Goal: Task Accomplishment & Management: Use online tool/utility

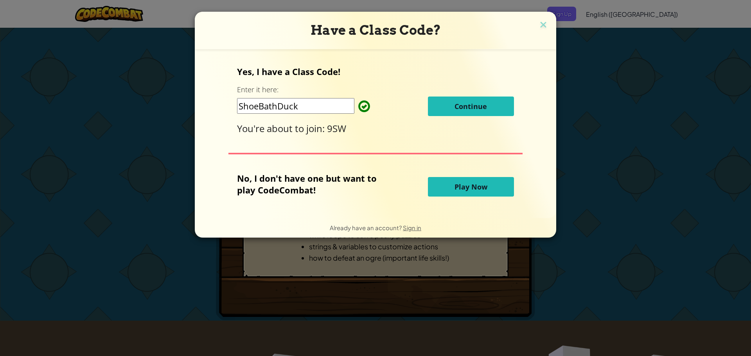
click at [451, 110] on button "Continue" at bounding box center [471, 107] width 86 height 20
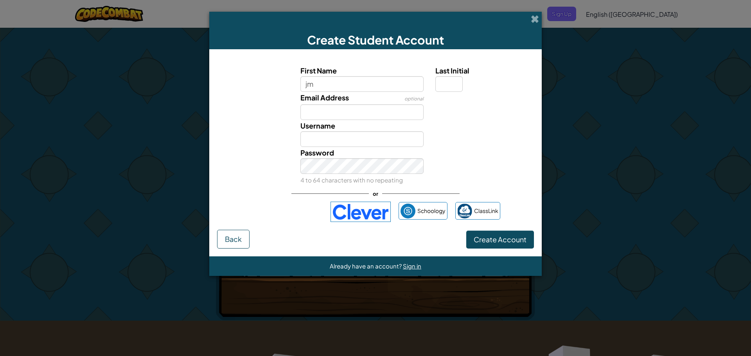
type input "j"
type input "[PERSON_NAME]"
click at [446, 86] on input "Last Initial" at bounding box center [448, 84] width 27 height 16
type input "M"
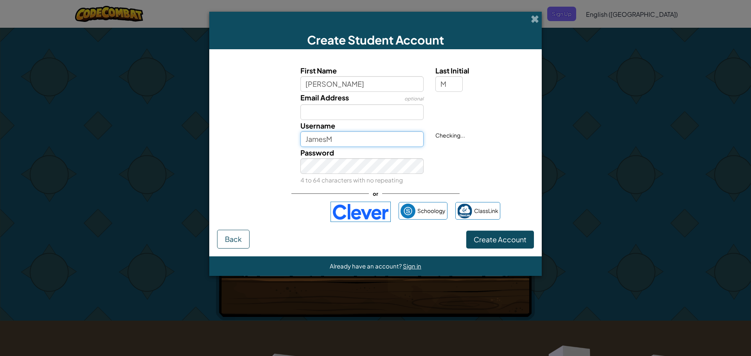
click at [369, 136] on input "JamesM" at bounding box center [362, 139] width 124 height 16
click at [380, 139] on input "JamesM67" at bounding box center [362, 139] width 124 height 16
click at [359, 145] on input "JamesM677" at bounding box center [362, 139] width 124 height 16
click at [357, 142] on input "JamesM6741" at bounding box center [362, 139] width 124 height 16
type input "J"
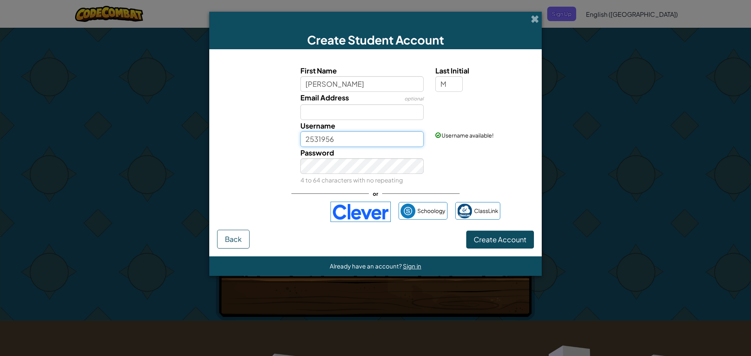
type input "2531956"
click at [479, 239] on span "Create Account" at bounding box center [500, 239] width 53 height 9
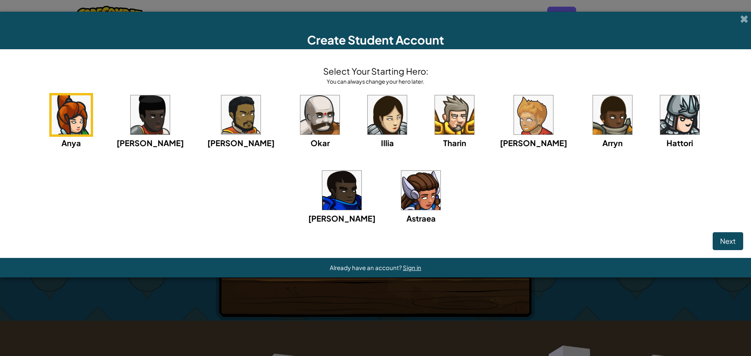
click at [300, 112] on img at bounding box center [319, 114] width 39 height 39
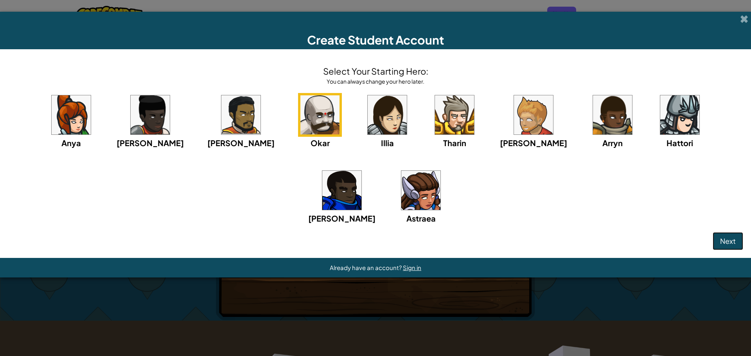
click at [733, 240] on span "Next" at bounding box center [728, 241] width 16 height 9
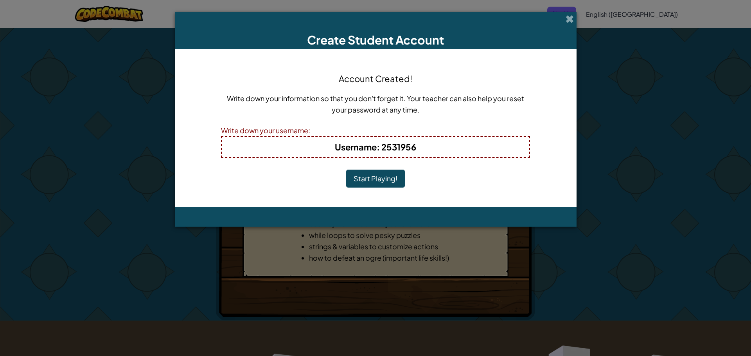
click at [383, 182] on button "Start Playing!" at bounding box center [375, 179] width 59 height 18
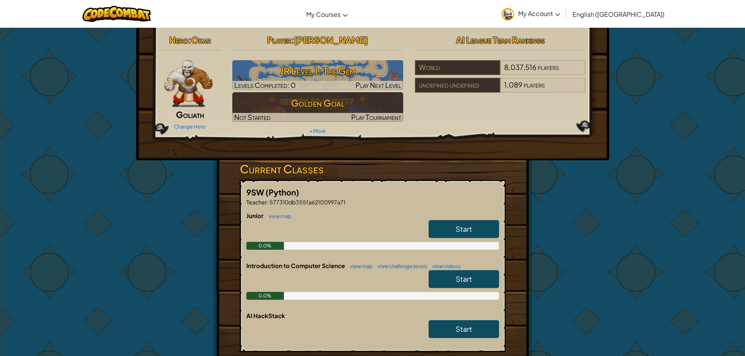
click at [445, 228] on link "Start" at bounding box center [464, 229] width 70 height 18
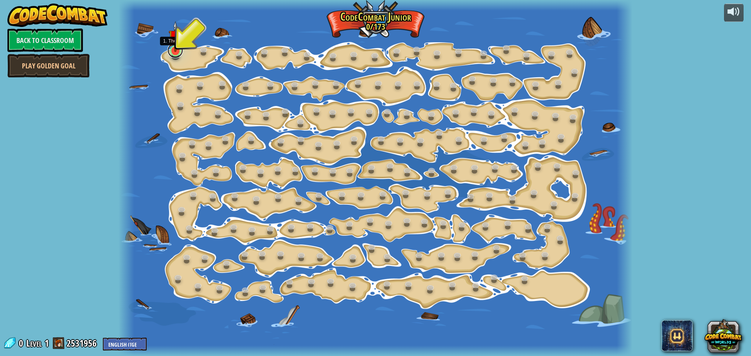
click at [170, 54] on link at bounding box center [175, 51] width 16 height 16
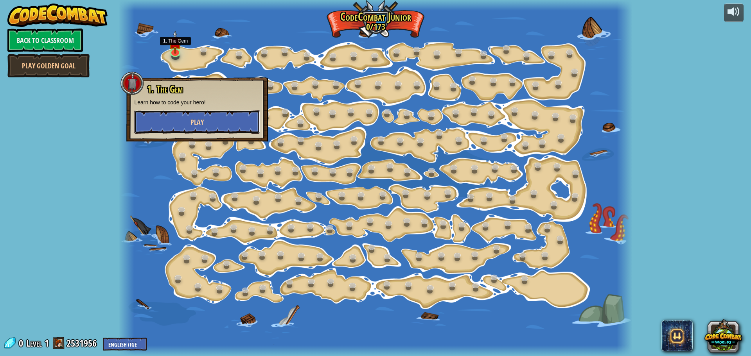
click at [178, 118] on button "Play" at bounding box center [197, 121] width 126 height 23
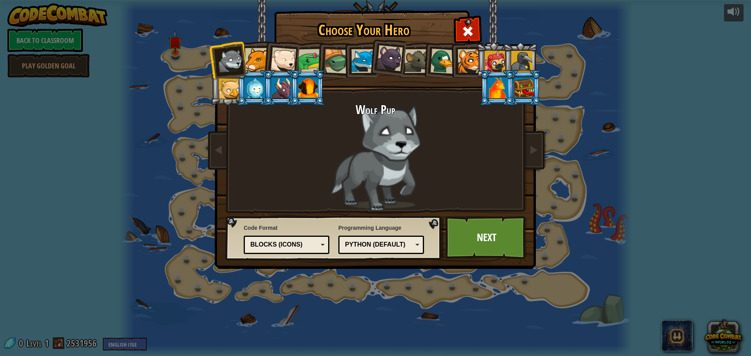
click at [229, 90] on div at bounding box center [229, 89] width 21 height 21
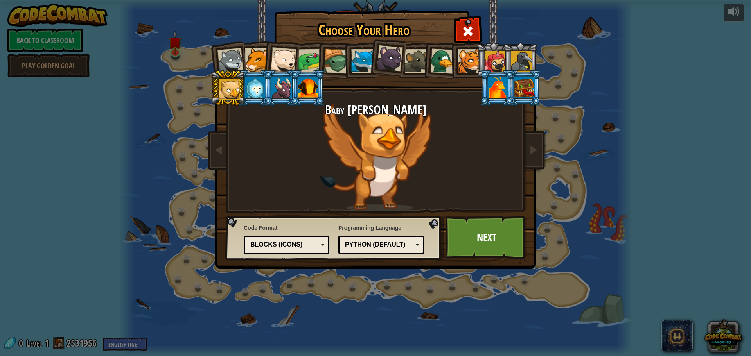
click at [317, 90] on div at bounding box center [308, 87] width 20 height 21
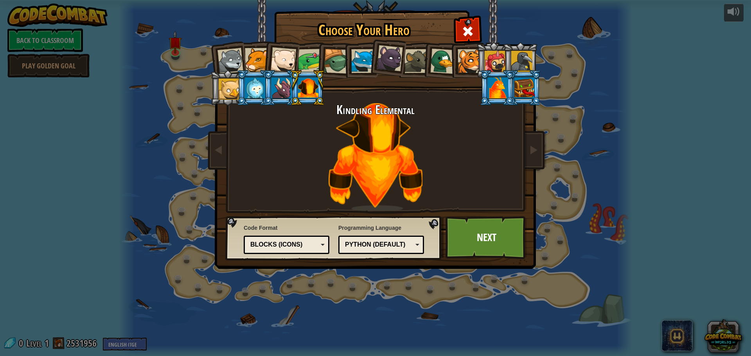
click at [536, 82] on li at bounding box center [523, 88] width 35 height 36
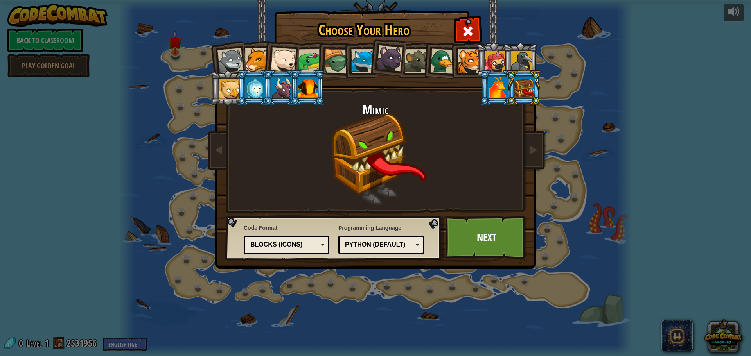
drag, startPoint x: 503, startPoint y: 90, endPoint x: 506, endPoint y: 84, distance: 6.5
click at [506, 42] on ol at bounding box center [375, 42] width 323 height 0
click at [500, 88] on div at bounding box center [498, 87] width 20 height 21
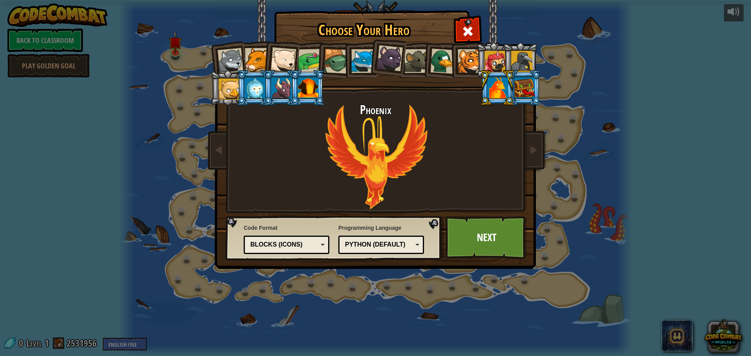
click at [517, 68] on div at bounding box center [521, 61] width 21 height 21
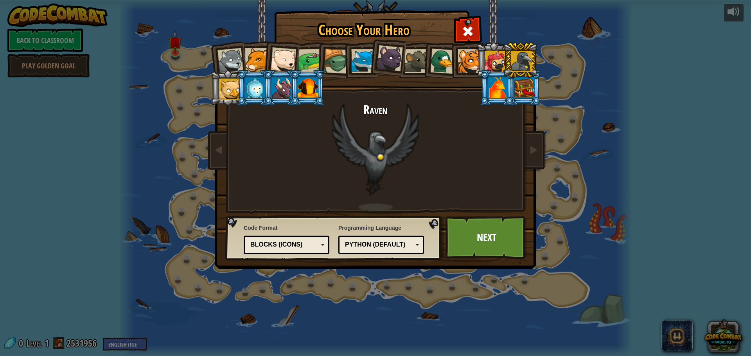
click at [500, 42] on ol at bounding box center [375, 42] width 323 height 0
click at [458, 64] on div at bounding box center [470, 61] width 24 height 24
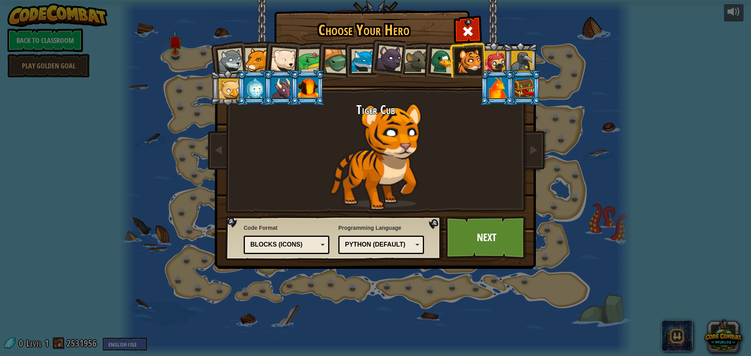
click at [442, 51] on div at bounding box center [442, 60] width 25 height 25
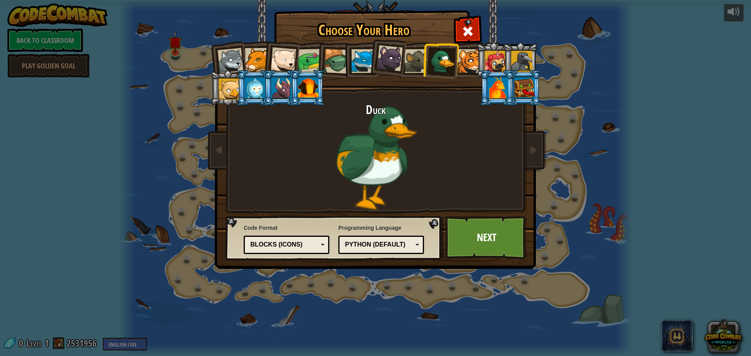
click at [306, 54] on div at bounding box center [310, 61] width 24 height 24
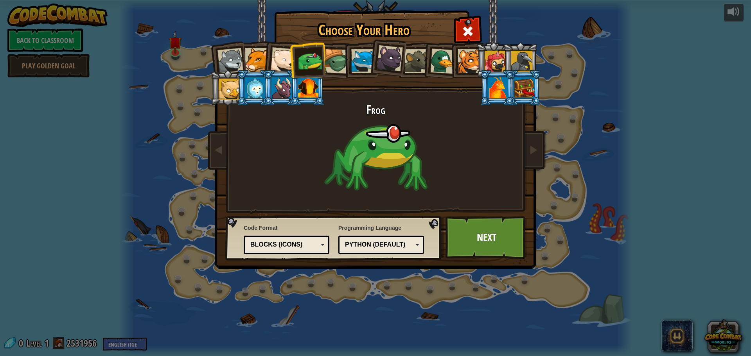
click at [373, 243] on div "Python (Default)" at bounding box center [379, 245] width 68 height 9
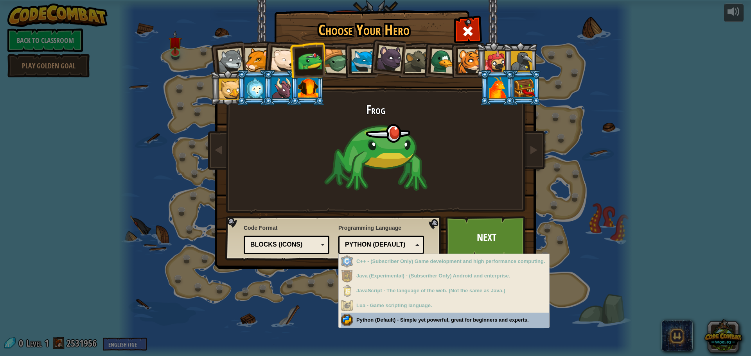
click at [373, 242] on div "Python (Default)" at bounding box center [379, 245] width 68 height 9
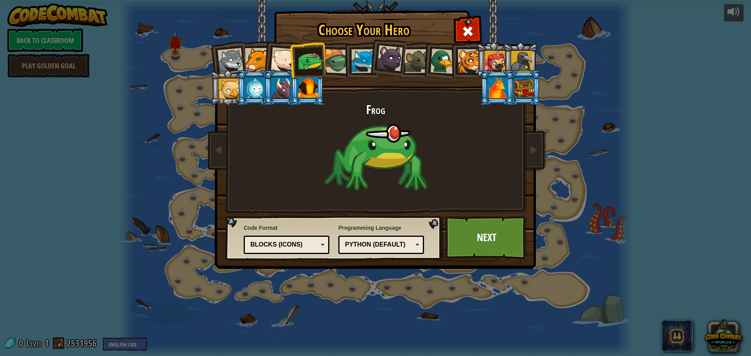
click at [292, 239] on div "Blocks (Icons)" at bounding box center [286, 245] width 75 height 12
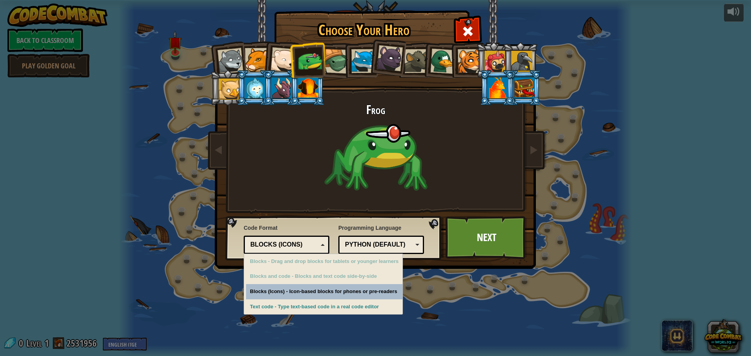
click at [294, 242] on div "Blocks (Icons)" at bounding box center [284, 245] width 68 height 9
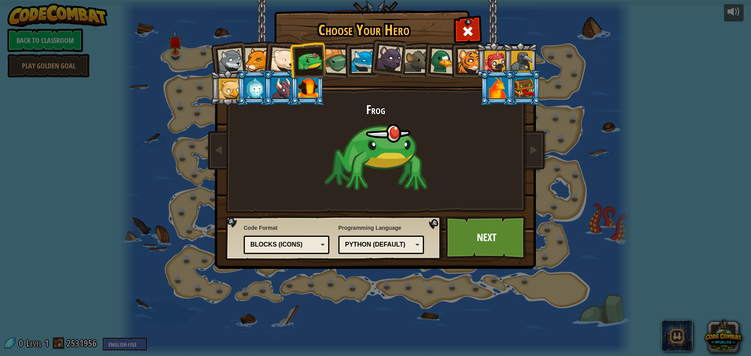
click at [275, 57] on li at bounding box center [281, 58] width 38 height 38
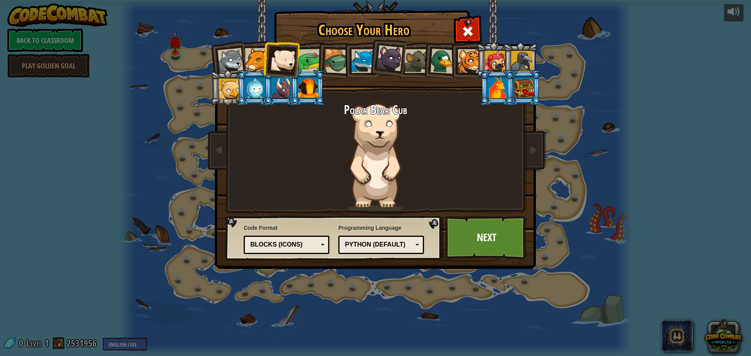
click at [248, 64] on div at bounding box center [257, 60] width 24 height 24
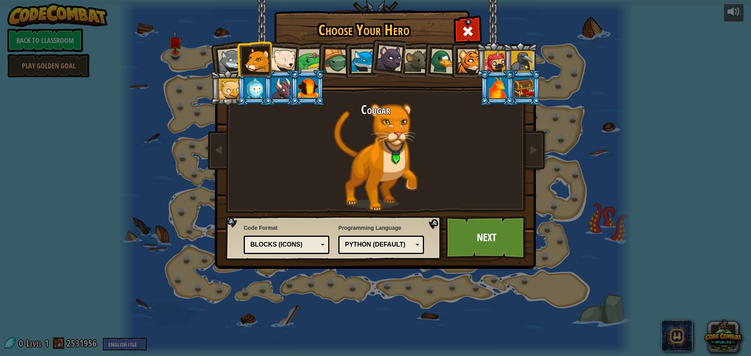
click at [248, 64] on div at bounding box center [257, 60] width 24 height 24
click at [221, 68] on div at bounding box center [230, 61] width 26 height 26
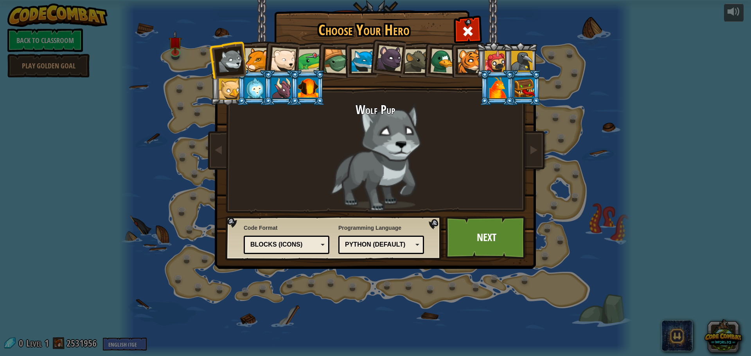
click at [244, 96] on li at bounding box center [254, 88] width 35 height 36
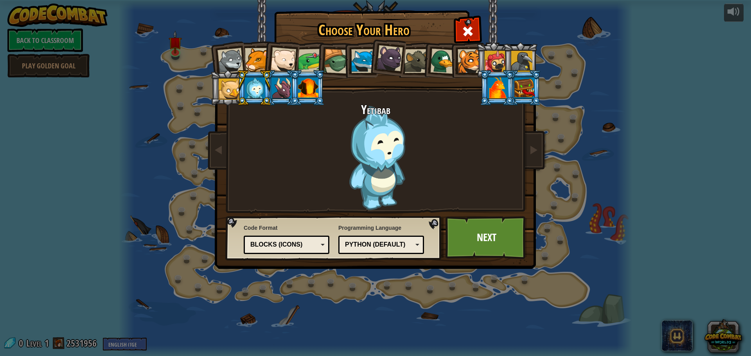
click at [286, 86] on div at bounding box center [281, 87] width 20 height 21
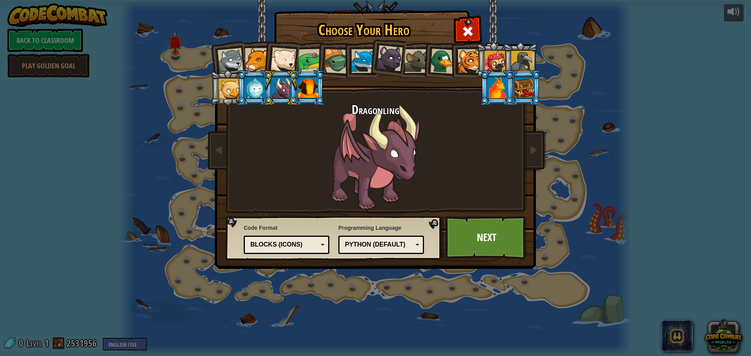
click at [311, 89] on div at bounding box center [308, 87] width 20 height 21
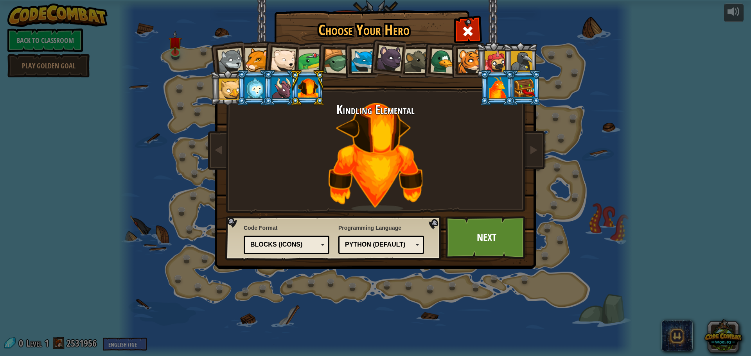
click at [514, 64] on div at bounding box center [521, 61] width 21 height 21
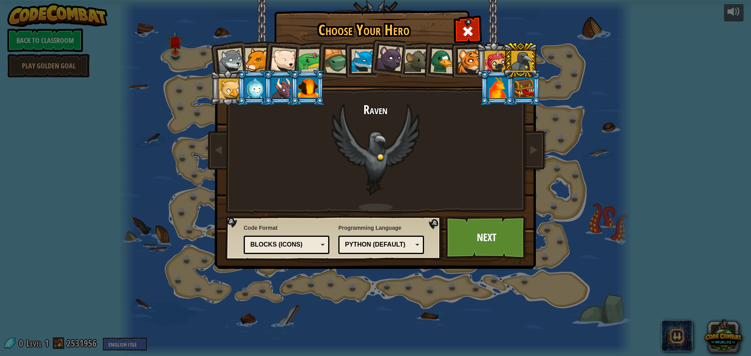
click at [494, 61] on div at bounding box center [495, 61] width 21 height 21
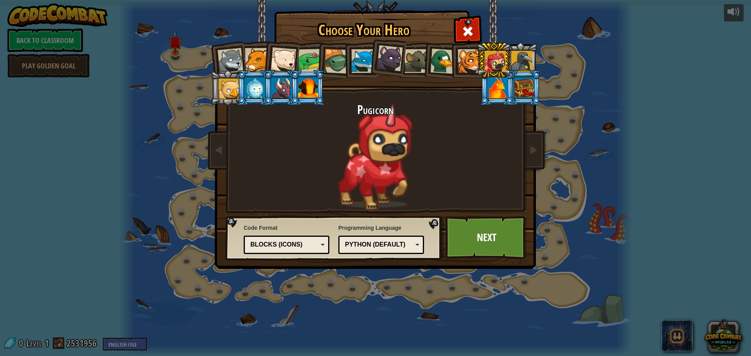
click at [494, 64] on div at bounding box center [495, 61] width 21 height 21
click at [474, 222] on link "Next" at bounding box center [486, 237] width 82 height 43
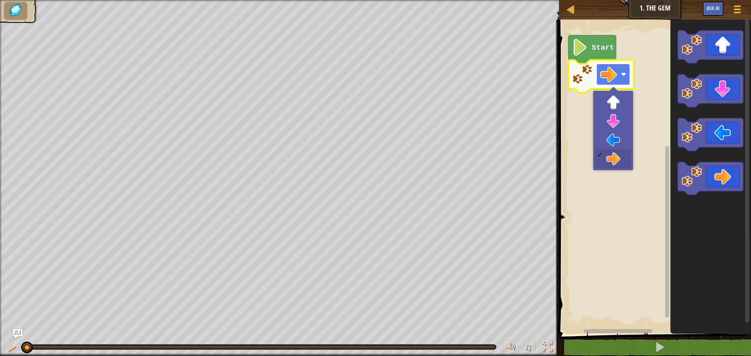
click at [621, 77] on rect "Blockly Workspace" at bounding box center [613, 75] width 34 height 22
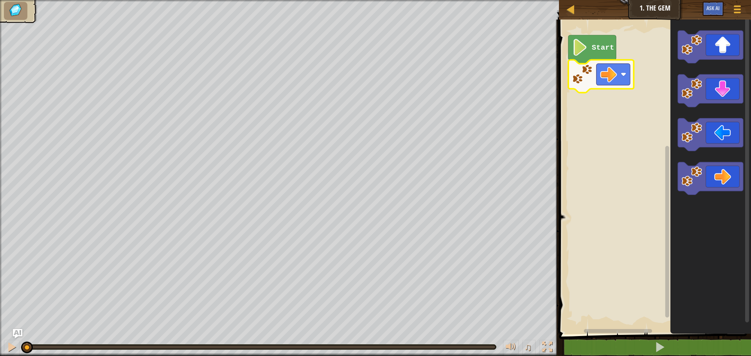
click at [582, 58] on icon "Blockly Workspace" at bounding box center [592, 49] width 48 height 29
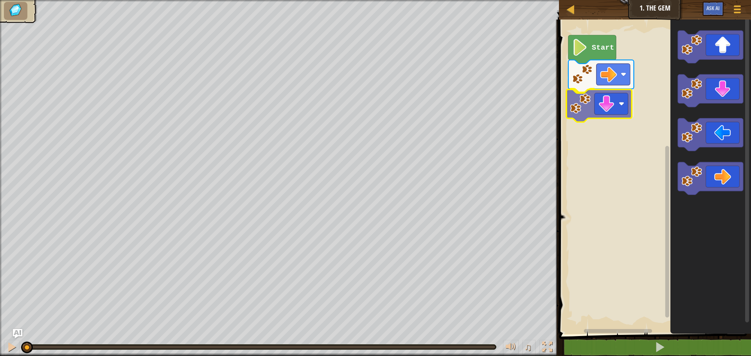
click at [599, 95] on div "Start" at bounding box center [654, 175] width 194 height 319
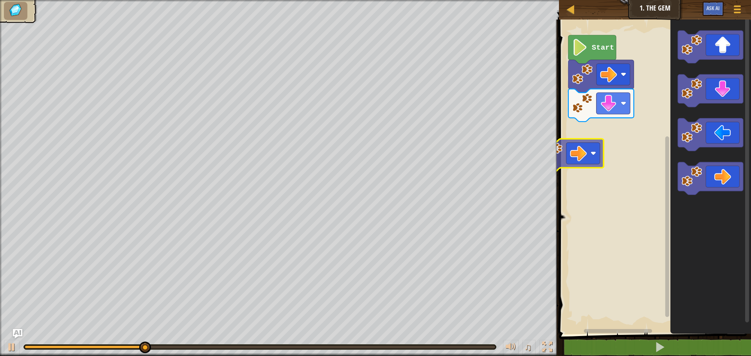
click at [589, 140] on div "Start" at bounding box center [654, 175] width 194 height 319
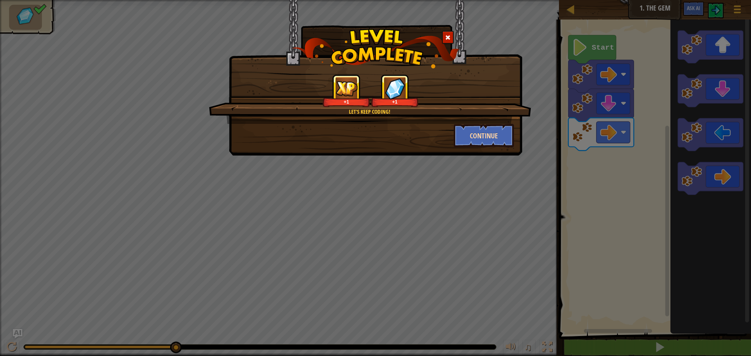
drag, startPoint x: 486, startPoint y: 147, endPoint x: 478, endPoint y: 146, distance: 7.5
click at [483, 147] on div "Let's keep coding! +1 +1 Continue" at bounding box center [375, 78] width 293 height 156
click at [476, 140] on button "Continue" at bounding box center [484, 135] width 61 height 23
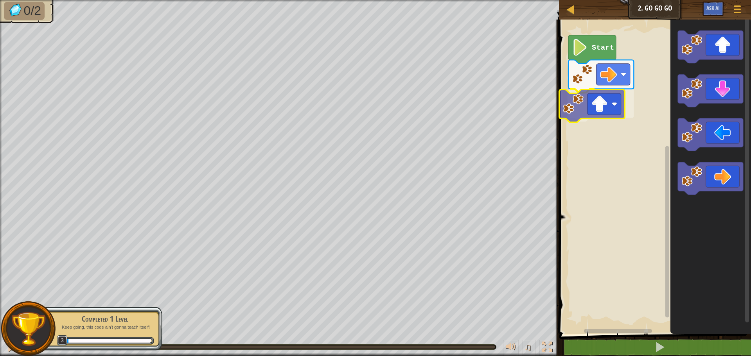
click at [590, 106] on div "Start" at bounding box center [654, 175] width 194 height 319
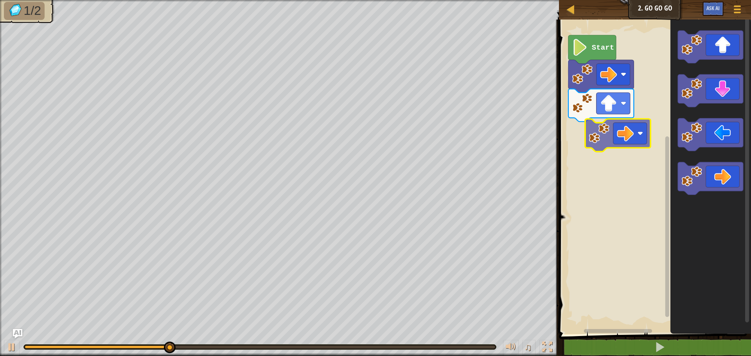
click at [620, 140] on div "Start" at bounding box center [654, 175] width 194 height 319
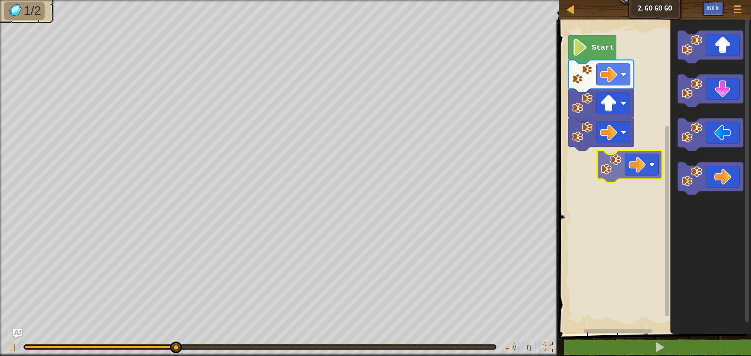
click at [596, 169] on div "Start" at bounding box center [654, 175] width 194 height 319
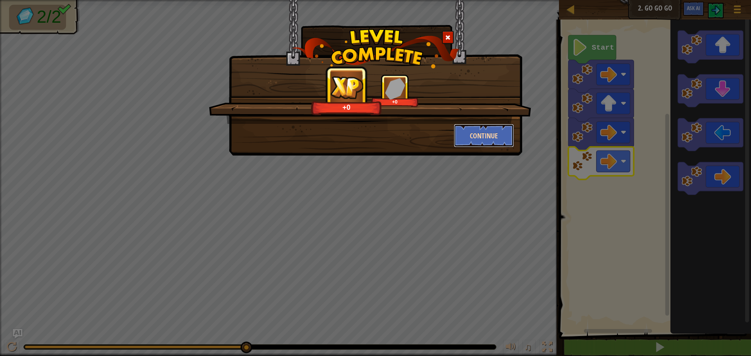
click at [468, 130] on button "Continue" at bounding box center [484, 135] width 61 height 23
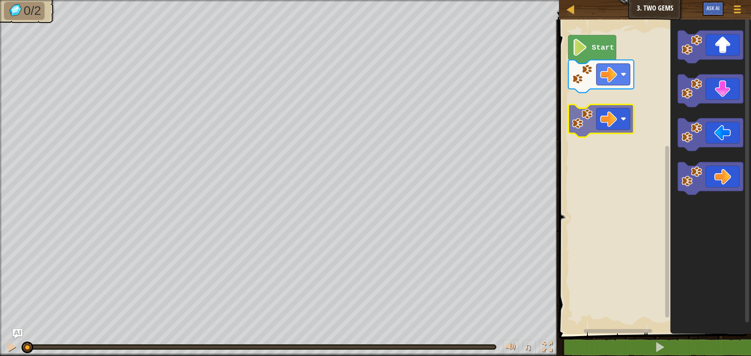
click at [620, 95] on div "Start" at bounding box center [654, 175] width 194 height 319
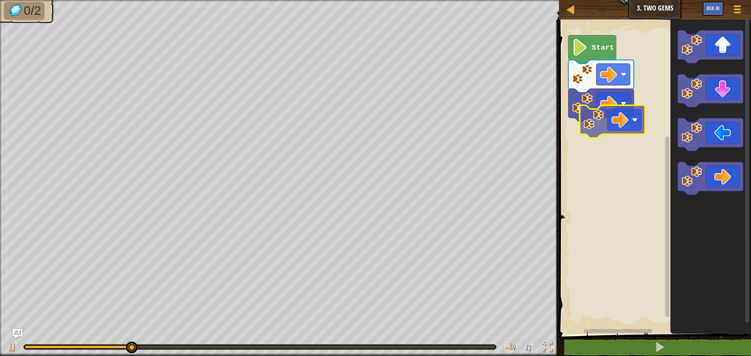
click at [616, 127] on div "Start" at bounding box center [654, 175] width 194 height 319
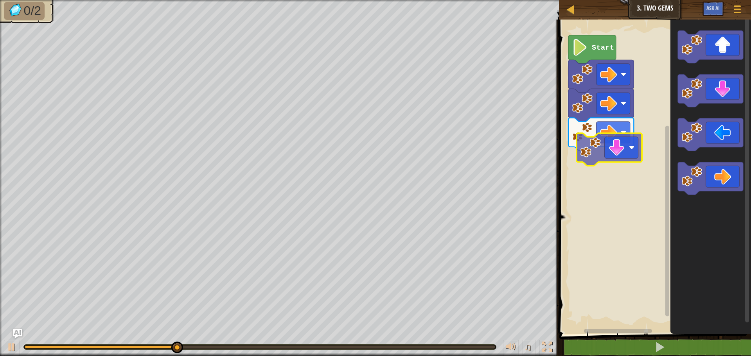
click at [593, 168] on div "Start" at bounding box center [654, 175] width 194 height 319
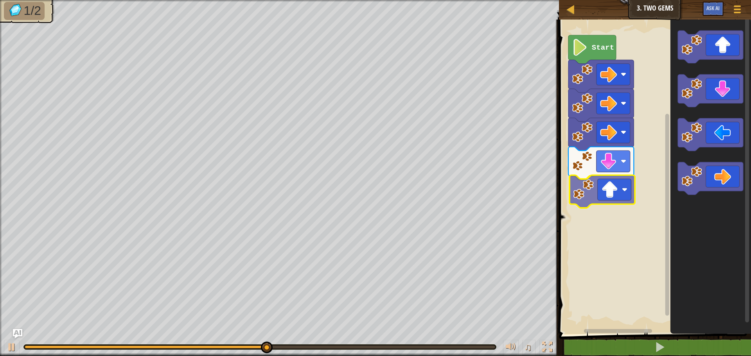
click at [600, 203] on div "Start" at bounding box center [654, 175] width 194 height 319
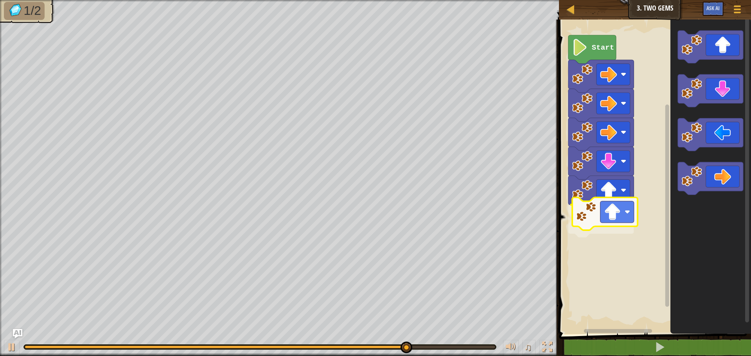
click at [586, 221] on div "Start" at bounding box center [654, 175] width 194 height 319
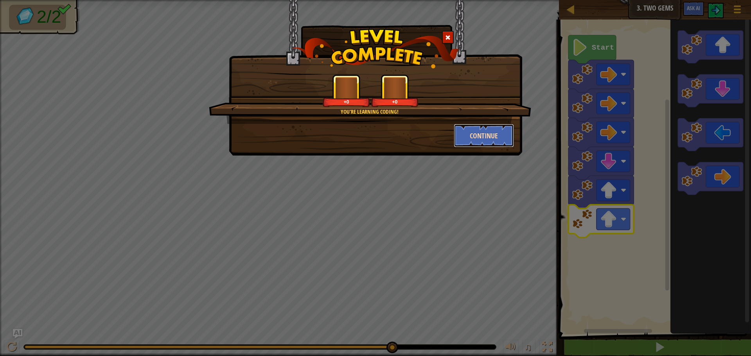
click at [455, 142] on button "Continue" at bounding box center [484, 135] width 61 height 23
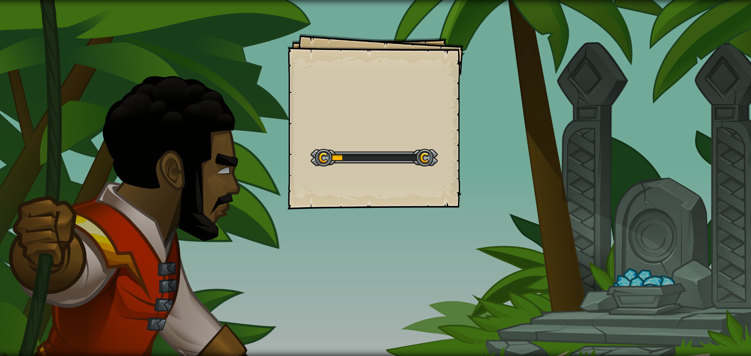
click at [466, 129] on div "Goals Start Level Error loading from server. Try refreshing the page. You'll ne…" at bounding box center [375, 178] width 751 height 356
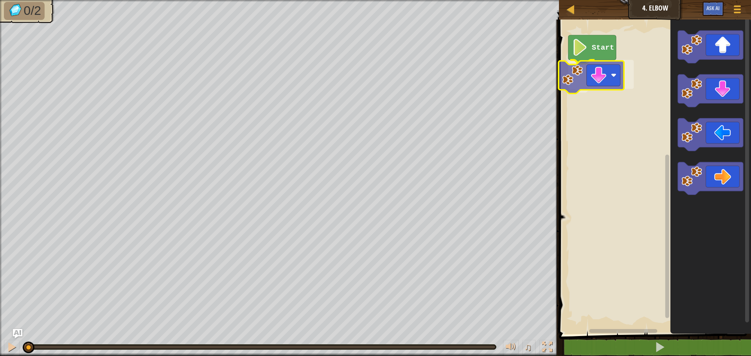
click at [592, 83] on div "Start" at bounding box center [654, 175] width 194 height 319
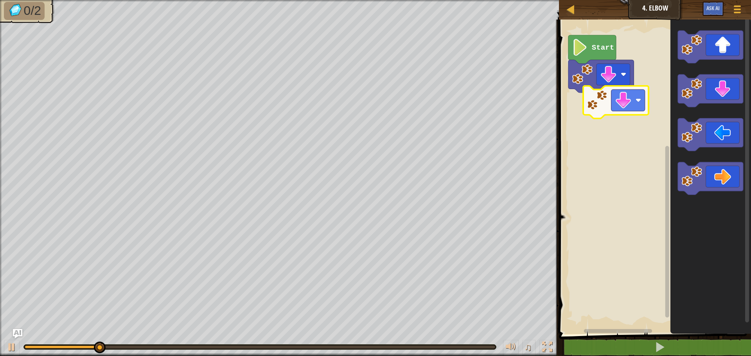
click at [611, 113] on div "Start" at bounding box center [654, 175] width 194 height 319
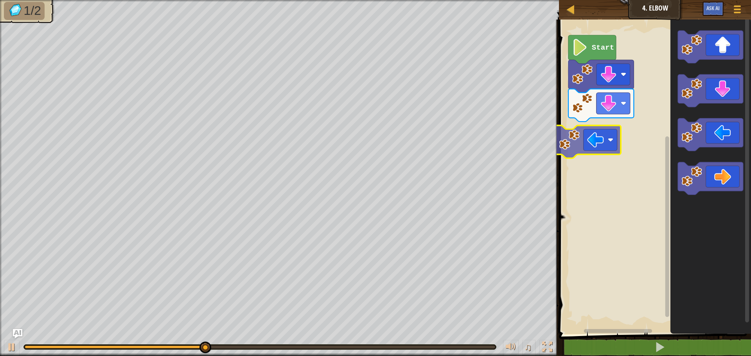
click at [592, 131] on div "Start" at bounding box center [654, 175] width 194 height 319
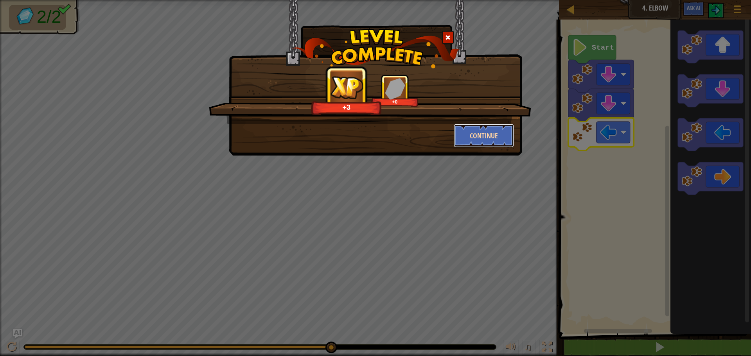
click at [480, 127] on button "Continue" at bounding box center [484, 135] width 61 height 23
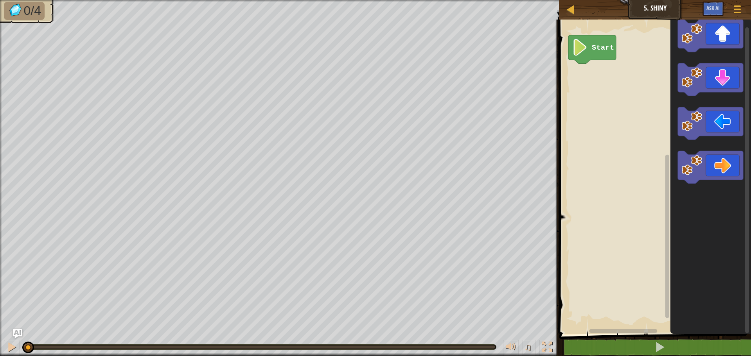
click at [592, 82] on div "Start" at bounding box center [654, 175] width 194 height 319
click at [590, 69] on div "Start" at bounding box center [654, 175] width 194 height 319
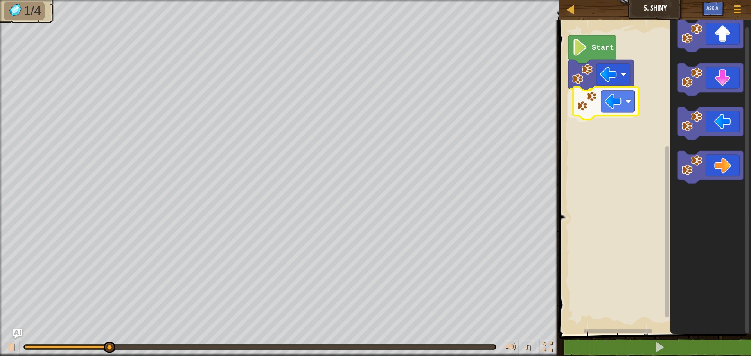
click at [579, 105] on div "Start" at bounding box center [654, 175] width 194 height 319
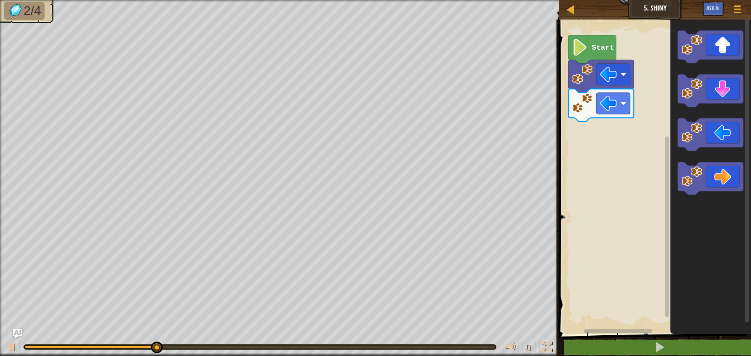
click at [656, 98] on div "Start" at bounding box center [654, 175] width 194 height 319
click at [669, 91] on rect "Blockly Workspace" at bounding box center [667, 172] width 6 height 312
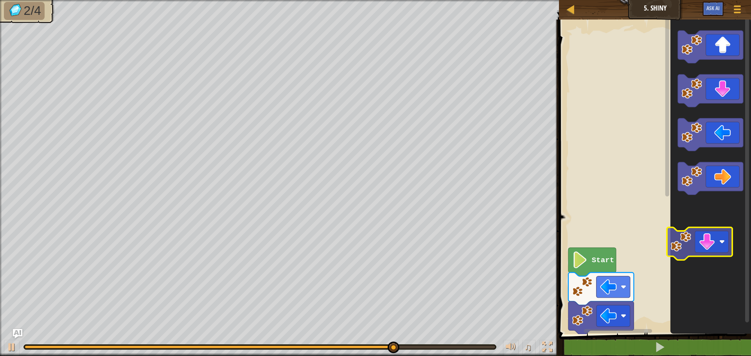
click at [678, 239] on icon "Blockly Workspace" at bounding box center [710, 175] width 81 height 319
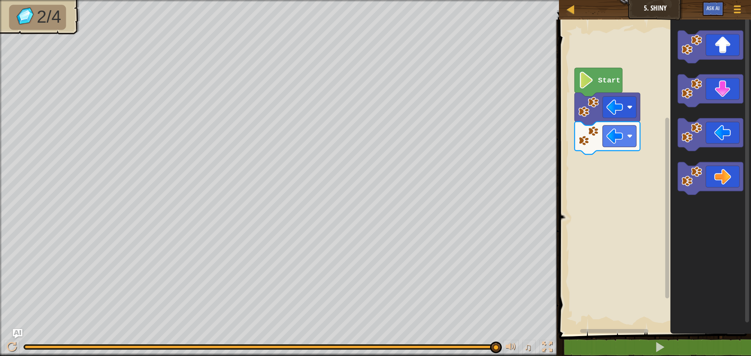
click at [629, 154] on div "Start" at bounding box center [654, 175] width 194 height 319
click at [622, 165] on div "Start" at bounding box center [654, 175] width 194 height 319
click at [597, 170] on div "Start" at bounding box center [654, 175] width 194 height 319
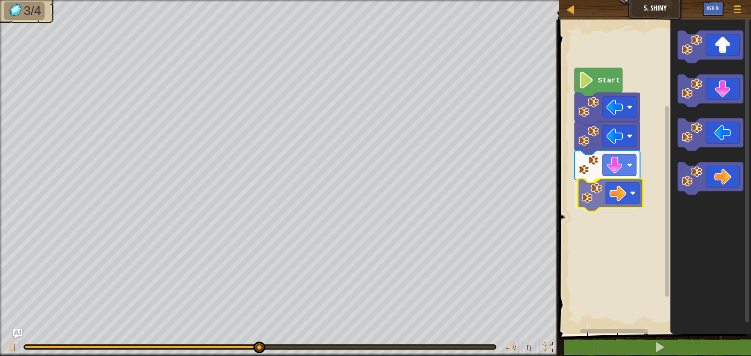
click at [582, 199] on div "Start" at bounding box center [654, 175] width 194 height 319
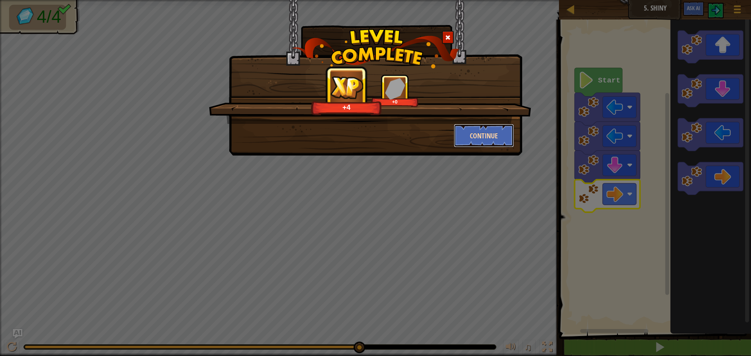
click at [495, 130] on button "Continue" at bounding box center [484, 135] width 61 height 23
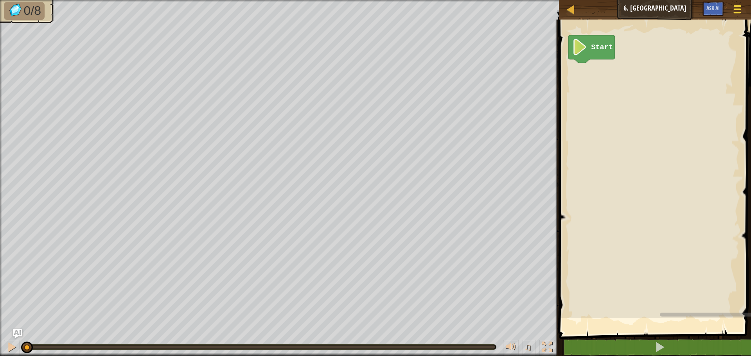
click at [735, 10] on span at bounding box center [737, 10] width 7 height 2
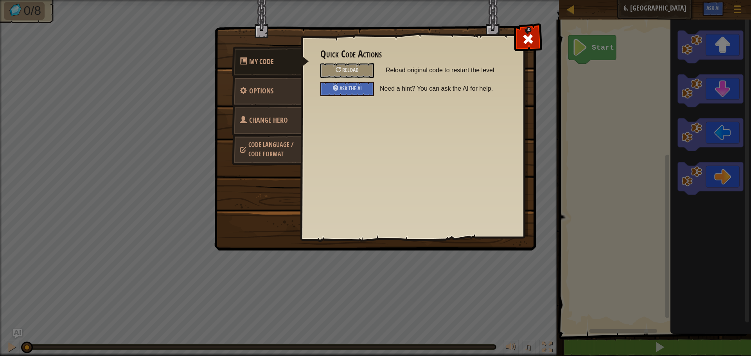
click at [262, 120] on span "Change Hero" at bounding box center [268, 120] width 39 height 10
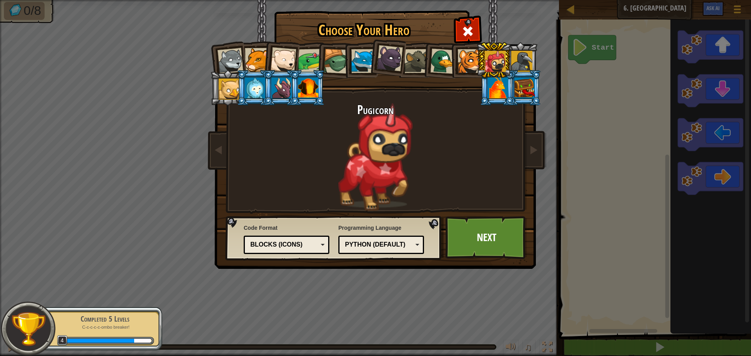
click at [436, 63] on div at bounding box center [442, 60] width 25 height 25
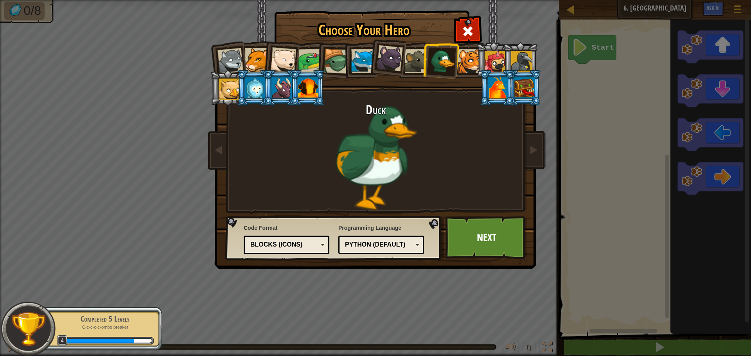
click at [412, 59] on div at bounding box center [416, 61] width 24 height 24
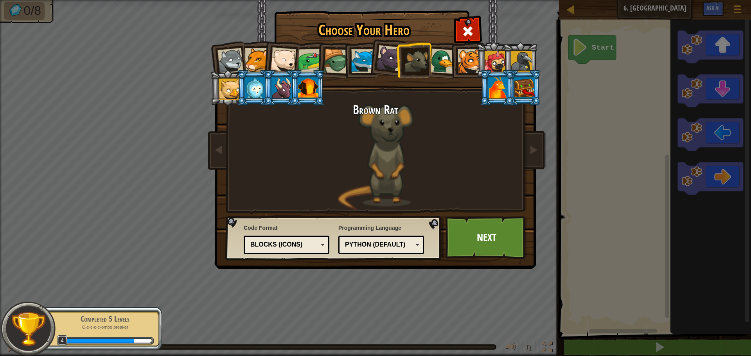
click at [337, 62] on div at bounding box center [336, 61] width 25 height 25
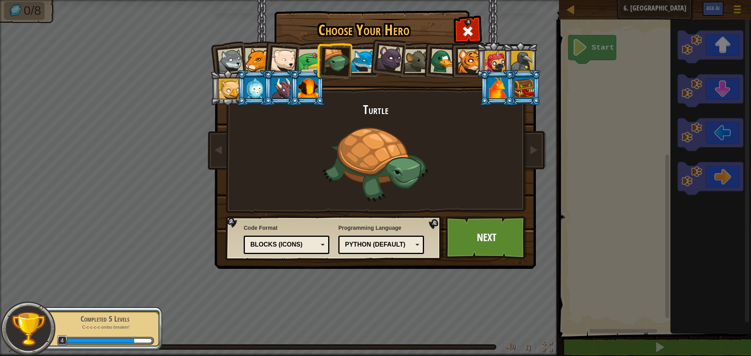
click at [434, 58] on div at bounding box center [442, 60] width 25 height 25
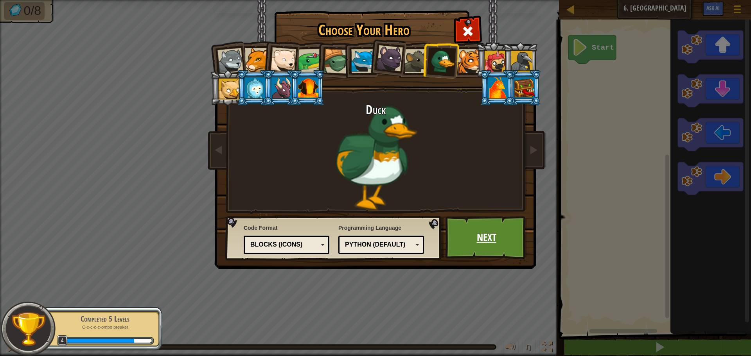
click at [487, 217] on link "Next" at bounding box center [486, 237] width 82 height 43
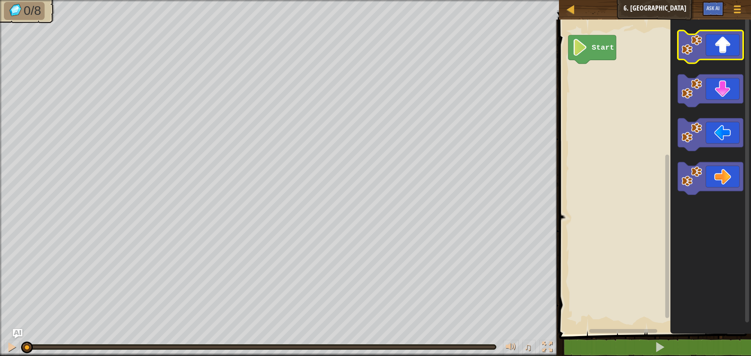
click at [693, 32] on icon "Blockly Workspace" at bounding box center [710, 175] width 81 height 319
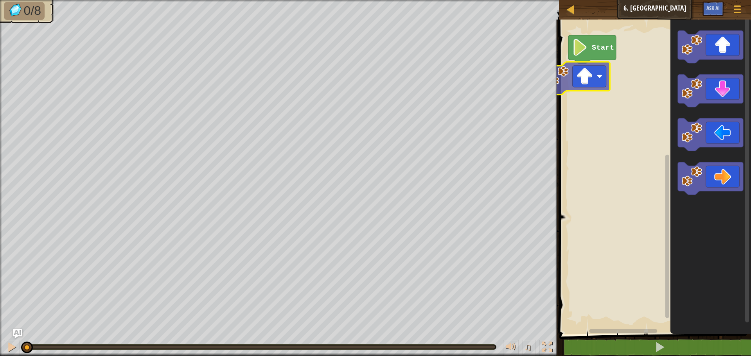
click at [553, 76] on div "Map Junior 6. Gem Square Game Menu Ask AI 1 ההההההההההההההההההההההההההההההההההה…" at bounding box center [375, 178] width 751 height 356
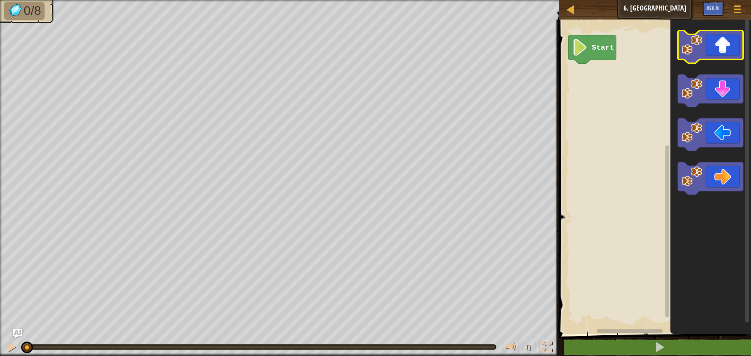
click at [696, 52] on image "Blockly Workspace" at bounding box center [692, 44] width 21 height 21
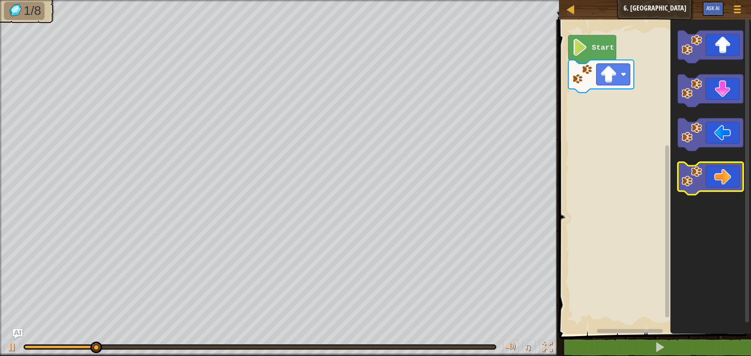
click at [695, 171] on image "Blockly Workspace" at bounding box center [692, 176] width 21 height 21
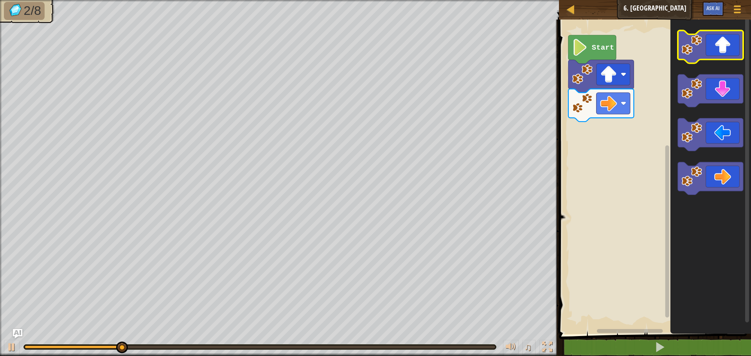
click at [689, 57] on icon "Blockly Workspace" at bounding box center [710, 47] width 65 height 33
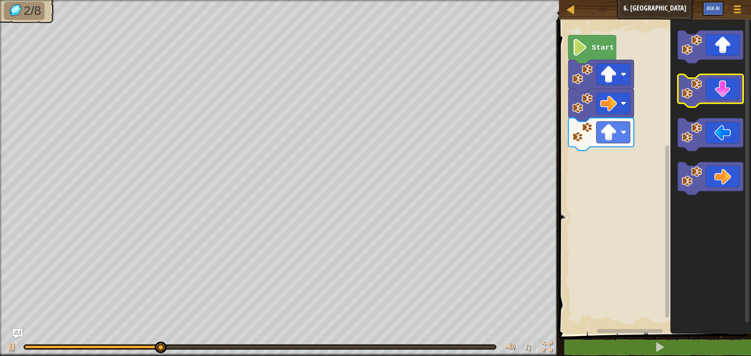
click at [692, 90] on image "Blockly Workspace" at bounding box center [692, 89] width 21 height 21
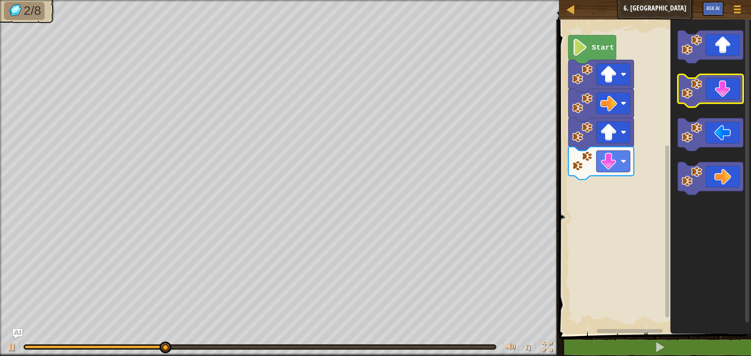
click at [690, 91] on image "Blockly Workspace" at bounding box center [692, 89] width 21 height 21
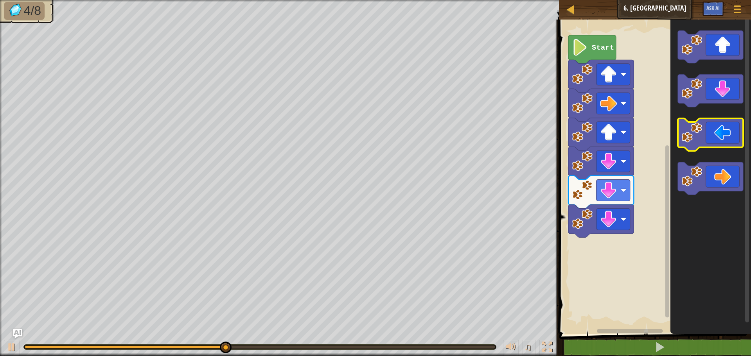
click at [689, 134] on image "Blockly Workspace" at bounding box center [692, 132] width 21 height 21
click at [689, 135] on image "Blockly Workspace" at bounding box center [692, 132] width 21 height 21
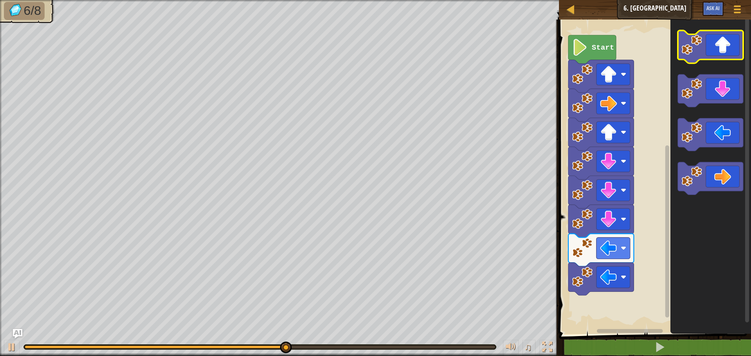
click at [688, 56] on icon "Blockly Workspace" at bounding box center [710, 47] width 65 height 33
click at [687, 59] on icon "Blockly Workspace" at bounding box center [710, 47] width 65 height 33
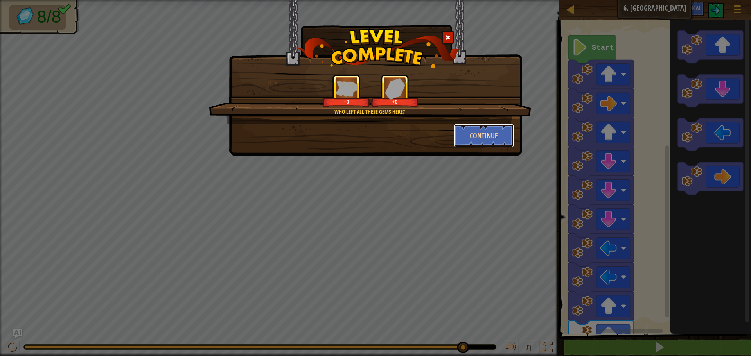
click at [492, 136] on button "Continue" at bounding box center [484, 135] width 61 height 23
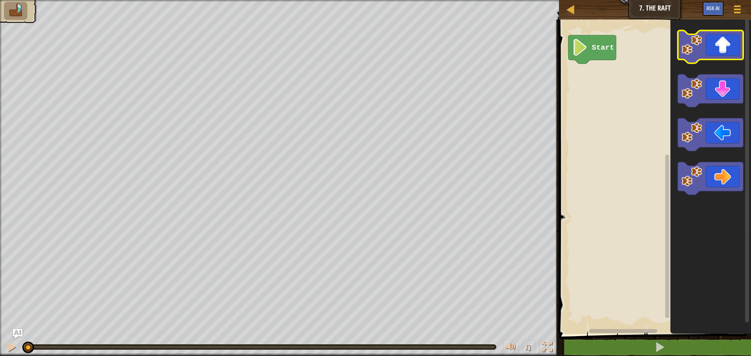
click at [695, 50] on image "Blockly Workspace" at bounding box center [692, 44] width 21 height 21
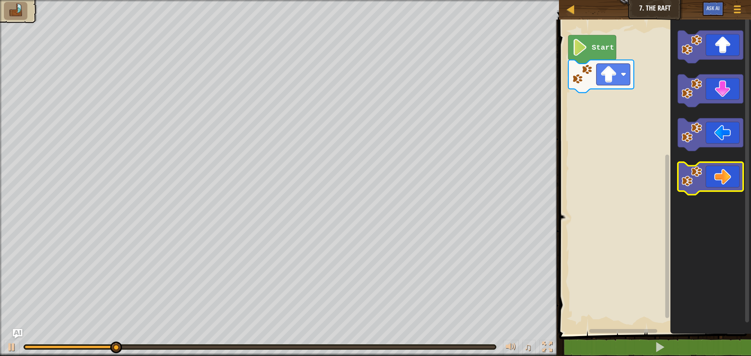
click at [684, 168] on image "Blockly Workspace" at bounding box center [692, 176] width 21 height 21
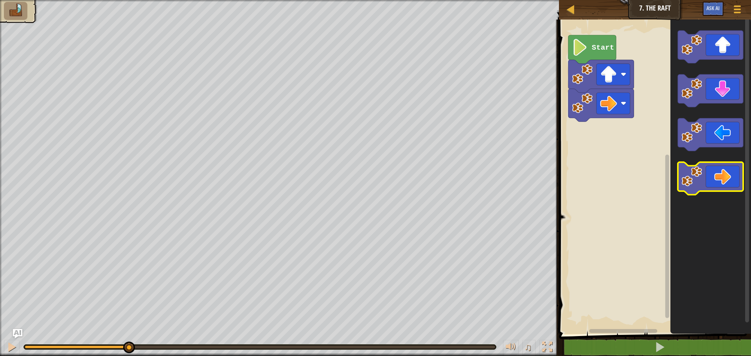
click at [685, 168] on image "Blockly Workspace" at bounding box center [692, 176] width 21 height 21
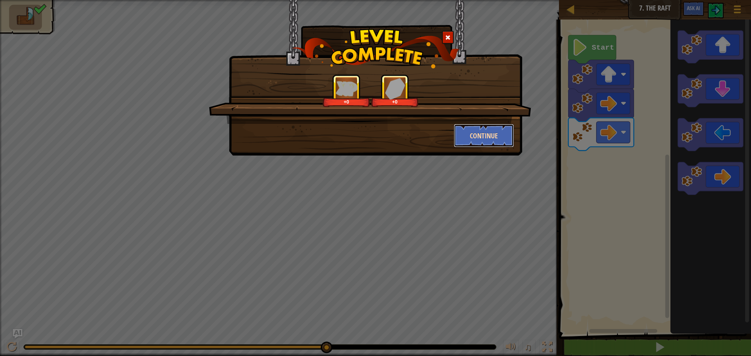
click at [479, 139] on button "Continue" at bounding box center [484, 135] width 61 height 23
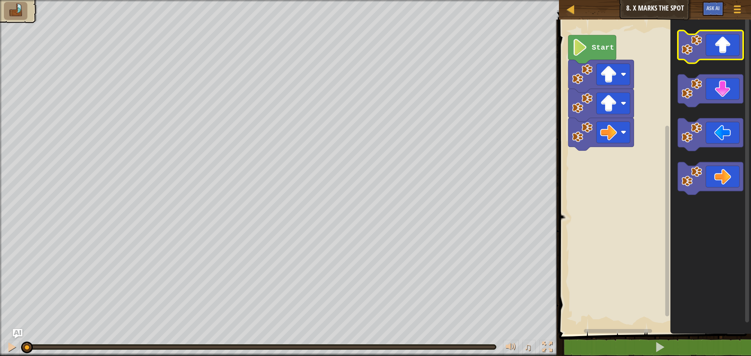
click at [696, 53] on image "Blockly Workspace" at bounding box center [692, 44] width 21 height 21
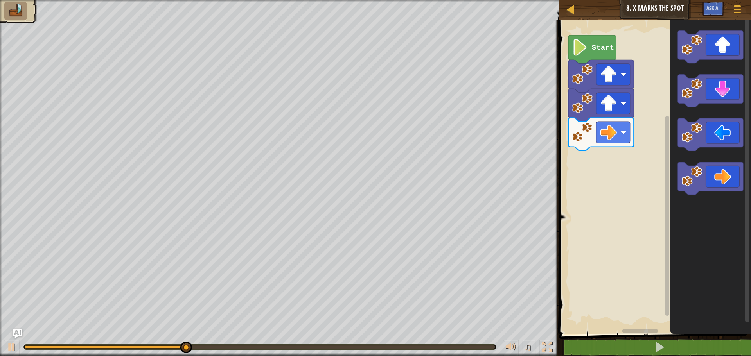
click at [681, 165] on icon "Blockly Workspace" at bounding box center [710, 175] width 81 height 319
click at [688, 176] on image "Blockly Workspace" at bounding box center [692, 176] width 21 height 21
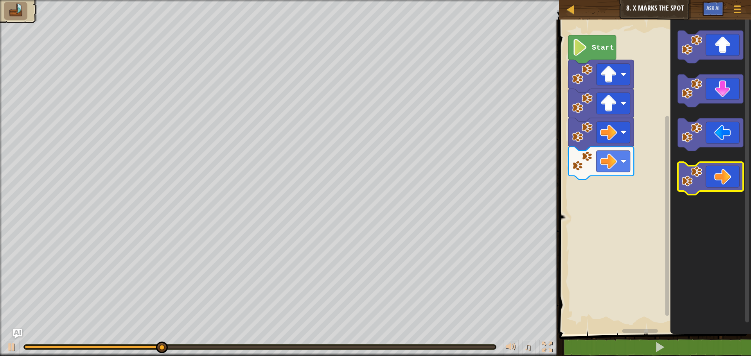
click at [688, 176] on image "Blockly Workspace" at bounding box center [692, 176] width 21 height 21
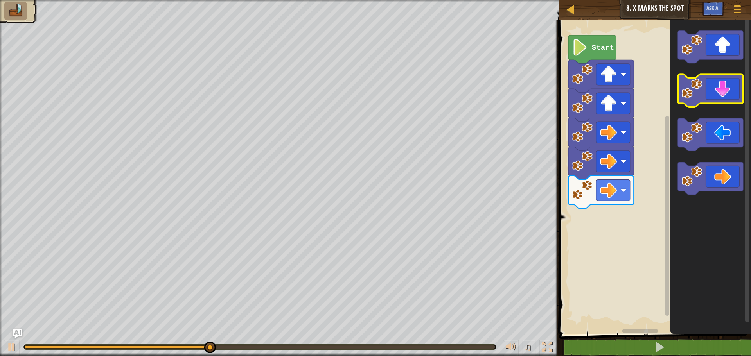
click at [688, 89] on image "Blockly Workspace" at bounding box center [692, 89] width 21 height 21
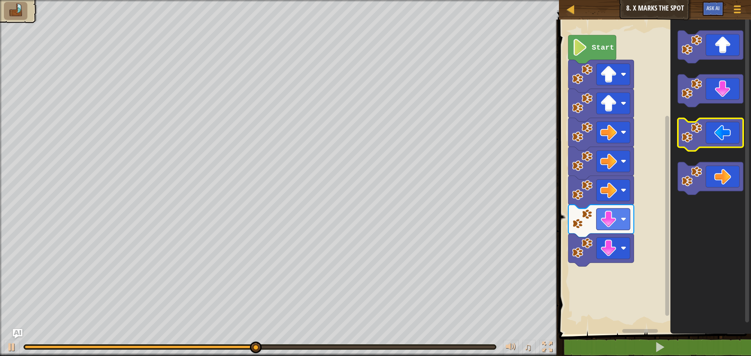
click at [691, 145] on g "Blockly Workspace" at bounding box center [710, 134] width 65 height 33
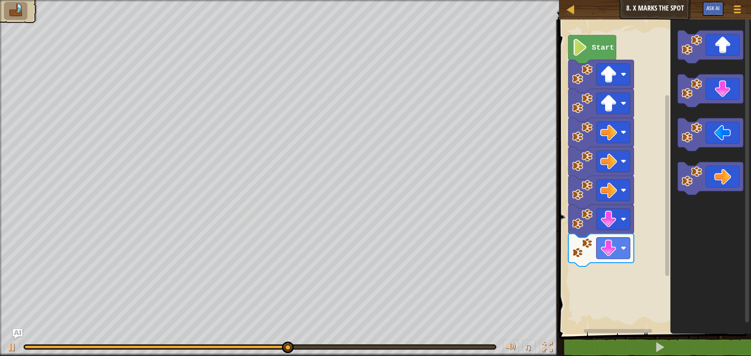
click at [689, 140] on image "Blockly Workspace" at bounding box center [692, 132] width 21 height 21
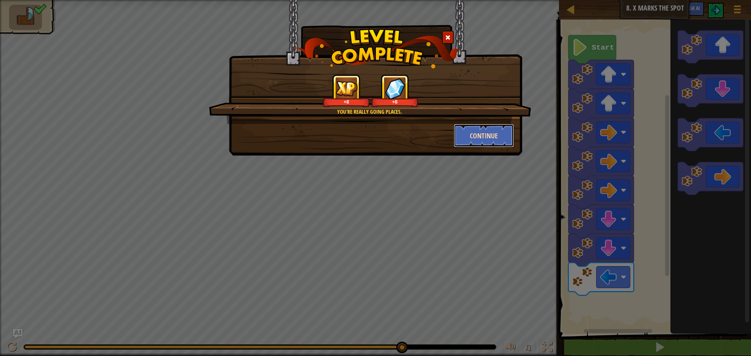
click at [465, 142] on button "Continue" at bounding box center [484, 135] width 61 height 23
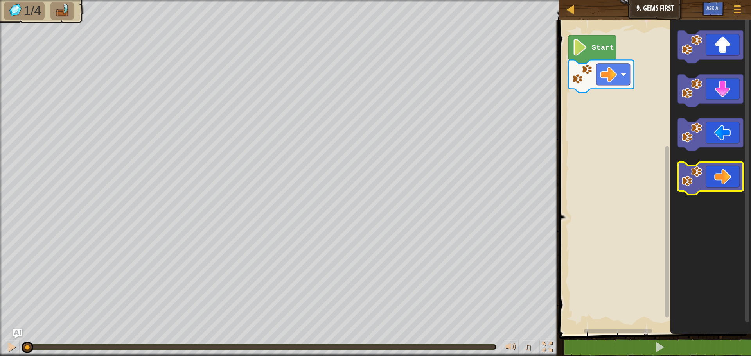
click at [688, 174] on image "Blockly Workspace" at bounding box center [692, 176] width 21 height 21
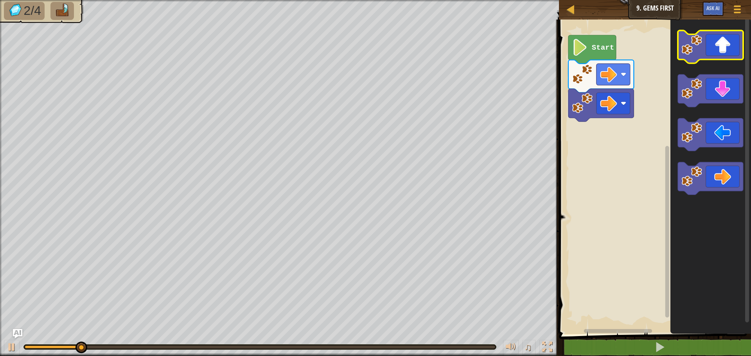
click at [686, 53] on image "Blockly Workspace" at bounding box center [692, 44] width 21 height 21
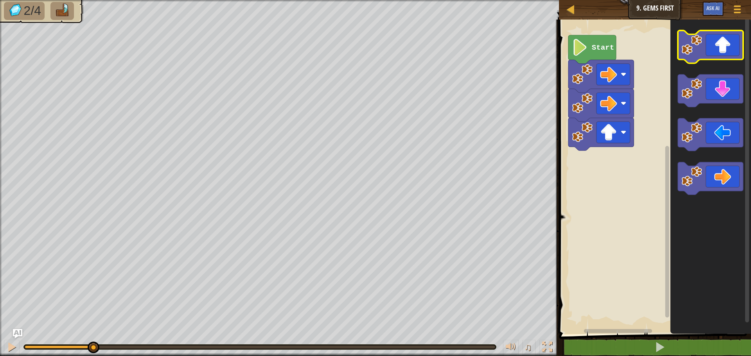
click at [686, 53] on image "Blockly Workspace" at bounding box center [692, 44] width 21 height 21
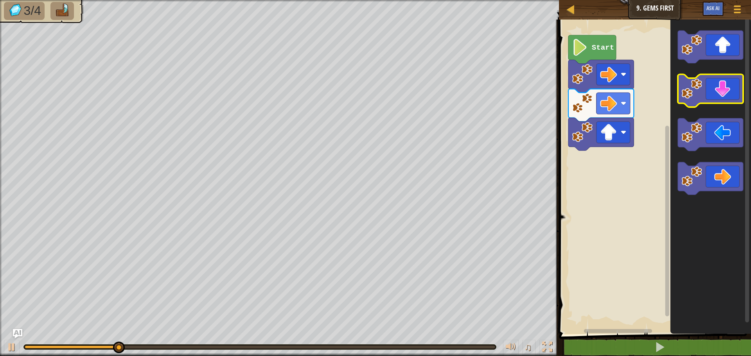
click at [689, 98] on image "Blockly Workspace" at bounding box center [692, 89] width 21 height 21
click at [688, 103] on icon "Blockly Workspace" at bounding box center [710, 91] width 65 height 33
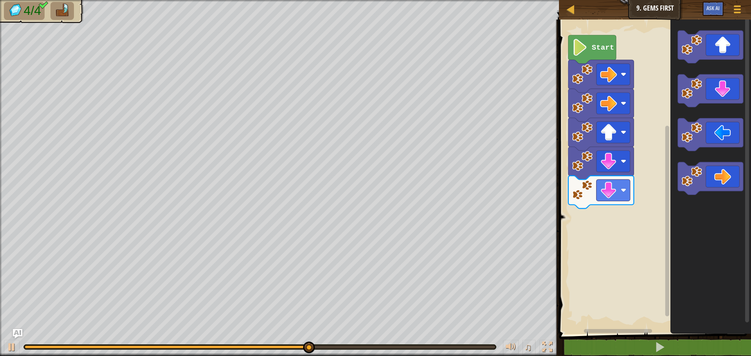
click at [678, 63] on icon "Blockly Workspace" at bounding box center [710, 175] width 81 height 319
click at [682, 58] on icon "Blockly Workspace" at bounding box center [710, 47] width 65 height 33
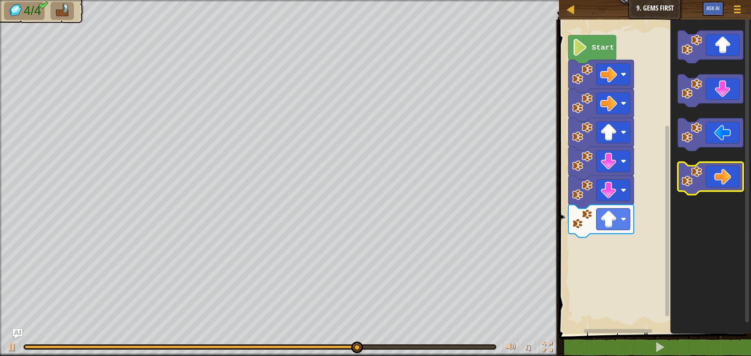
click at [682, 172] on image "Blockly Workspace" at bounding box center [692, 176] width 21 height 21
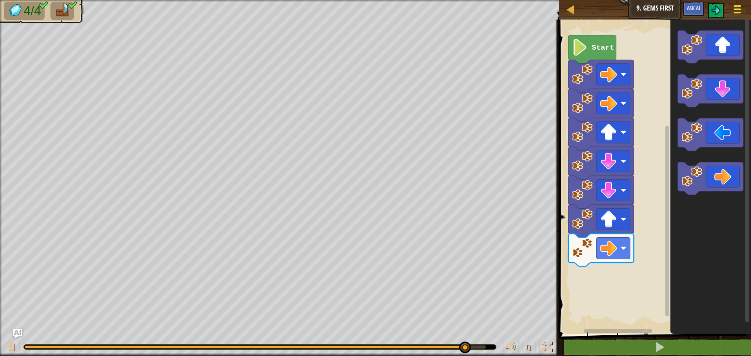
click at [743, 5] on button "Game Menu" at bounding box center [737, 10] width 21 height 19
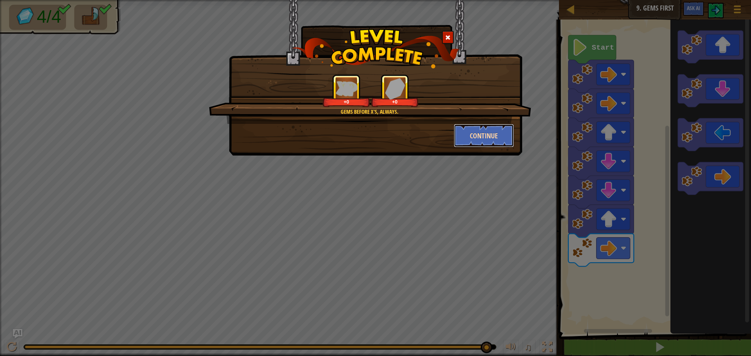
click at [503, 139] on button "Continue" at bounding box center [484, 135] width 61 height 23
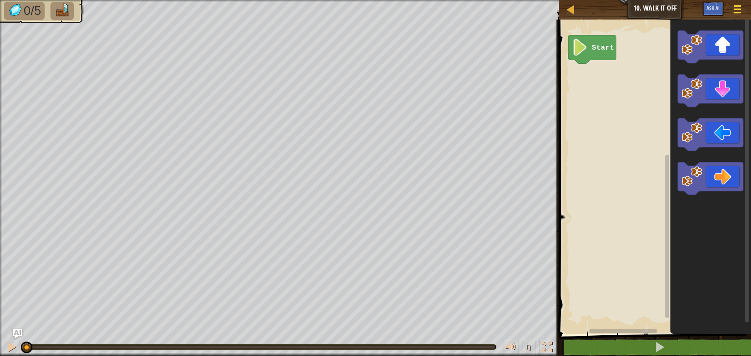
click at [736, 7] on div at bounding box center [737, 9] width 11 height 11
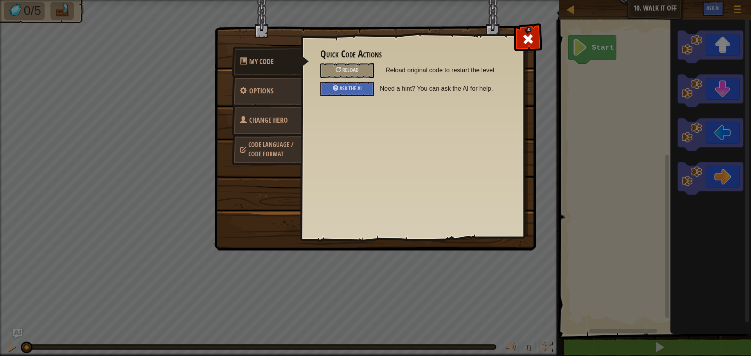
click at [257, 123] on span "Change Hero" at bounding box center [268, 120] width 39 height 10
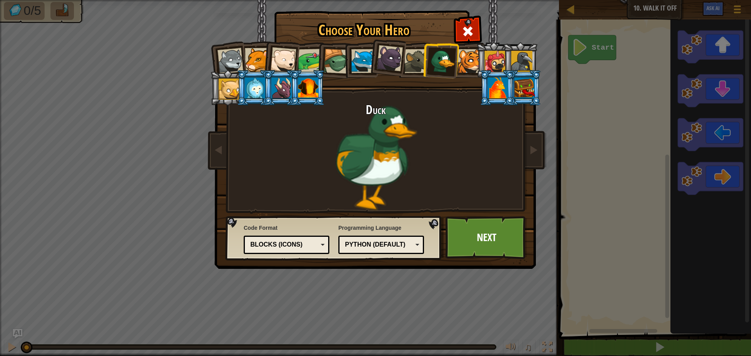
click at [413, 63] on div at bounding box center [416, 61] width 24 height 24
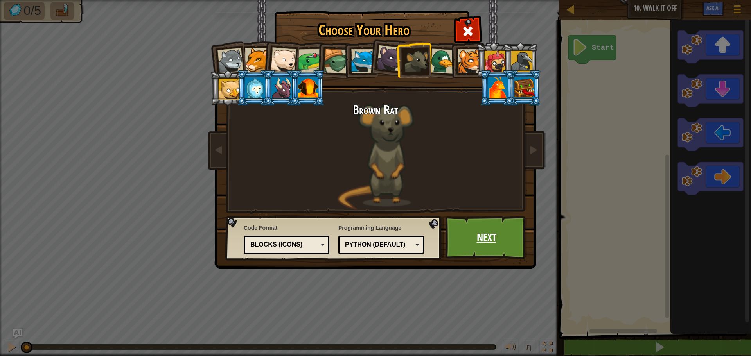
click at [505, 243] on link "Next" at bounding box center [486, 237] width 82 height 43
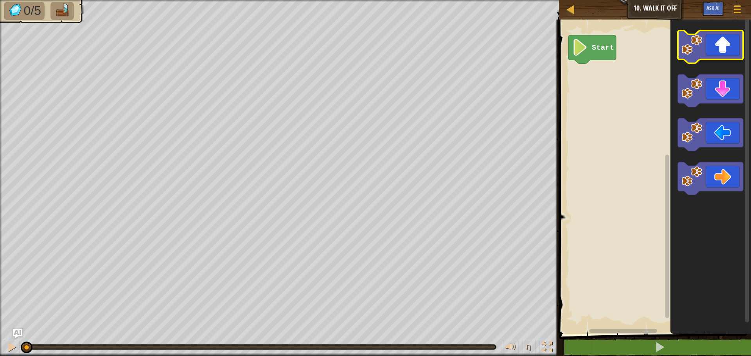
click at [693, 50] on image "Blockly Workspace" at bounding box center [692, 44] width 21 height 21
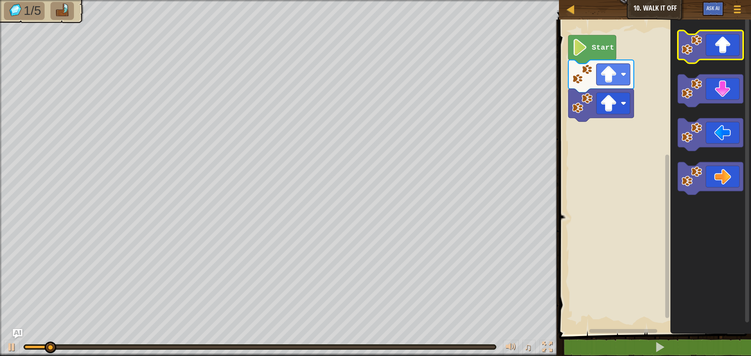
click at [695, 53] on image "Blockly Workspace" at bounding box center [692, 44] width 21 height 21
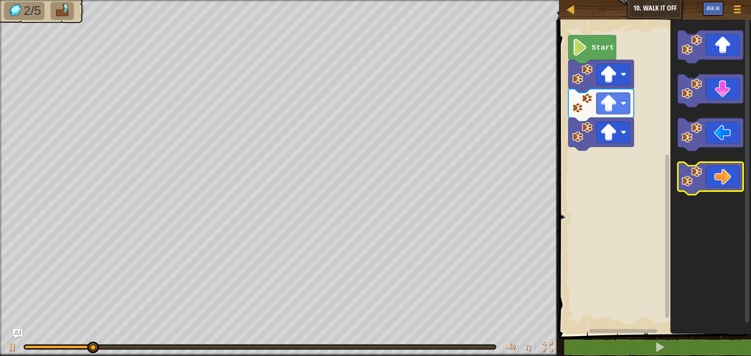
click at [695, 169] on image "Blockly Workspace" at bounding box center [692, 176] width 21 height 21
click at [700, 169] on image "Blockly Workspace" at bounding box center [692, 176] width 21 height 21
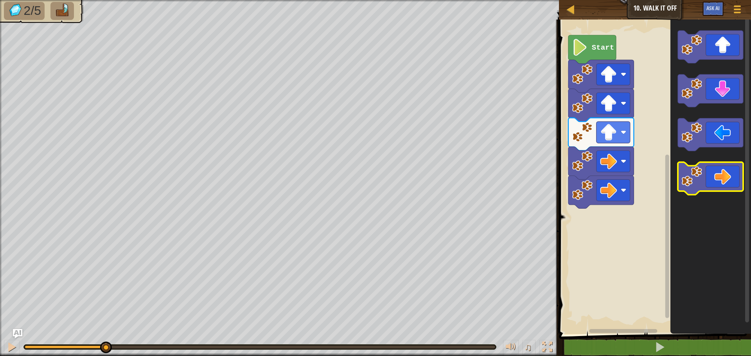
click at [699, 169] on image "Blockly Workspace" at bounding box center [692, 176] width 21 height 21
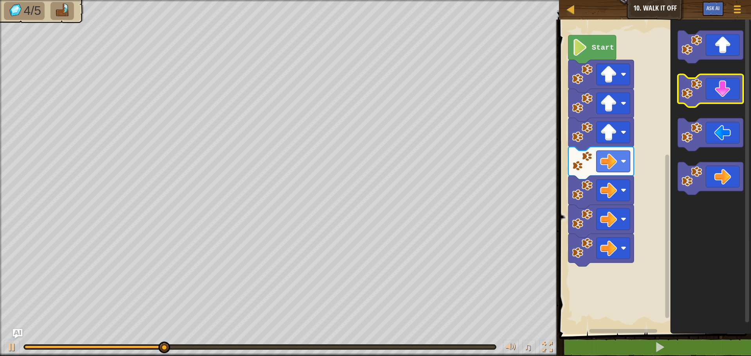
click at [690, 99] on image "Blockly Workspace" at bounding box center [692, 89] width 21 height 21
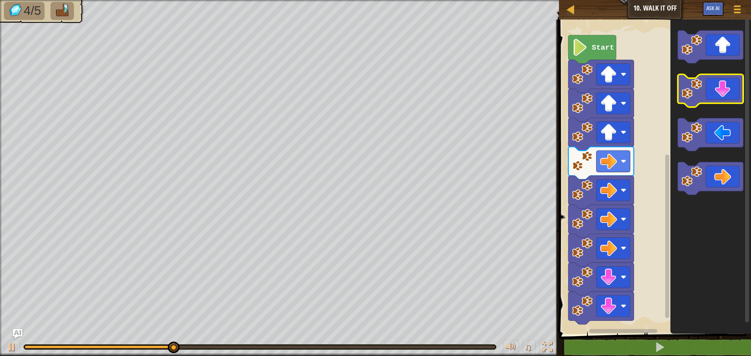
click at [689, 98] on image "Blockly Workspace" at bounding box center [692, 89] width 21 height 21
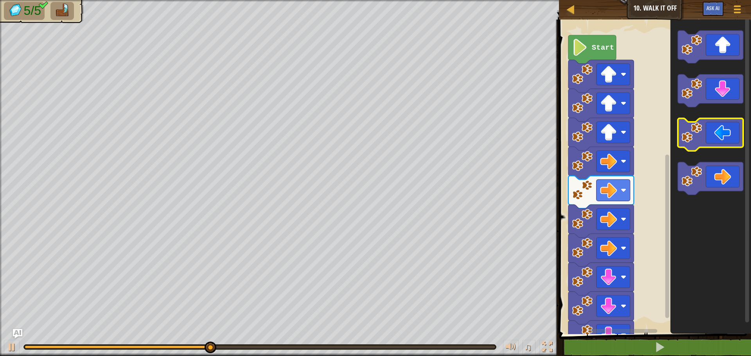
click at [691, 130] on image "Blockly Workspace" at bounding box center [692, 132] width 21 height 21
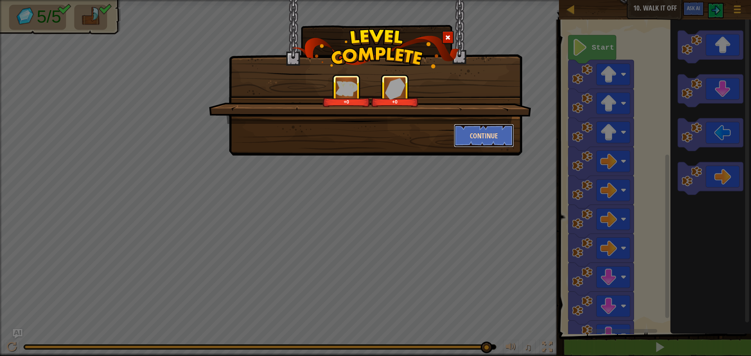
click at [506, 134] on button "Continue" at bounding box center [484, 135] width 61 height 23
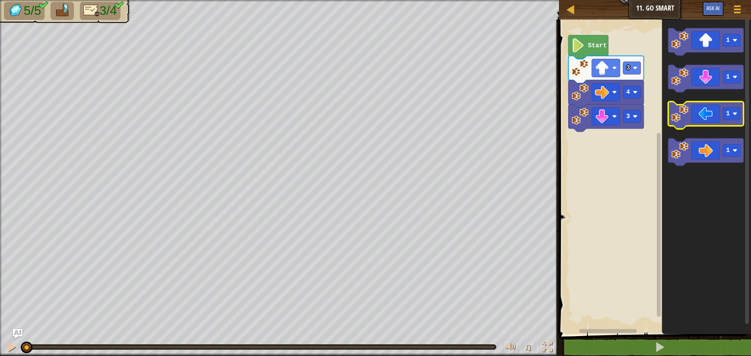
click at [677, 112] on image "Blockly Workspace" at bounding box center [679, 113] width 17 height 17
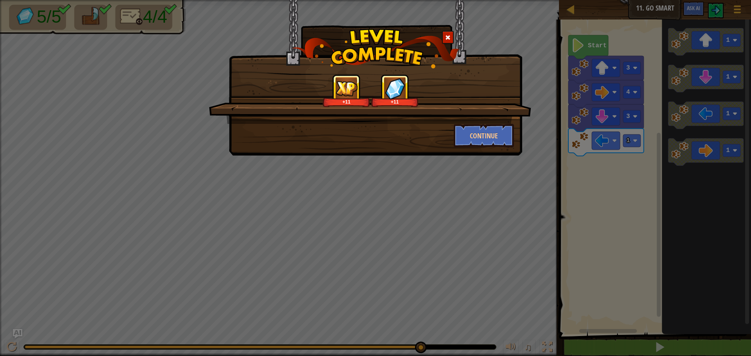
click at [452, 131] on div "Continue" at bounding box center [484, 135] width 72 height 23
click at [463, 137] on button "Continue" at bounding box center [484, 135] width 61 height 23
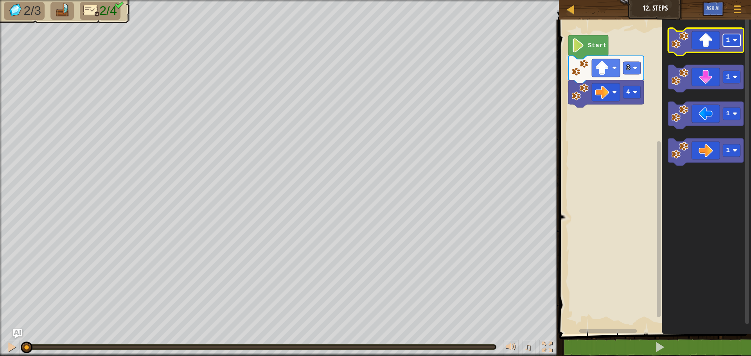
click at [732, 45] on rect "Blockly Workspace" at bounding box center [732, 40] width 18 height 13
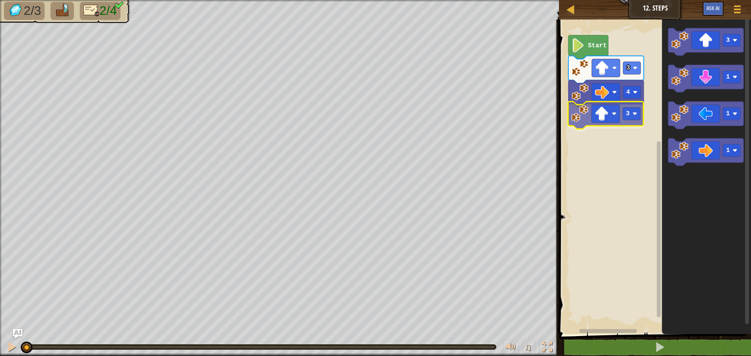
click at [579, 124] on div "4 3 3 Start 3 1 1 1 3" at bounding box center [654, 175] width 194 height 319
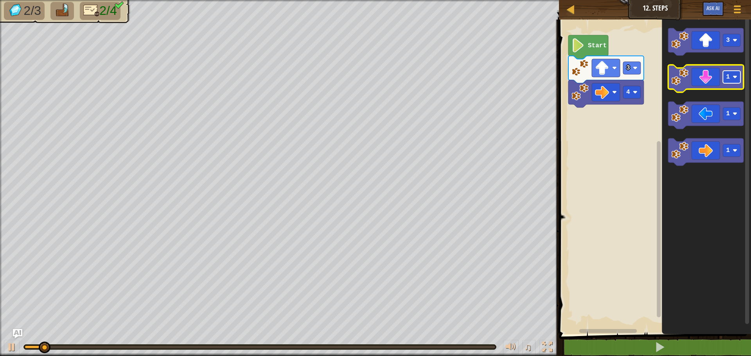
click at [725, 77] on rect "Blockly Workspace" at bounding box center [732, 77] width 18 height 13
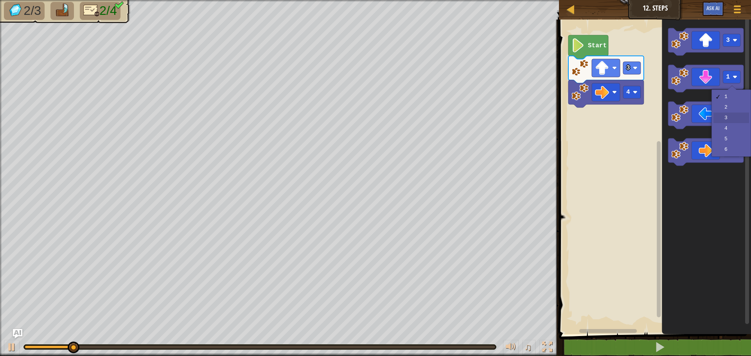
drag, startPoint x: 728, startPoint y: 117, endPoint x: 704, endPoint y: 95, distance: 32.6
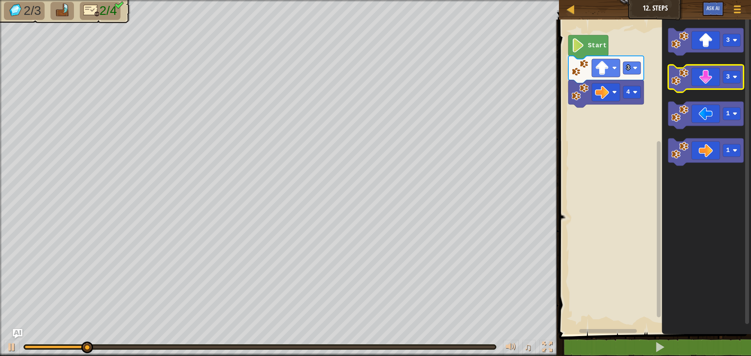
click at [683, 80] on image "Blockly Workspace" at bounding box center [679, 76] width 17 height 17
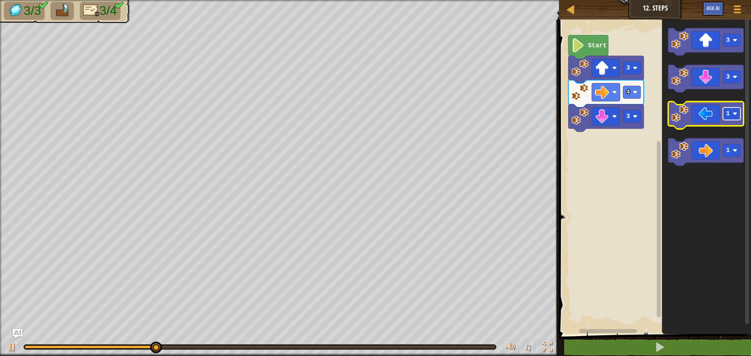
click at [734, 117] on rect "Blockly Workspace" at bounding box center [732, 114] width 18 height 13
click at [677, 118] on image "Blockly Workspace" at bounding box center [679, 113] width 17 height 17
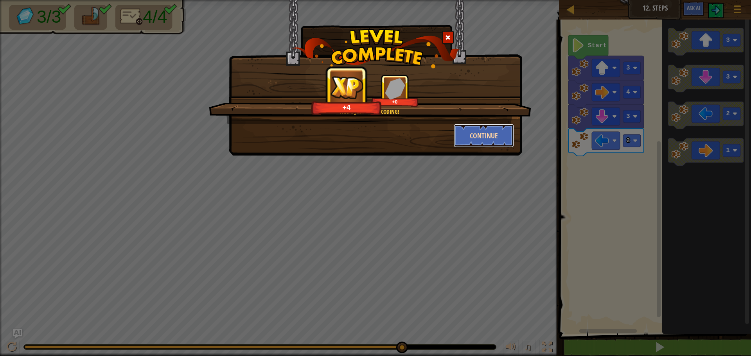
click at [482, 136] on button "Continue" at bounding box center [484, 135] width 61 height 23
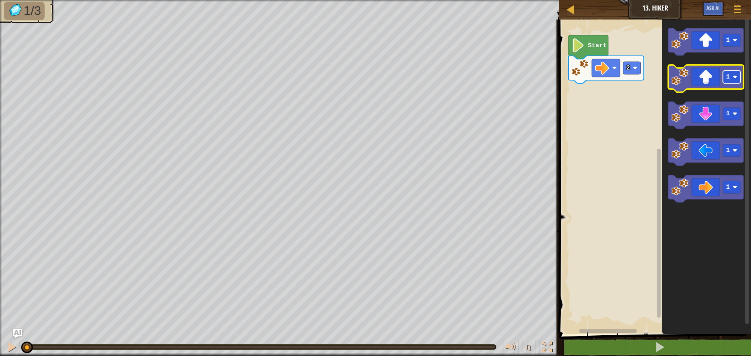
click at [734, 77] on image "Blockly Workspace" at bounding box center [734, 77] width 5 height 5
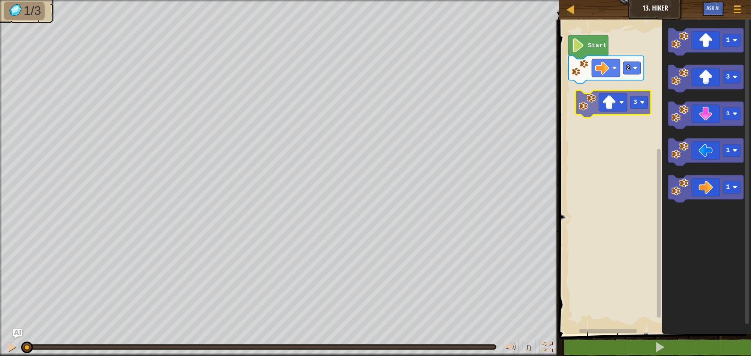
click at [589, 107] on div "2 Start 1 3 1 1 1 3" at bounding box center [654, 175] width 194 height 319
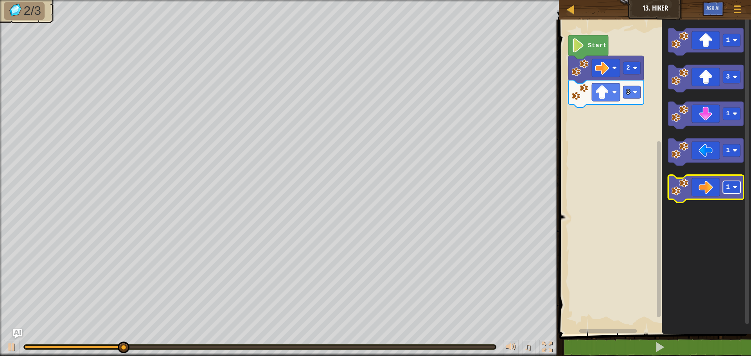
click at [729, 192] on rect "Blockly Workspace" at bounding box center [732, 187] width 18 height 13
click at [676, 194] on image "Blockly Workspace" at bounding box center [679, 187] width 17 height 17
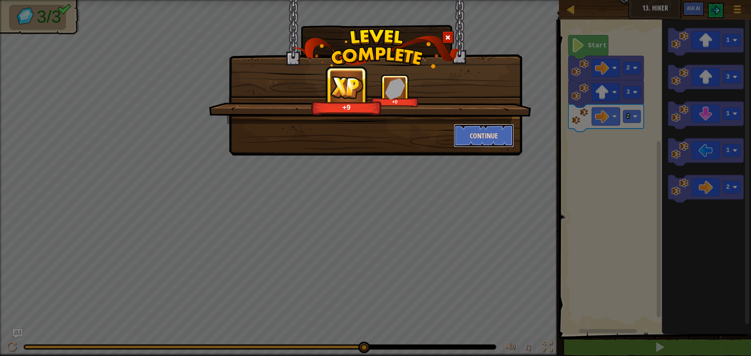
click at [458, 126] on button "Continue" at bounding box center [484, 135] width 61 height 23
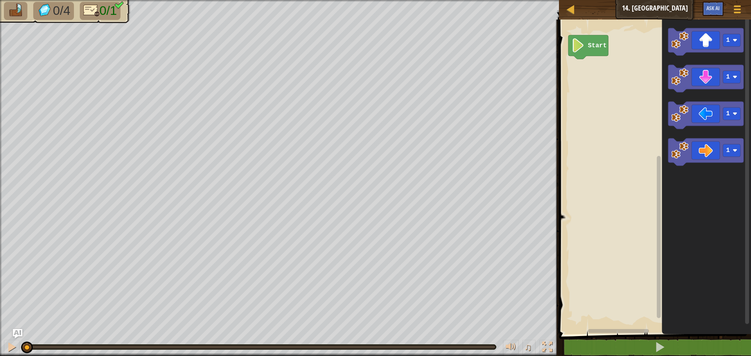
click at [670, 29] on icon "Blockly Workspace" at bounding box center [705, 41] width 75 height 27
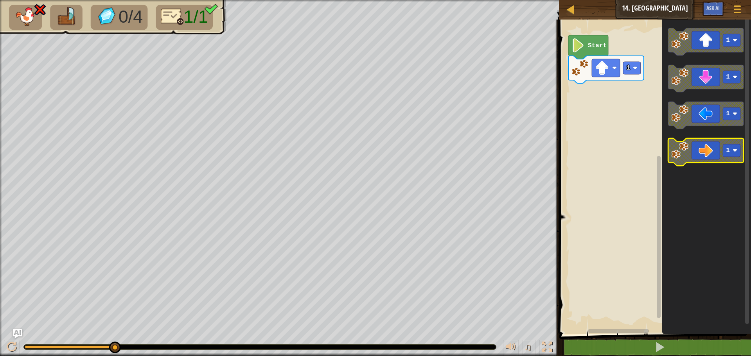
click at [680, 154] on image "Blockly Workspace" at bounding box center [679, 150] width 17 height 17
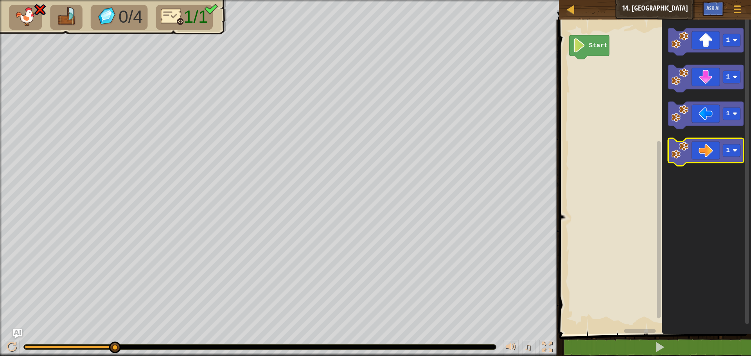
click at [683, 156] on image "Blockly Workspace" at bounding box center [679, 150] width 17 height 17
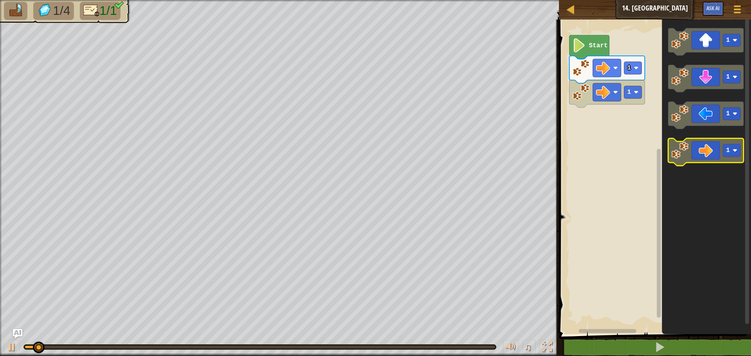
click at [682, 156] on image "Blockly Workspace" at bounding box center [679, 150] width 17 height 17
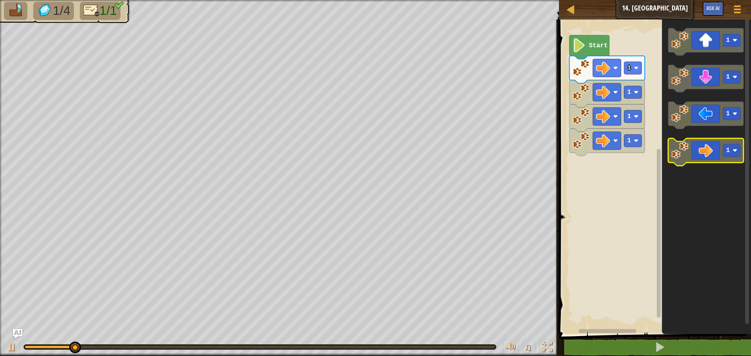
click at [682, 156] on image "Blockly Workspace" at bounding box center [679, 150] width 17 height 17
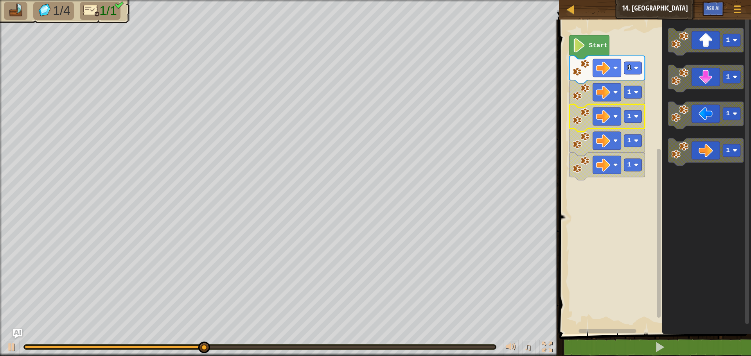
click at [581, 121] on image "Blockly Workspace" at bounding box center [581, 116] width 17 height 17
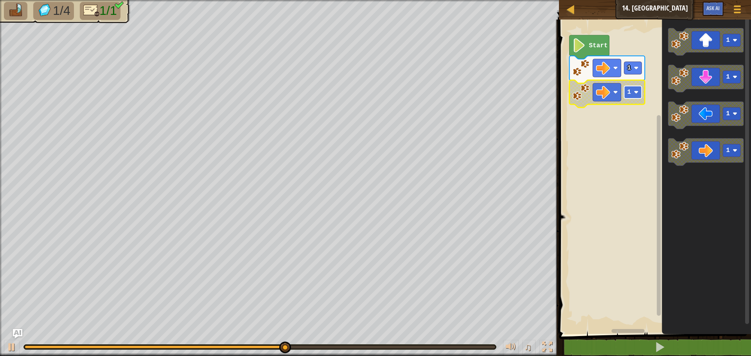
click at [632, 94] on rect "Blockly Workspace" at bounding box center [633, 92] width 18 height 13
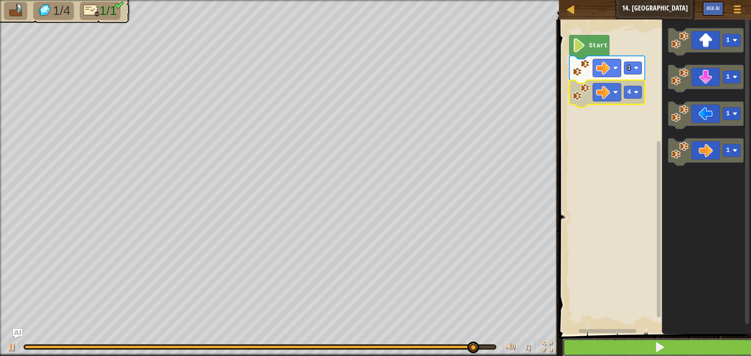
click at [628, 343] on button at bounding box center [659, 348] width 194 height 18
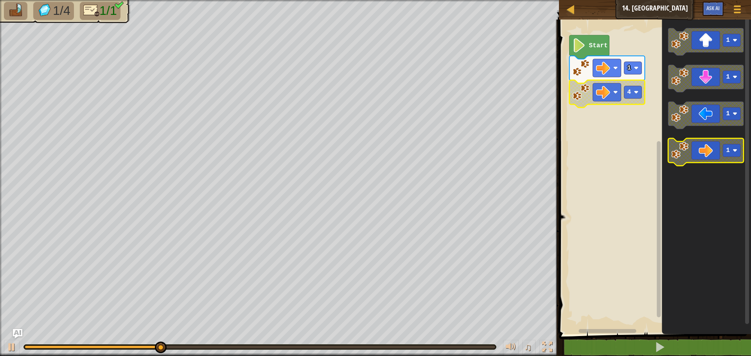
click at [670, 159] on icon "Blockly Workspace" at bounding box center [705, 151] width 75 height 27
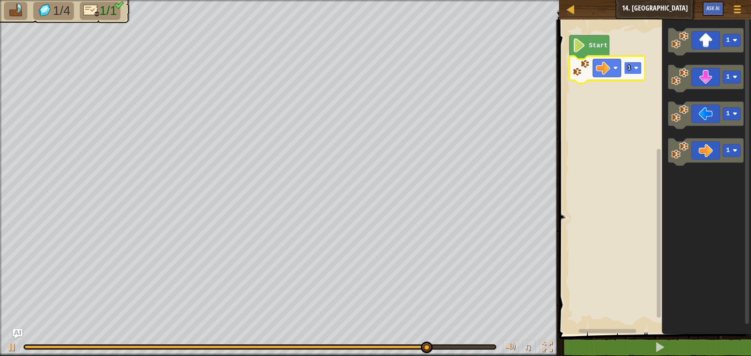
click at [634, 74] on rect "Blockly Workspace" at bounding box center [633, 68] width 18 height 13
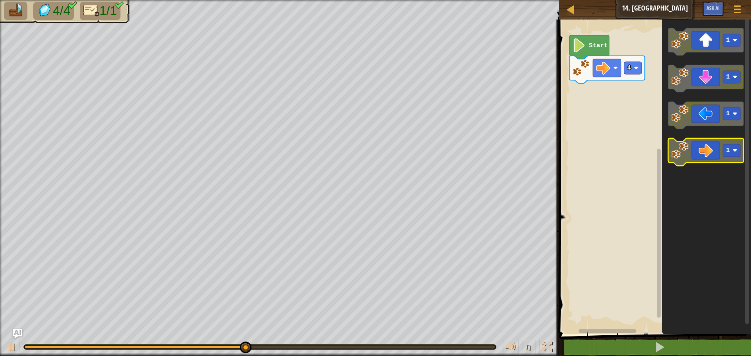
click at [682, 151] on image "Blockly Workspace" at bounding box center [679, 150] width 17 height 17
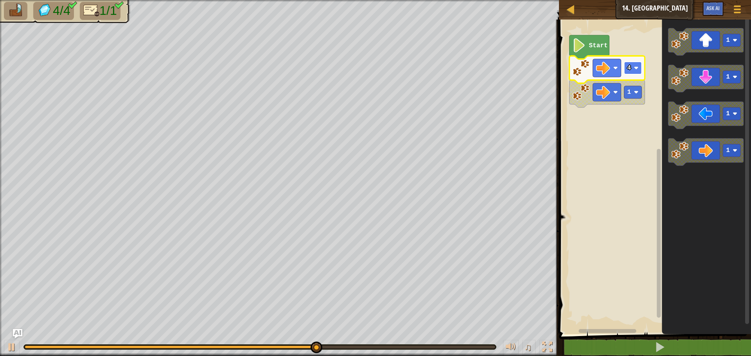
click at [624, 68] on rect "Blockly Workspace" at bounding box center [633, 68] width 18 height 13
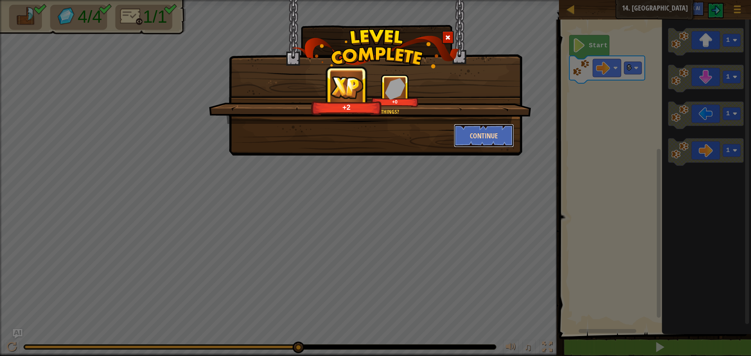
click at [505, 125] on button "Continue" at bounding box center [484, 135] width 61 height 23
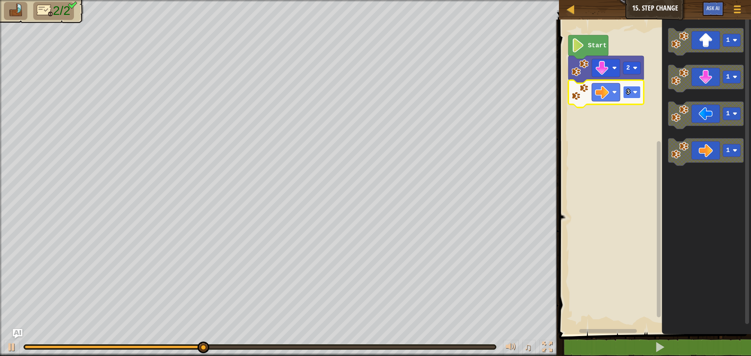
click at [636, 99] on rect "Blockly Workspace" at bounding box center [632, 92] width 18 height 13
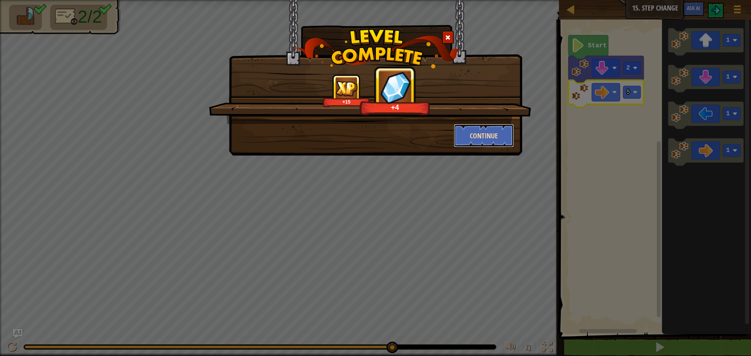
click at [510, 135] on button "Continue" at bounding box center [484, 135] width 61 height 23
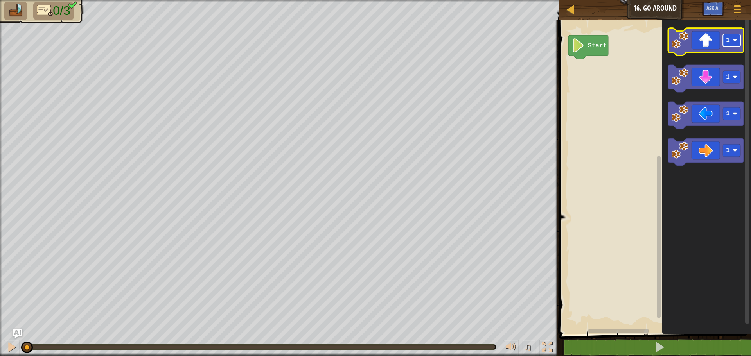
click at [738, 41] on rect "Blockly Workspace" at bounding box center [732, 40] width 18 height 13
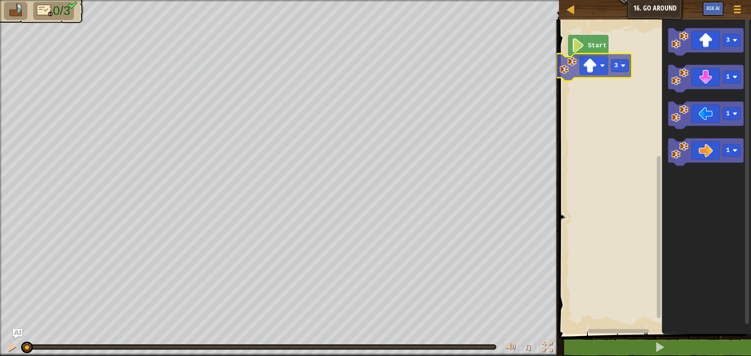
click at [562, 71] on div "Start 3 1 1 1 3" at bounding box center [654, 175] width 194 height 319
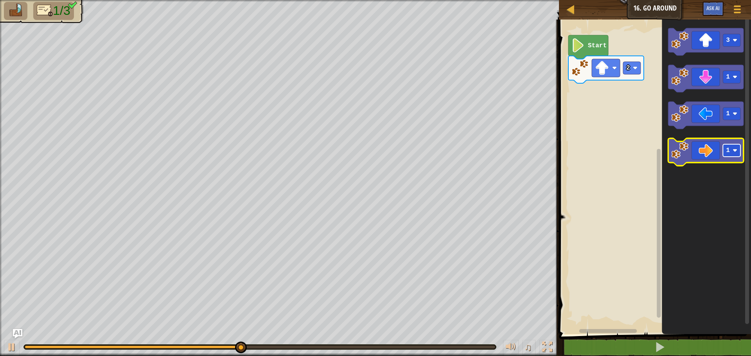
click at [738, 148] on rect "Blockly Workspace" at bounding box center [732, 150] width 18 height 13
click at [684, 151] on image "Blockly Workspace" at bounding box center [679, 150] width 17 height 17
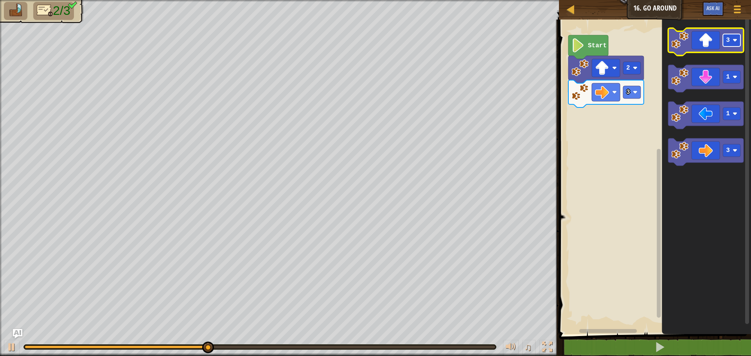
click at [738, 46] on rect "Blockly Workspace" at bounding box center [732, 40] width 18 height 13
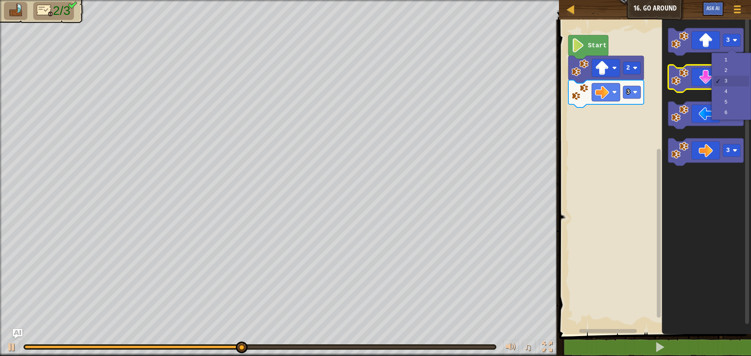
click at [683, 85] on g "1" at bounding box center [705, 78] width 75 height 27
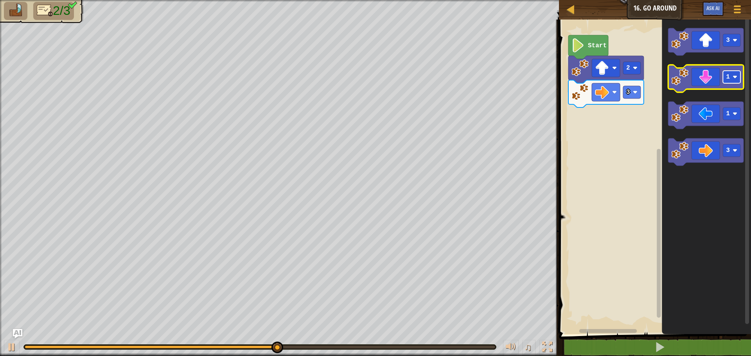
click at [728, 82] on rect "Blockly Workspace" at bounding box center [732, 77] width 18 height 13
click at [671, 86] on g "2" at bounding box center [705, 78] width 75 height 27
click at [676, 81] on image "Blockly Workspace" at bounding box center [679, 76] width 17 height 17
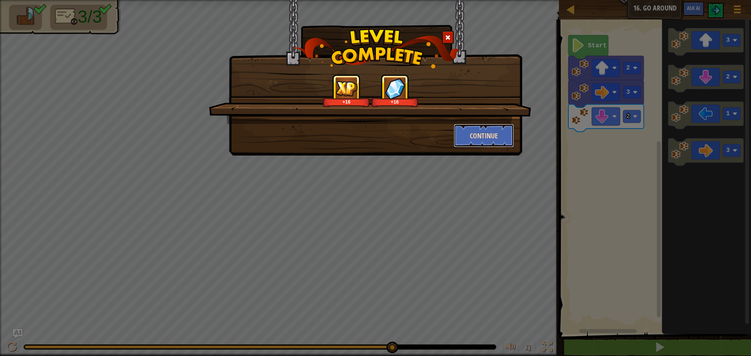
click at [470, 131] on button "Continue" at bounding box center [484, 135] width 61 height 23
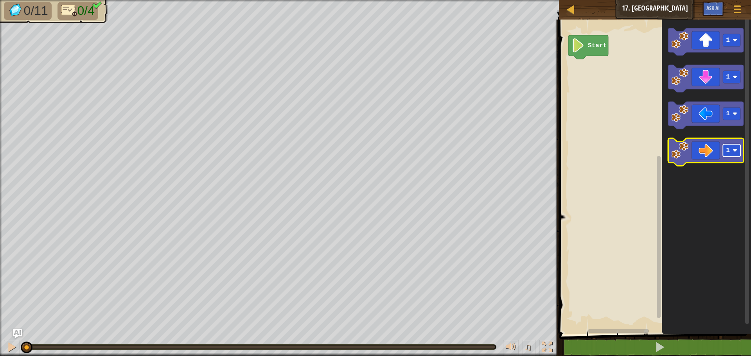
click at [737, 149] on image "Blockly Workspace" at bounding box center [734, 150] width 5 height 5
click at [679, 152] on image "Blockly Workspace" at bounding box center [679, 150] width 17 height 17
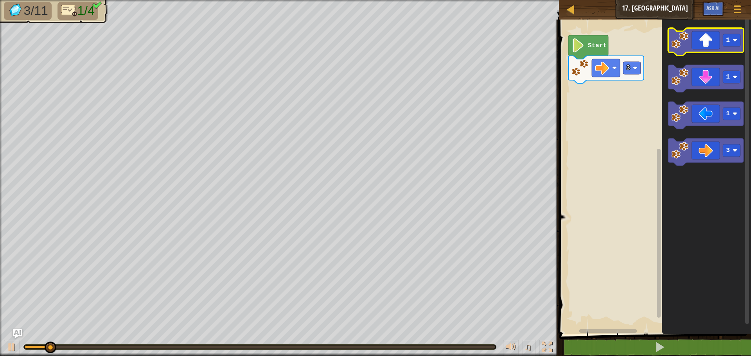
click at [731, 48] on icon "Blockly Workspace" at bounding box center [705, 41] width 75 height 27
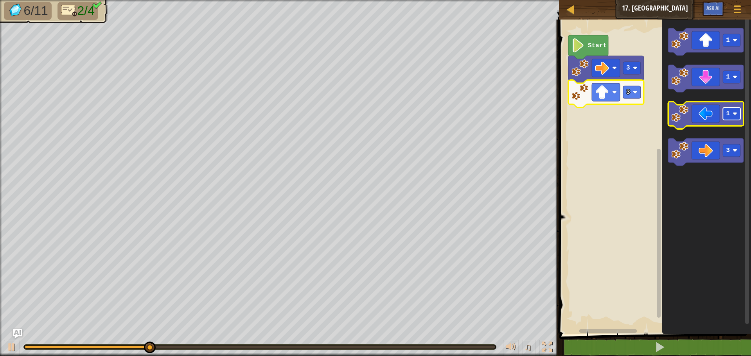
click at [726, 118] on rect "Blockly Workspace" at bounding box center [732, 114] width 18 height 13
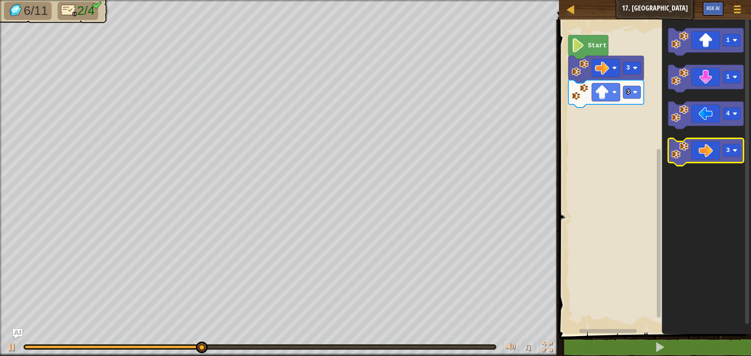
click at [685, 149] on image "Blockly Workspace" at bounding box center [679, 150] width 17 height 17
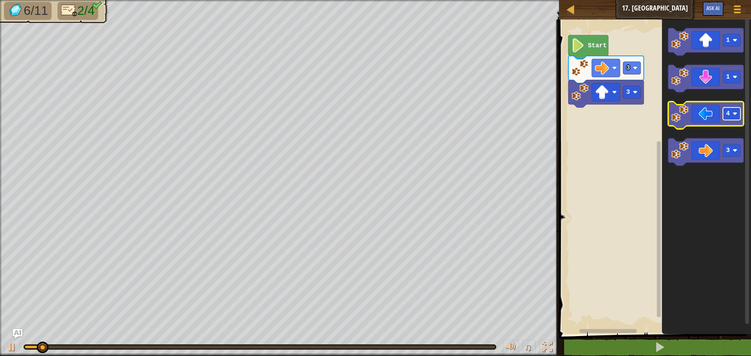
click at [734, 120] on g "4" at bounding box center [705, 115] width 75 height 27
click at [676, 125] on icon "Blockly Workspace" at bounding box center [705, 115] width 75 height 27
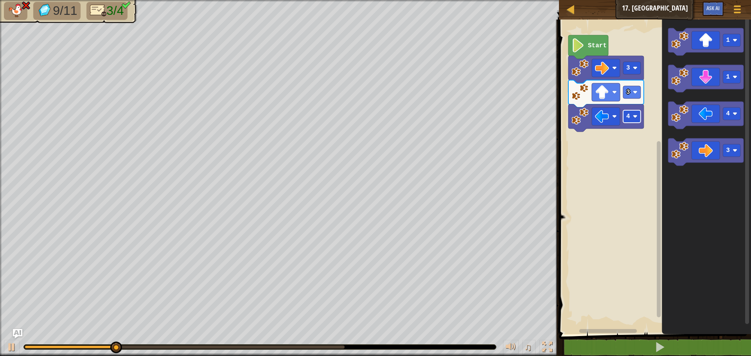
click at [634, 117] on image "Blockly Workspace" at bounding box center [635, 116] width 5 height 5
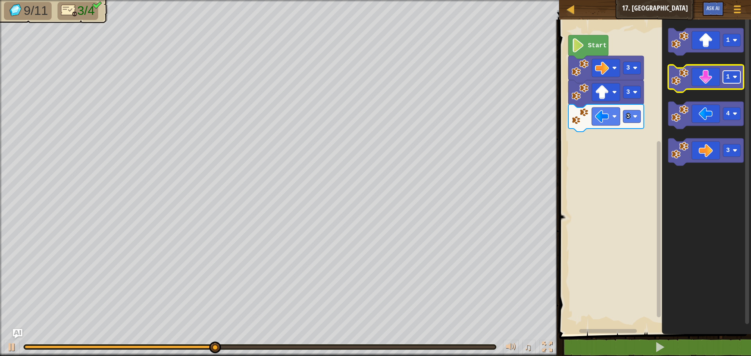
click at [734, 82] on rect "Blockly Workspace" at bounding box center [732, 77] width 18 height 13
click at [683, 82] on image "Blockly Workspace" at bounding box center [679, 76] width 17 height 17
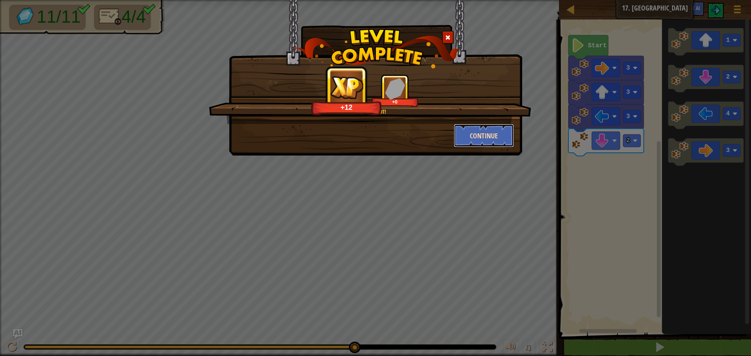
click at [490, 129] on button "Continue" at bounding box center [484, 135] width 61 height 23
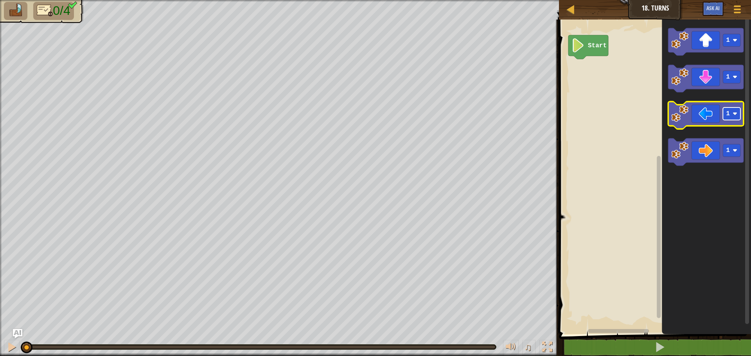
click at [735, 117] on rect "Blockly Workspace" at bounding box center [732, 114] width 18 height 13
click at [683, 125] on icon "Blockly Workspace" at bounding box center [705, 115] width 75 height 27
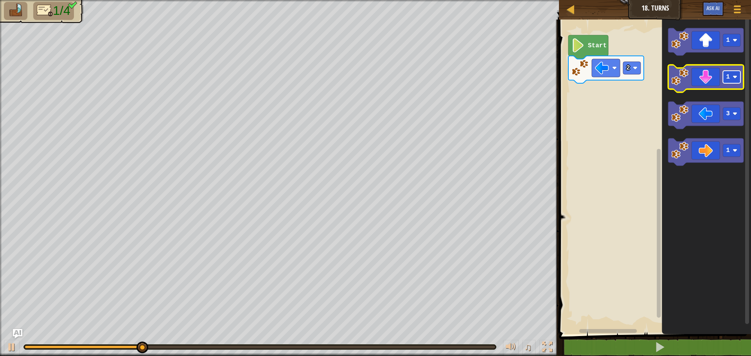
click at [732, 83] on rect "Blockly Workspace" at bounding box center [732, 77] width 18 height 13
click at [688, 83] on image "Blockly Workspace" at bounding box center [679, 76] width 17 height 17
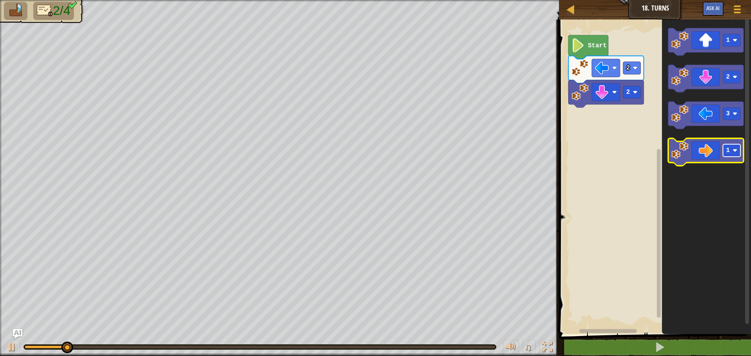
click at [731, 151] on rect "Blockly Workspace" at bounding box center [732, 150] width 18 height 13
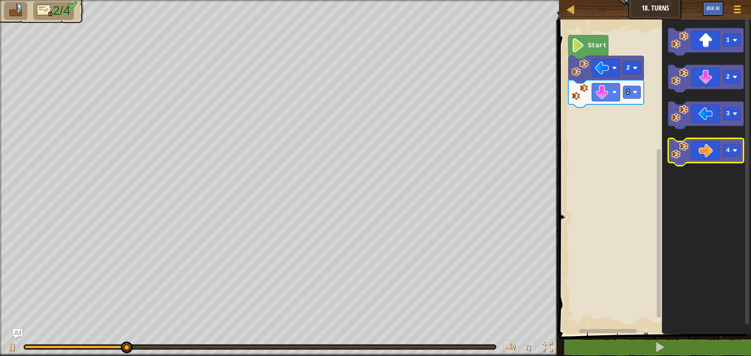
click at [684, 157] on image "Blockly Workspace" at bounding box center [679, 150] width 17 height 17
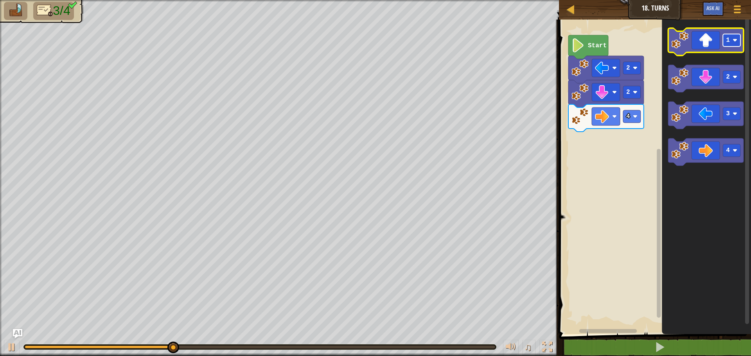
click at [735, 43] on g "1" at bounding box center [732, 40] width 18 height 13
click at [683, 42] on image "Blockly Workspace" at bounding box center [679, 40] width 17 height 17
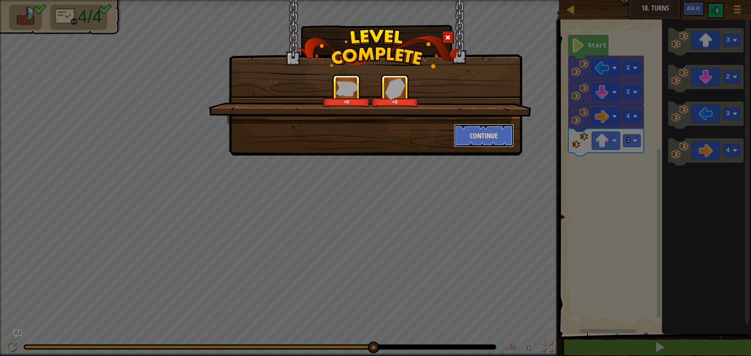
click at [489, 138] on button "Continue" at bounding box center [484, 135] width 61 height 23
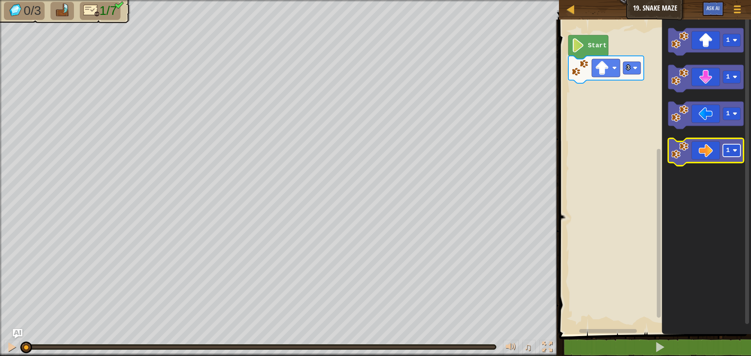
click at [736, 146] on rect "Blockly Workspace" at bounding box center [732, 150] width 18 height 13
click at [679, 155] on image "Blockly Workspace" at bounding box center [679, 150] width 17 height 17
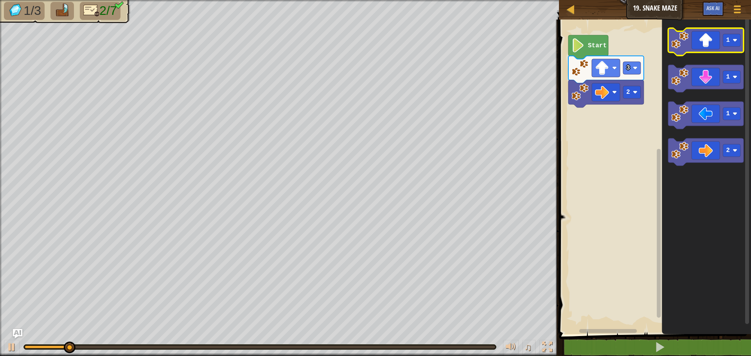
click at [732, 47] on g "1" at bounding box center [705, 41] width 75 height 27
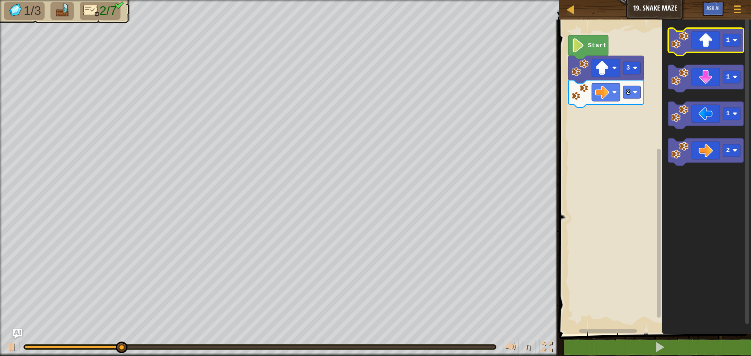
click at [684, 48] on image "Blockly Workspace" at bounding box center [679, 40] width 17 height 17
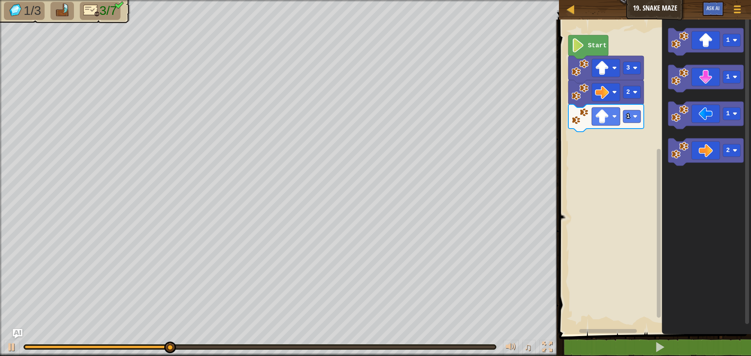
click at [682, 134] on icon "1 1 1 2" at bounding box center [706, 175] width 89 height 319
click at [681, 149] on image "Blockly Workspace" at bounding box center [679, 150] width 17 height 17
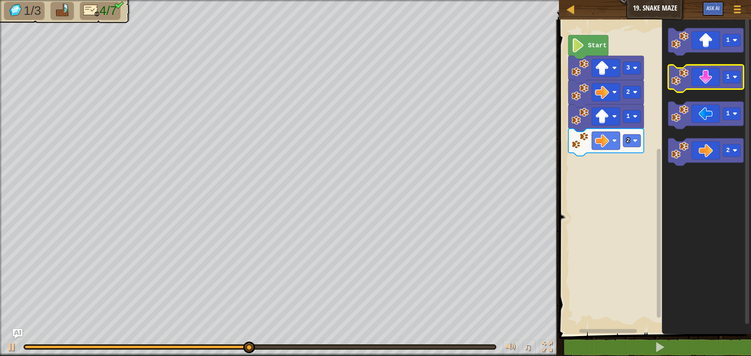
click at [733, 84] on icon "Blockly Workspace" at bounding box center [705, 78] width 75 height 27
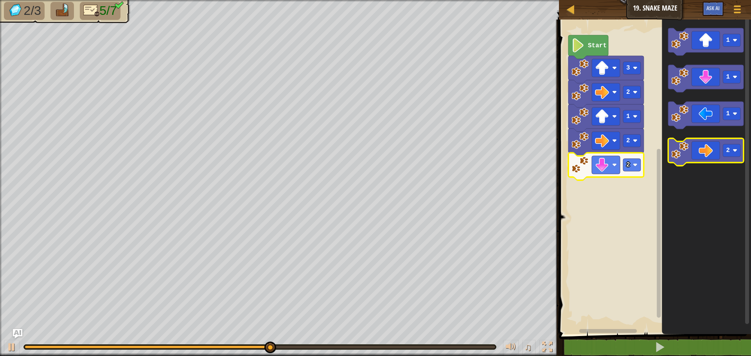
click at [671, 150] on image "Blockly Workspace" at bounding box center [679, 150] width 17 height 17
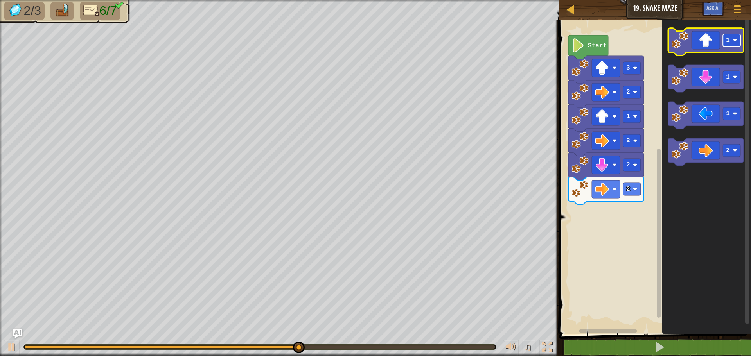
click at [732, 34] on rect "Blockly Workspace" at bounding box center [732, 40] width 18 height 13
click at [679, 47] on image "Blockly Workspace" at bounding box center [679, 40] width 17 height 17
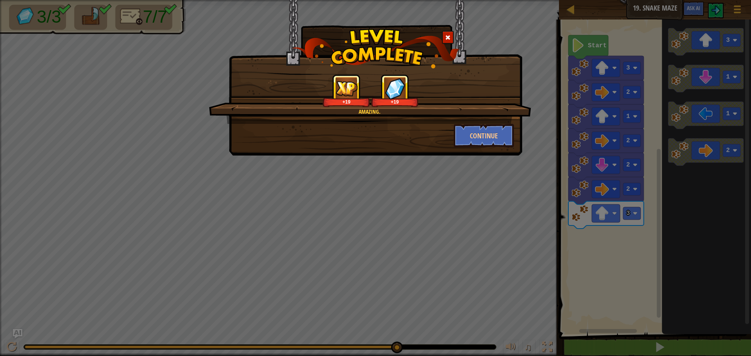
click at [498, 120] on div "Amazing. +19 +19" at bounding box center [370, 99] width 322 height 50
click at [497, 129] on button "Continue" at bounding box center [484, 135] width 61 height 23
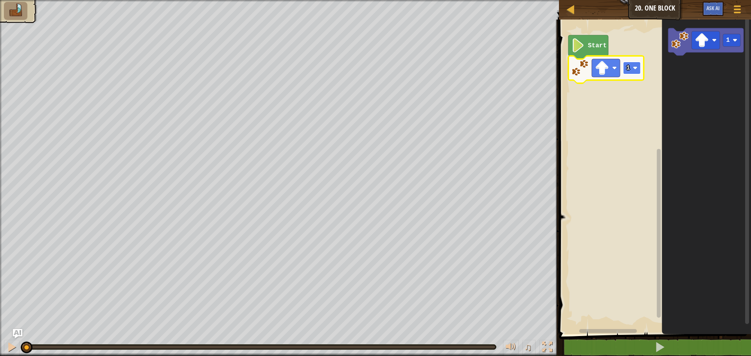
click at [633, 70] on image "Blockly Workspace" at bounding box center [635, 68] width 5 height 5
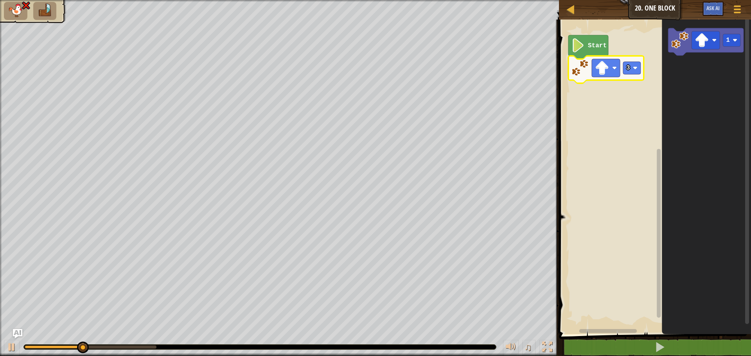
click at [643, 69] on icon "Blockly Workspace" at bounding box center [605, 69] width 75 height 27
click at [639, 72] on rect "Blockly Workspace" at bounding box center [632, 68] width 18 height 13
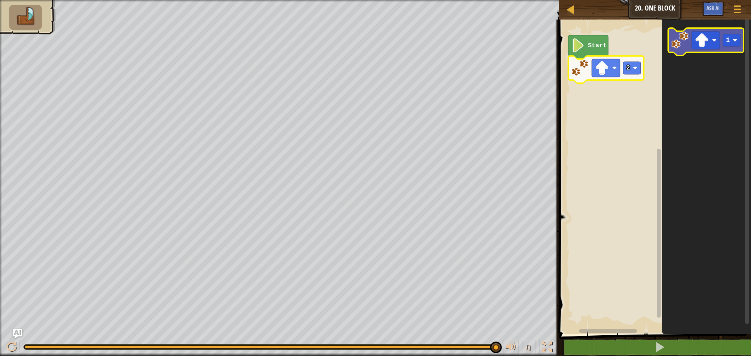
click at [675, 42] on image "Blockly Workspace" at bounding box center [679, 40] width 17 height 17
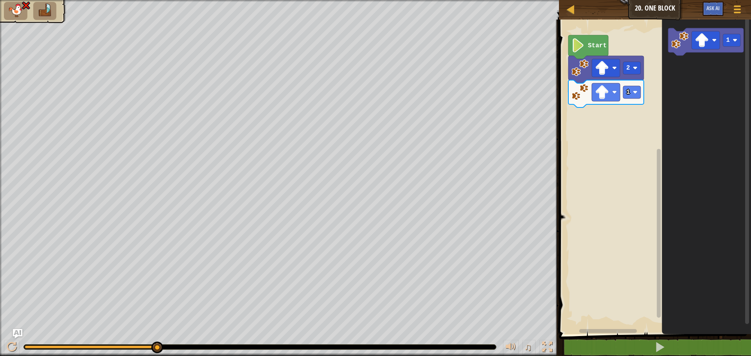
click at [21, 18] on li at bounding box center [15, 11] width 23 height 18
click at [27, 10] on img at bounding box center [26, 5] width 10 height 9
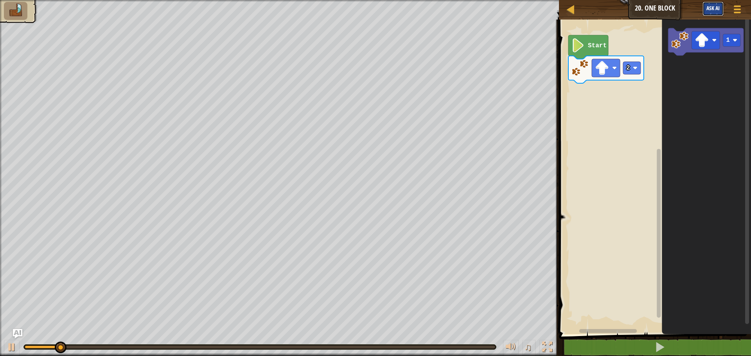
click at [710, 11] on span "Ask AI" at bounding box center [712, 7] width 13 height 7
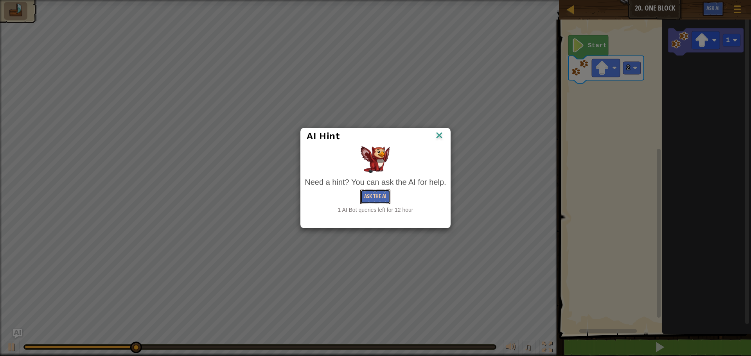
click at [382, 197] on button "Ask the AI" at bounding box center [375, 197] width 30 height 14
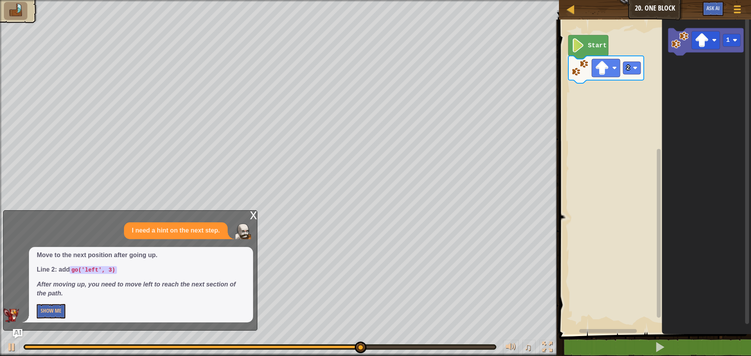
click at [252, 218] on div "x" at bounding box center [253, 215] width 7 height 8
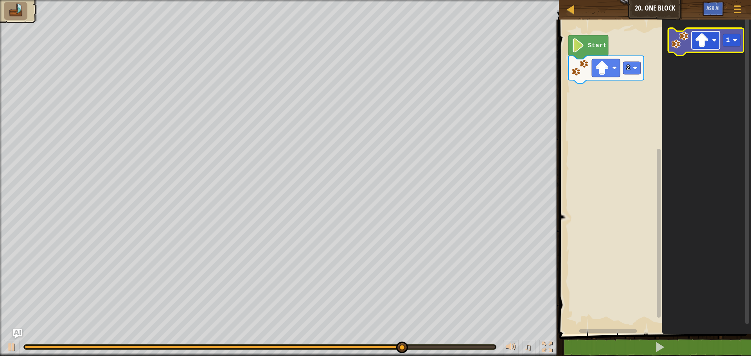
click at [700, 43] on image "Blockly Workspace" at bounding box center [702, 40] width 14 height 14
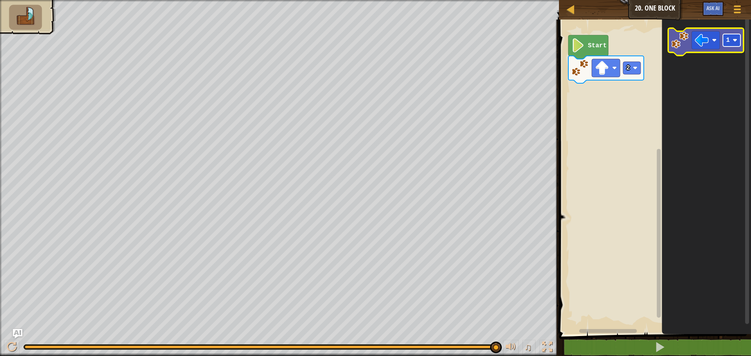
click at [735, 41] on image "Blockly Workspace" at bounding box center [734, 40] width 5 height 5
click at [684, 44] on image "Blockly Workspace" at bounding box center [679, 40] width 17 height 17
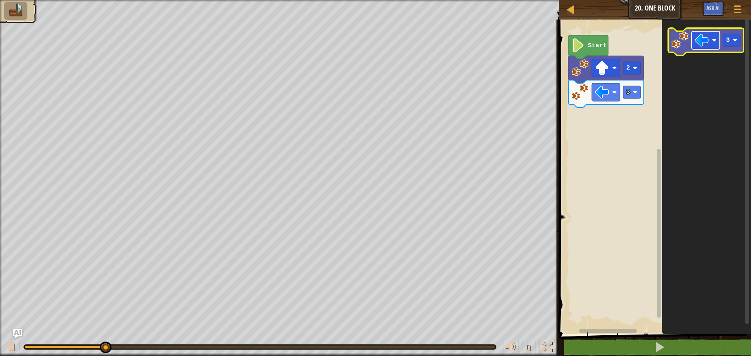
click at [707, 47] on image "Blockly Workspace" at bounding box center [702, 40] width 14 height 14
click at [732, 45] on rect "Blockly Workspace" at bounding box center [732, 40] width 18 height 13
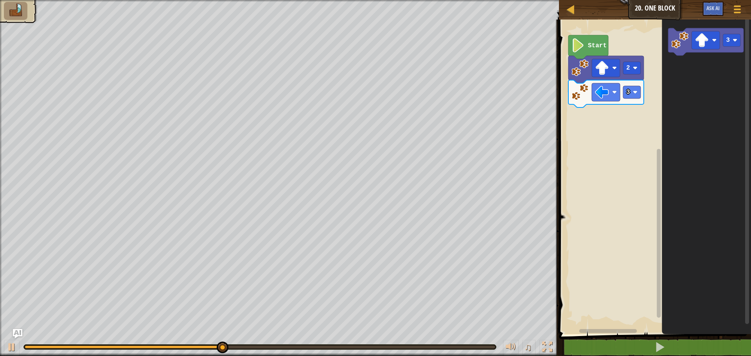
click at [700, 56] on icon "3" at bounding box center [706, 175] width 89 height 319
click at [699, 47] on image "Blockly Workspace" at bounding box center [702, 40] width 14 height 14
click at [725, 43] on rect "Blockly Workspace" at bounding box center [732, 40] width 18 height 13
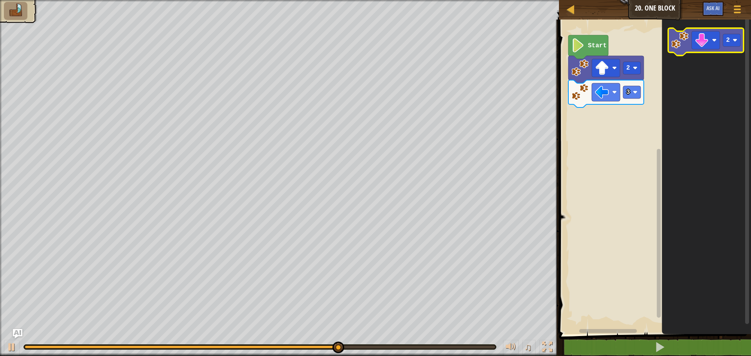
click at [676, 47] on image "Blockly Workspace" at bounding box center [679, 40] width 17 height 17
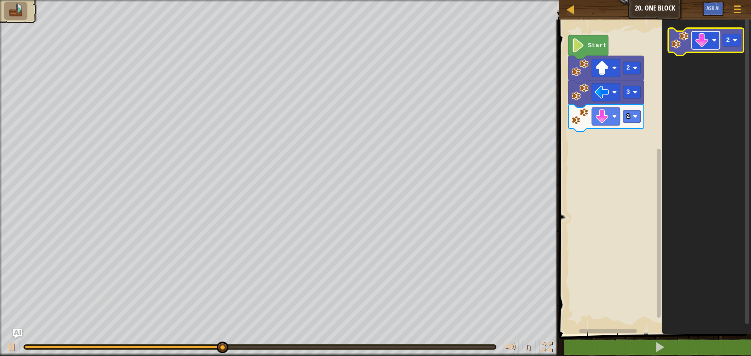
click at [700, 46] on image "Blockly Workspace" at bounding box center [702, 40] width 14 height 14
click at [730, 45] on rect "Blockly Workspace" at bounding box center [732, 40] width 18 height 13
click at [680, 45] on image "Blockly Workspace" at bounding box center [679, 40] width 17 height 17
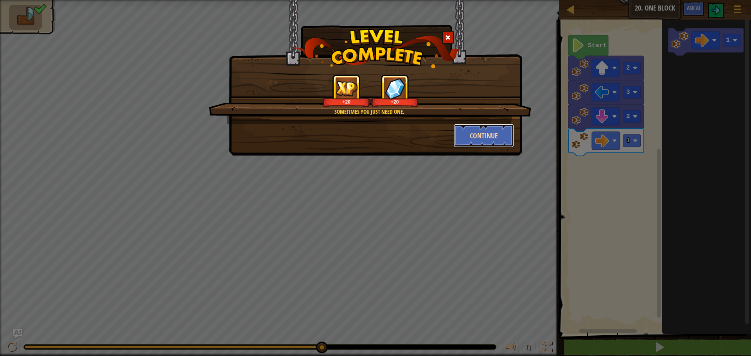
click at [509, 131] on button "Continue" at bounding box center [484, 135] width 61 height 23
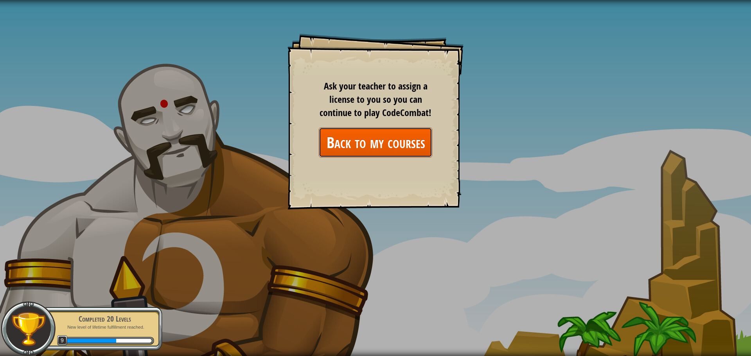
click at [393, 143] on link "Back to my courses" at bounding box center [375, 142] width 113 height 30
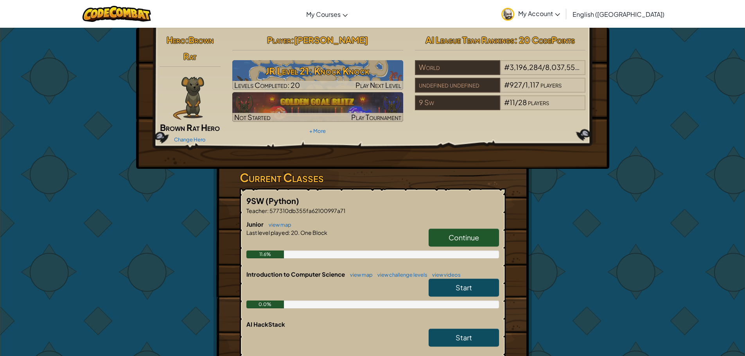
scroll to position [78, 0]
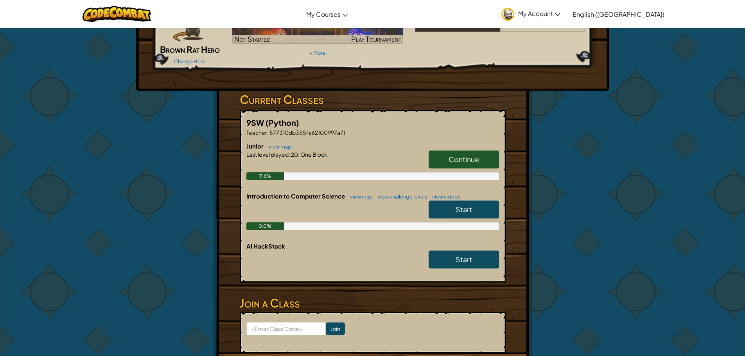
click at [474, 210] on link "Start" at bounding box center [464, 210] width 70 height 18
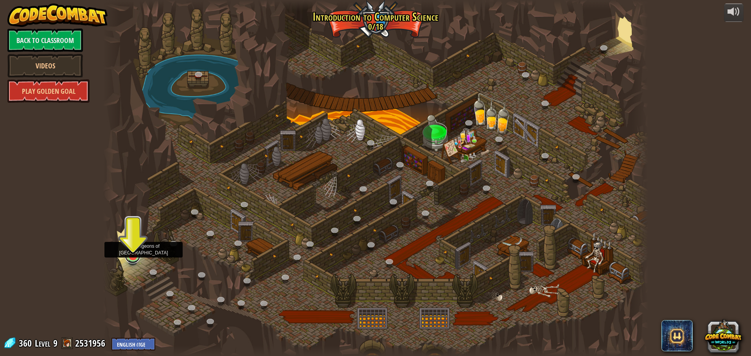
click at [137, 257] on div at bounding box center [132, 256] width 11 height 11
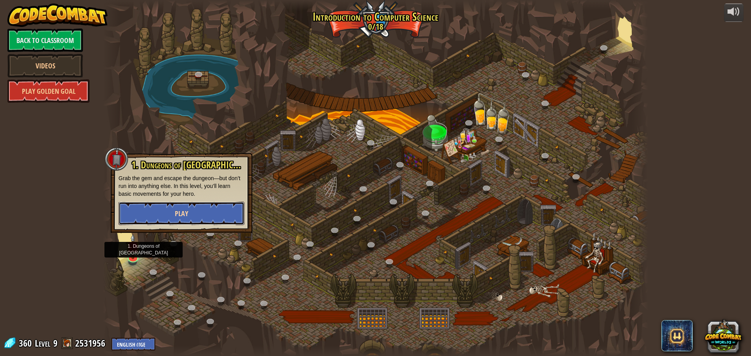
click at [174, 223] on button "Play" at bounding box center [181, 213] width 126 height 23
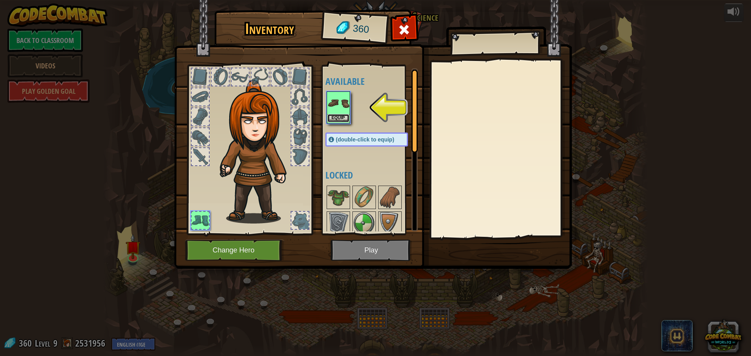
click at [340, 116] on button "Equip" at bounding box center [338, 118] width 22 height 8
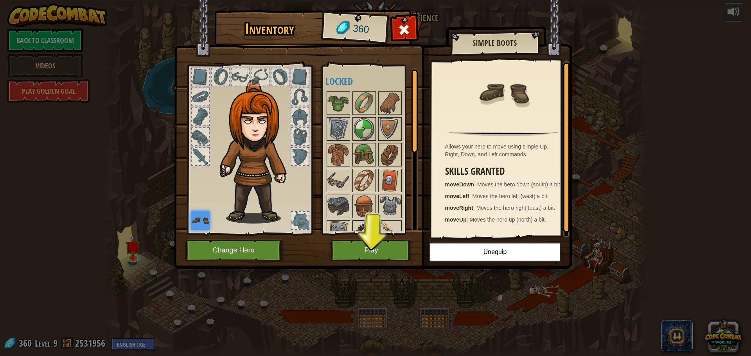
scroll to position [65, 0]
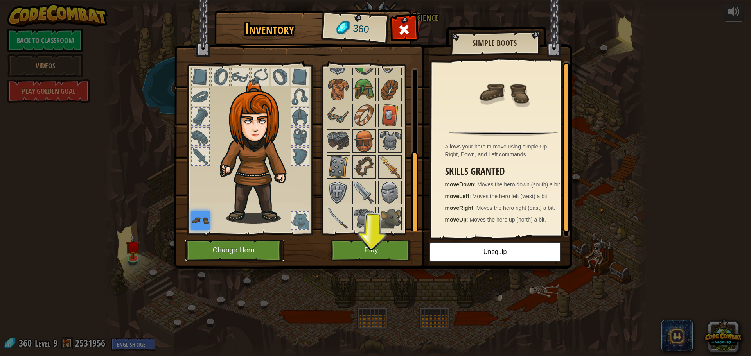
click at [253, 250] on button "Change Hero" at bounding box center [234, 251] width 99 height 22
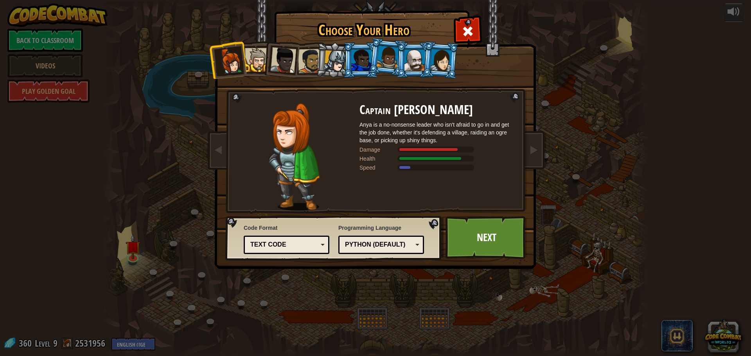
drag, startPoint x: 304, startPoint y: 60, endPoint x: 308, endPoint y: 63, distance: 4.8
click at [307, 63] on div at bounding box center [310, 61] width 24 height 24
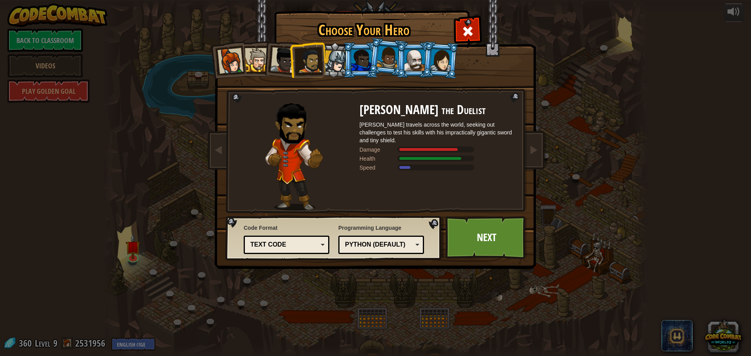
click at [336, 57] on div at bounding box center [335, 61] width 22 height 22
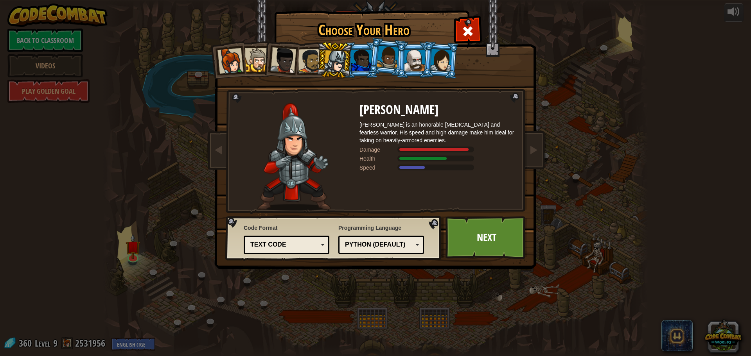
click at [418, 69] on div at bounding box center [414, 60] width 20 height 21
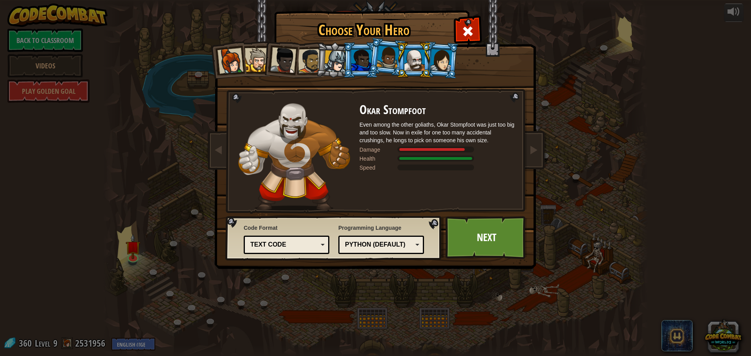
click at [440, 65] on div at bounding box center [441, 60] width 22 height 22
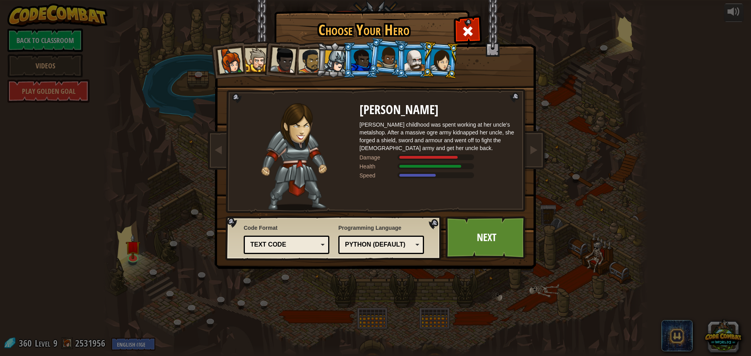
click at [390, 57] on div at bounding box center [388, 57] width 22 height 23
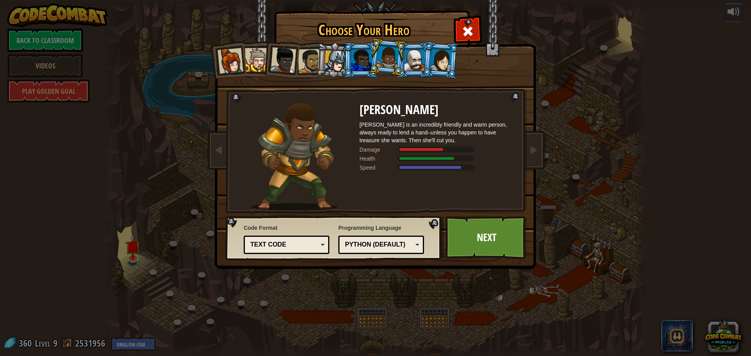
click at [336, 56] on div at bounding box center [335, 61] width 22 height 22
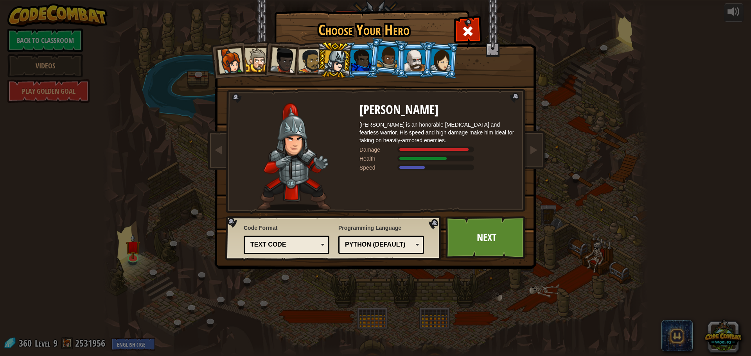
click at [239, 56] on div at bounding box center [230, 61] width 26 height 26
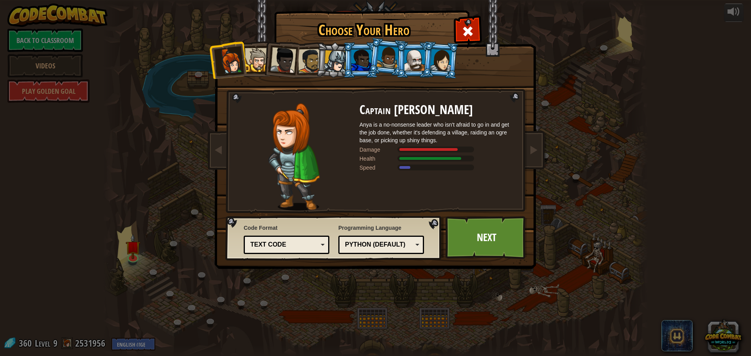
click at [379, 66] on div at bounding box center [388, 57] width 22 height 23
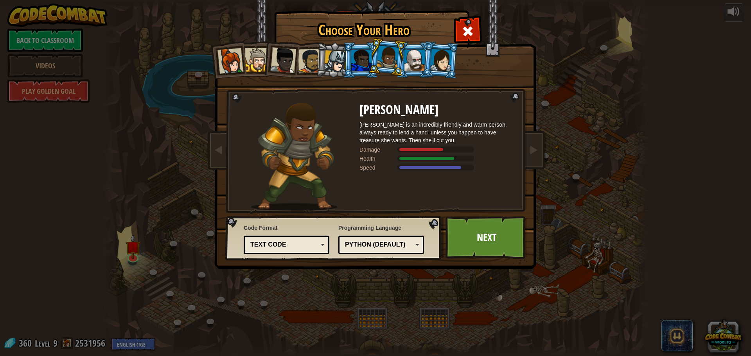
click at [404, 62] on li at bounding box center [387, 57] width 39 height 39
click at [410, 64] on div at bounding box center [414, 60] width 20 height 21
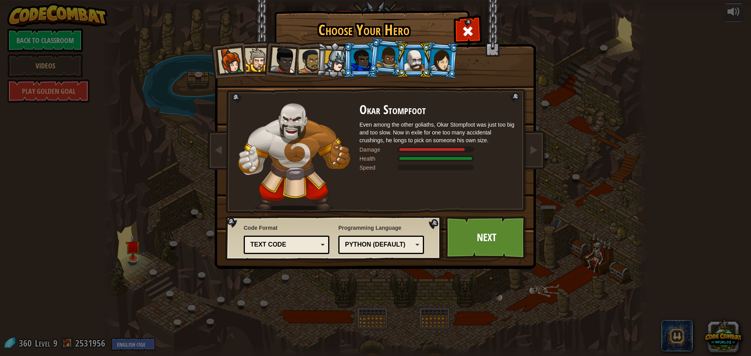
click at [370, 60] on li at bounding box center [387, 57] width 39 height 39
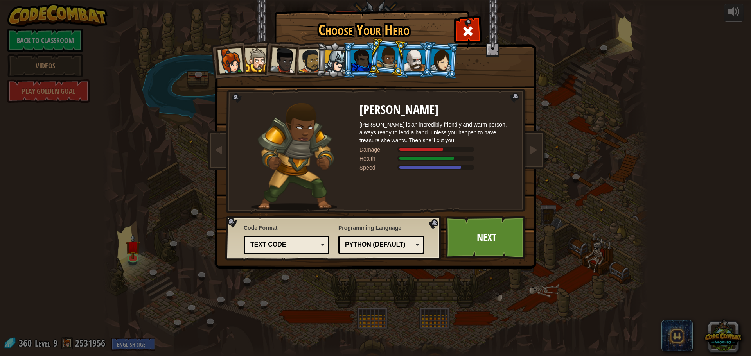
click at [367, 68] on div at bounding box center [361, 60] width 20 height 21
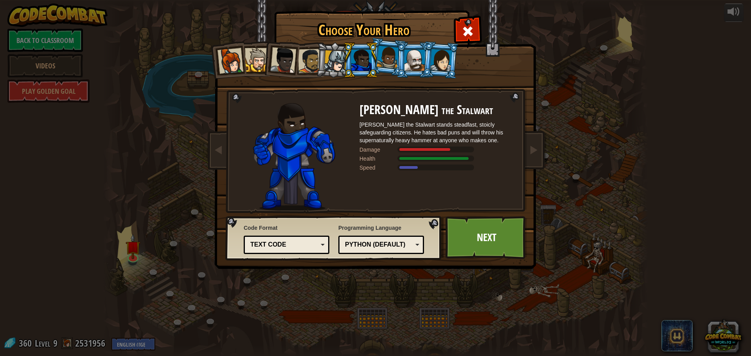
click at [384, 59] on div at bounding box center [388, 57] width 22 height 23
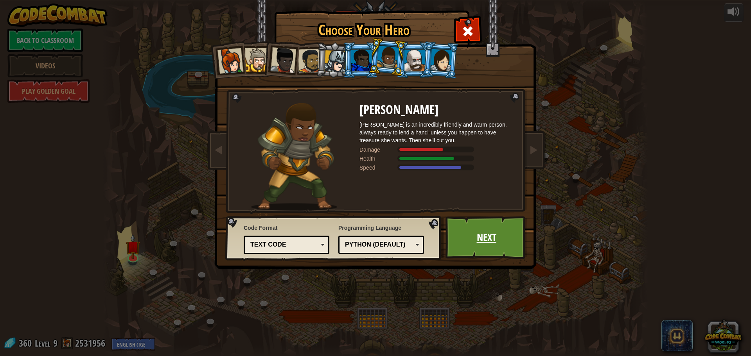
click at [473, 226] on link "Next" at bounding box center [486, 237] width 82 height 43
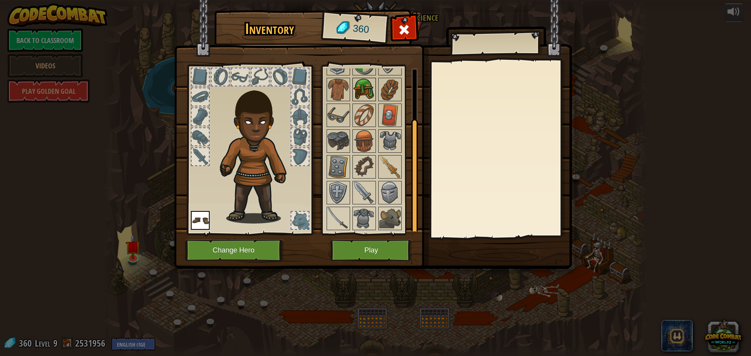
scroll to position [0, 0]
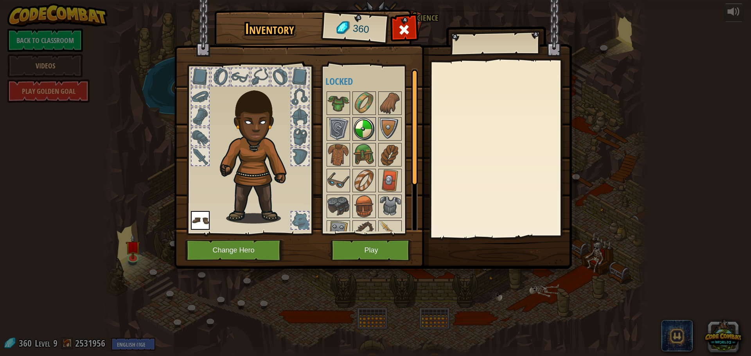
click at [367, 132] on img at bounding box center [364, 129] width 22 height 22
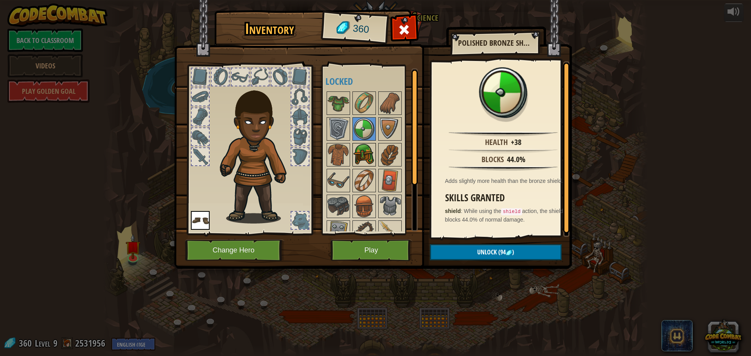
click at [368, 154] on img at bounding box center [364, 155] width 22 height 22
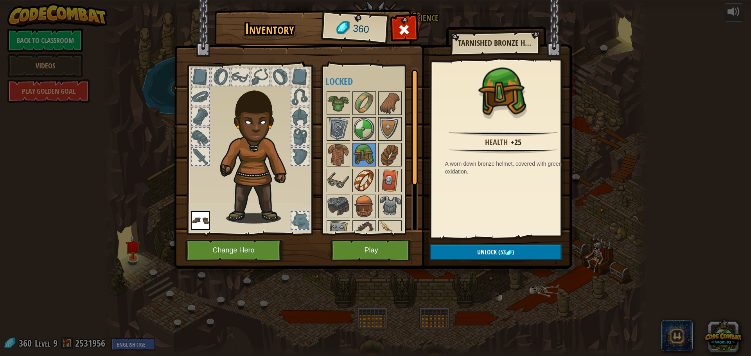
scroll to position [65, 0]
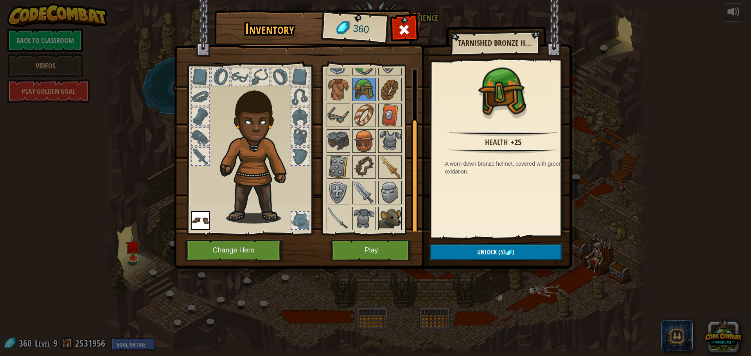
click at [388, 221] on img at bounding box center [390, 219] width 22 height 22
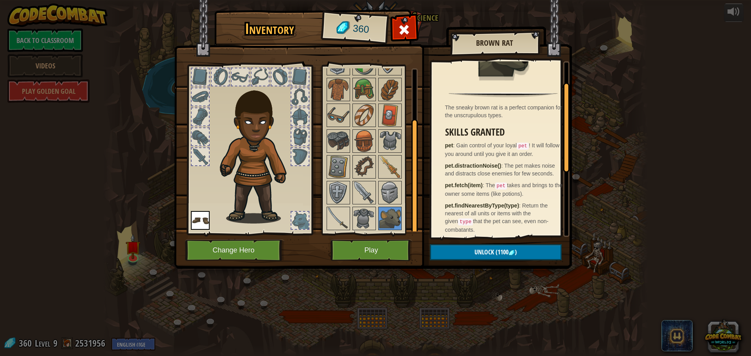
scroll to position [0, 0]
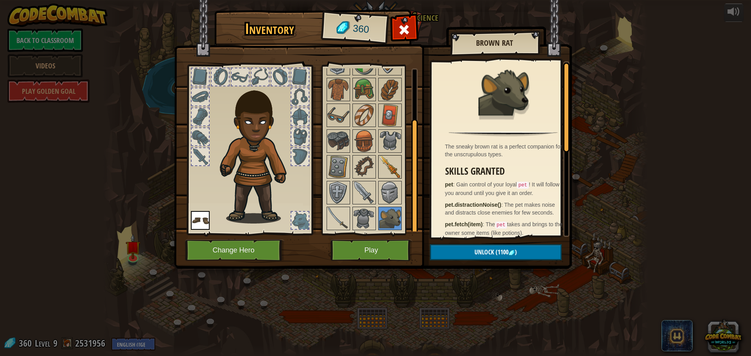
click at [391, 175] on img at bounding box center [390, 167] width 22 height 22
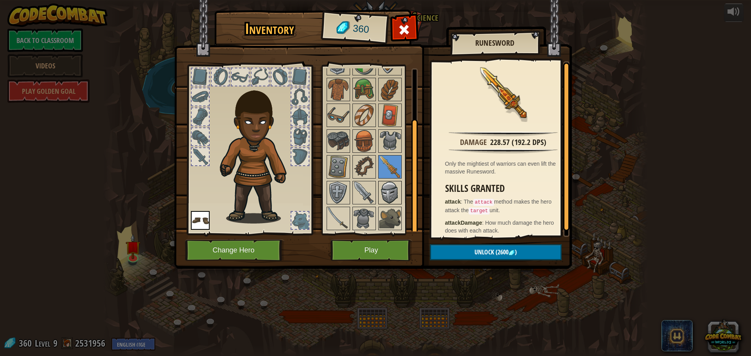
click at [395, 190] on img at bounding box center [390, 193] width 22 height 22
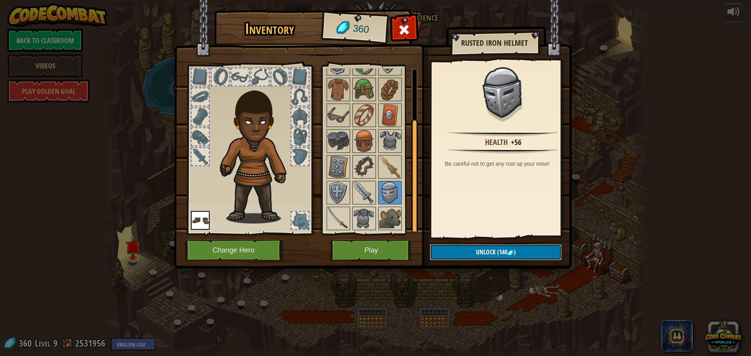
click at [455, 247] on button "Unlock (140 )" at bounding box center [496, 252] width 132 height 16
click at [456, 251] on button "Confirm" at bounding box center [496, 252] width 132 height 16
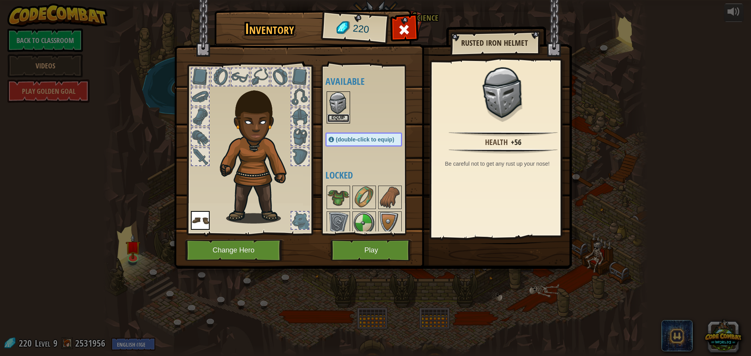
click at [339, 118] on button "Equip" at bounding box center [338, 118] width 22 height 8
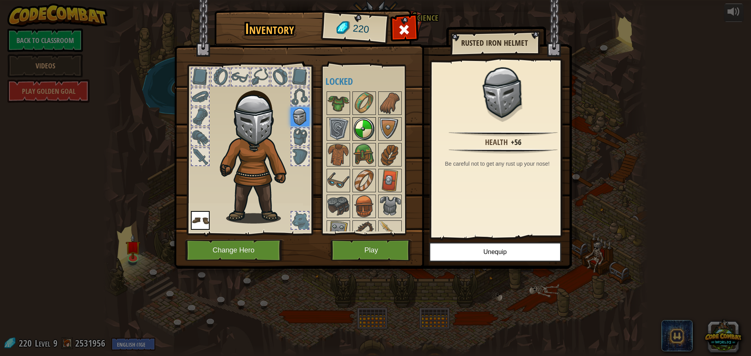
click at [363, 131] on img at bounding box center [364, 129] width 22 height 22
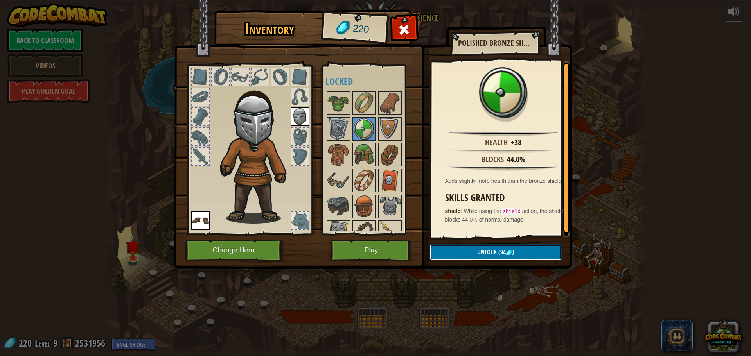
click at [477, 247] on button "Unlock (94 )" at bounding box center [496, 252] width 132 height 16
click at [476, 252] on button "Confirm" at bounding box center [496, 252] width 132 height 16
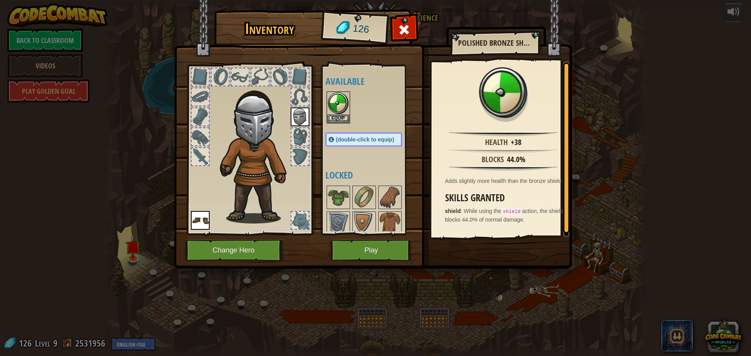
click at [381, 135] on div "(double-click to equip)" at bounding box center [363, 140] width 77 height 14
click at [341, 113] on img at bounding box center [338, 103] width 22 height 22
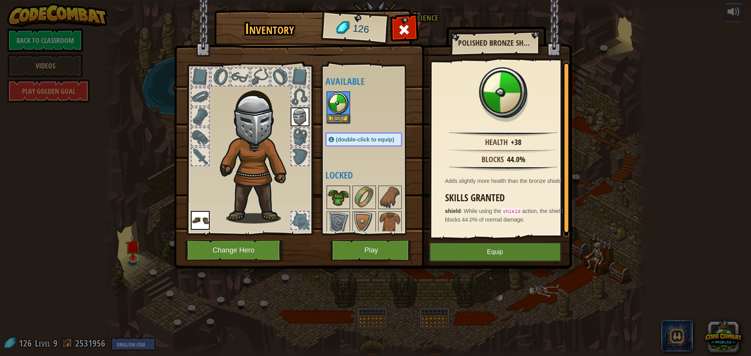
click at [341, 112] on img at bounding box center [338, 103] width 22 height 22
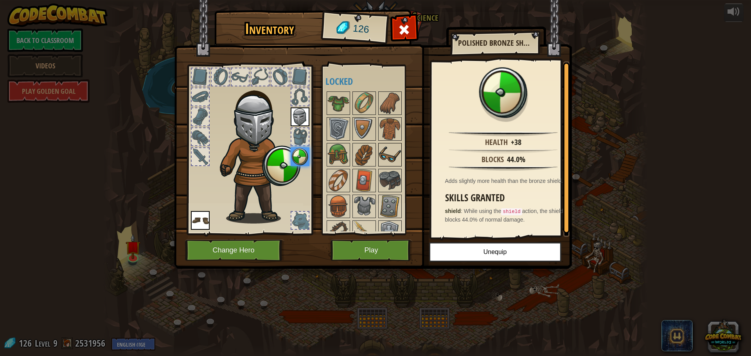
scroll to position [39, 0]
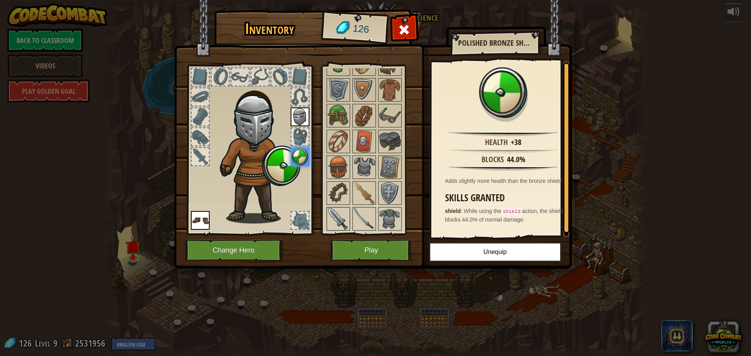
click at [340, 207] on div "Available Equip Equip Equip (double-click to equip) Locked" at bounding box center [371, 149] width 92 height 163
click at [340, 211] on img at bounding box center [338, 219] width 22 height 22
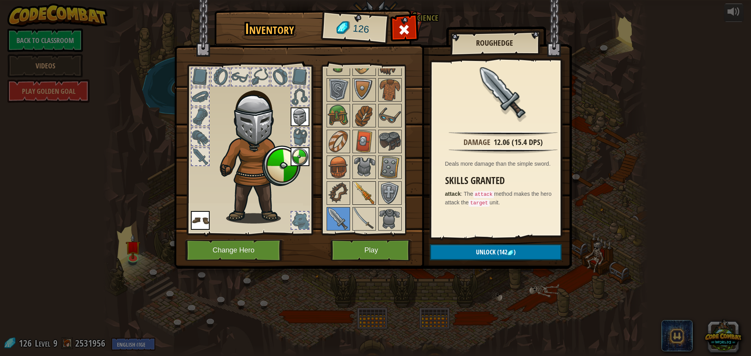
click at [363, 197] on img at bounding box center [364, 193] width 22 height 22
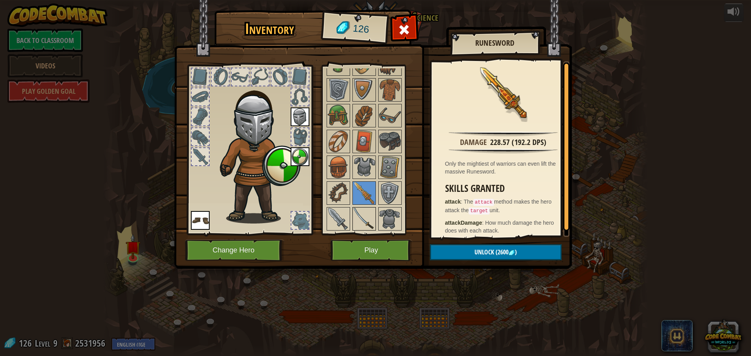
click at [366, 217] on img at bounding box center [364, 219] width 22 height 22
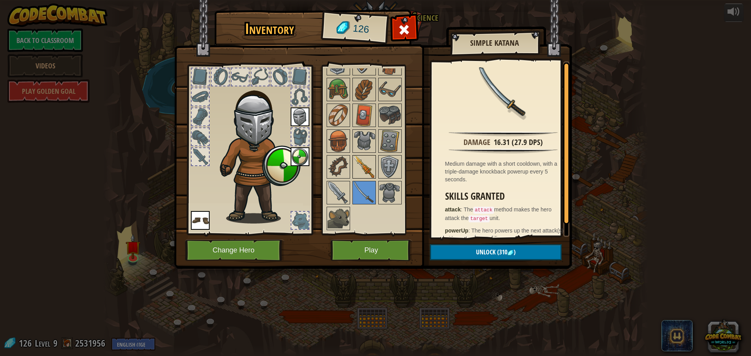
scroll to position [26, 0]
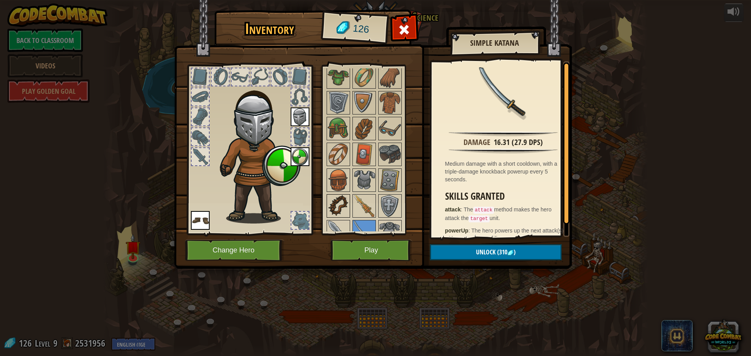
click at [345, 199] on img at bounding box center [338, 206] width 22 height 22
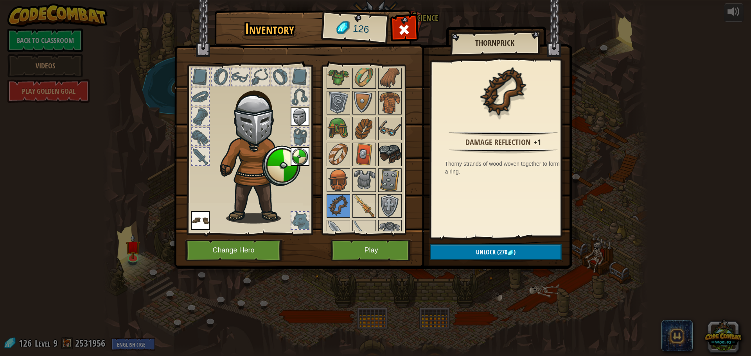
click at [388, 152] on img at bounding box center [390, 155] width 22 height 22
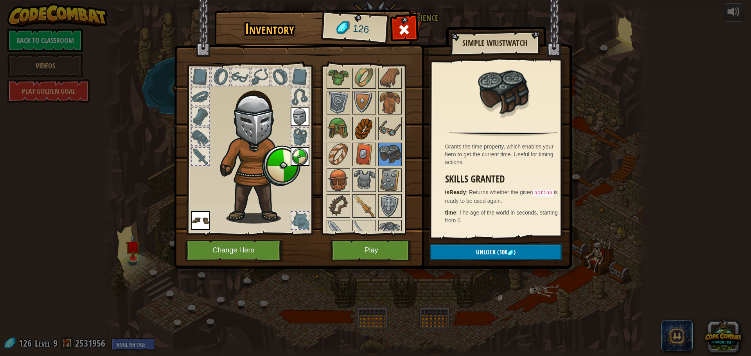
click at [367, 130] on img at bounding box center [364, 129] width 22 height 22
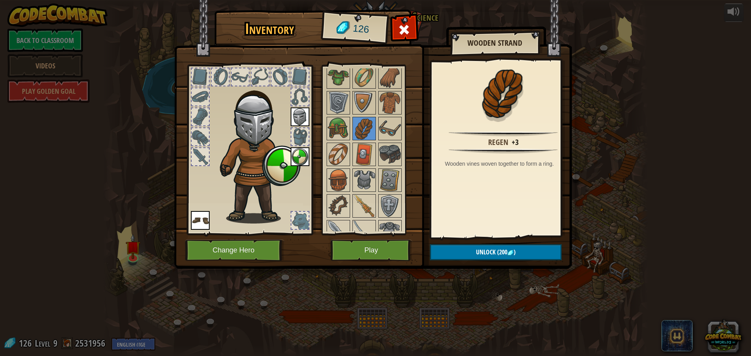
click at [303, 159] on img at bounding box center [300, 156] width 19 height 19
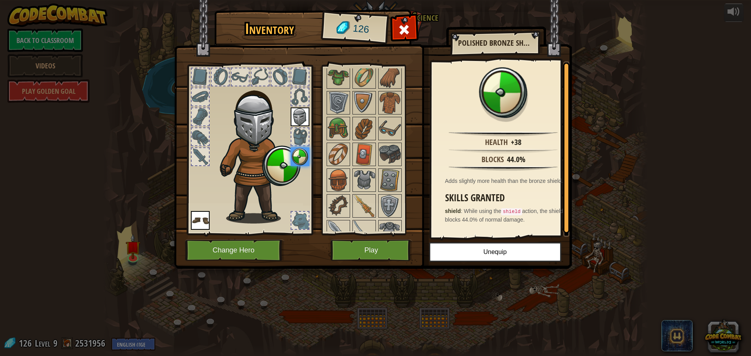
scroll to position [0, 0]
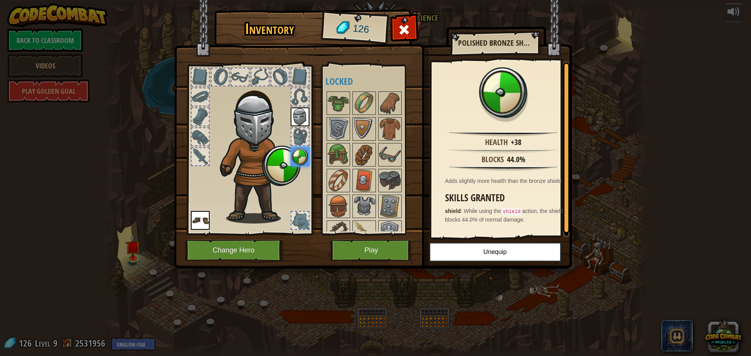
click at [211, 159] on div at bounding box center [249, 148] width 129 height 176
click at [341, 128] on img at bounding box center [338, 129] width 22 height 22
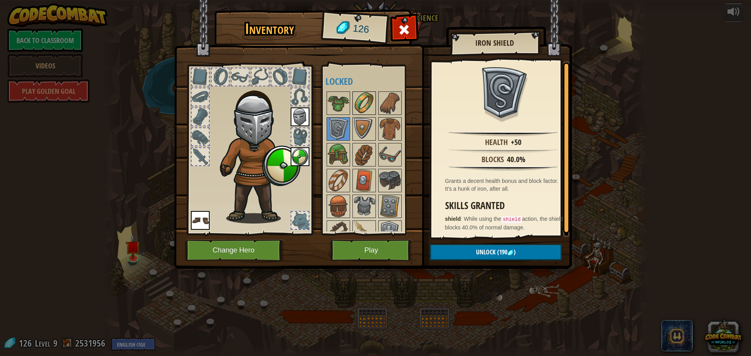
click at [366, 107] on img at bounding box center [364, 103] width 22 height 22
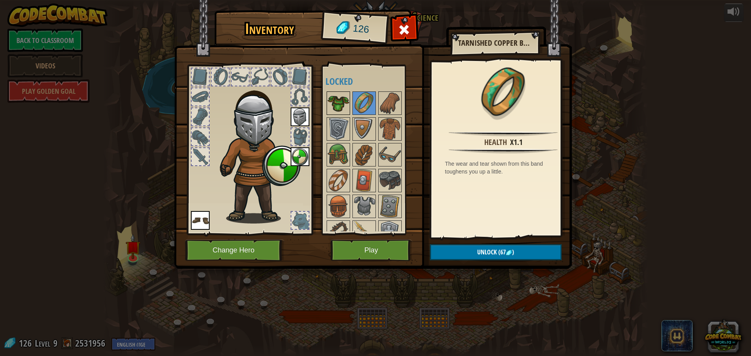
click at [349, 104] on div at bounding box center [338, 103] width 23 height 23
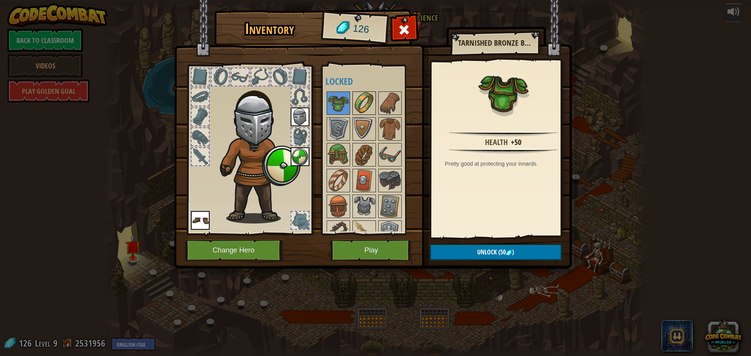
click at [359, 104] on img at bounding box center [364, 103] width 22 height 22
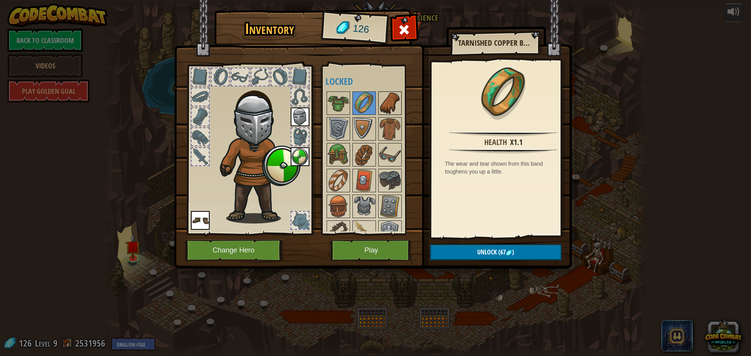
click at [388, 106] on img at bounding box center [390, 103] width 22 height 22
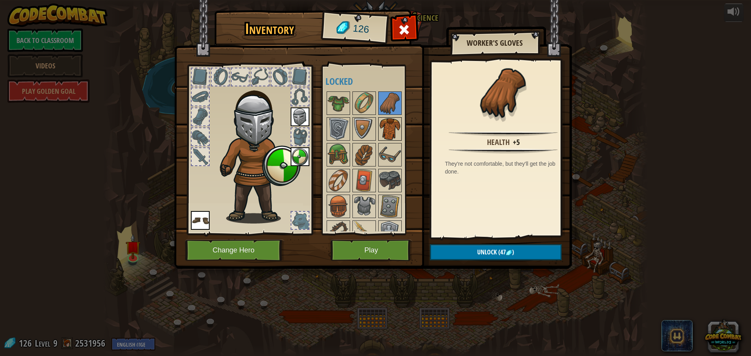
click at [390, 129] on img at bounding box center [390, 129] width 22 height 22
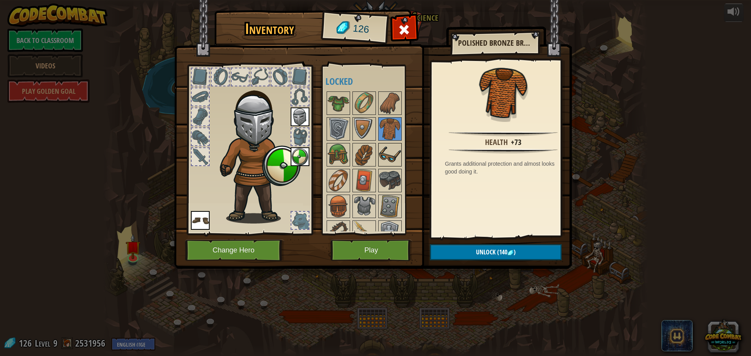
click at [391, 154] on img at bounding box center [390, 155] width 22 height 22
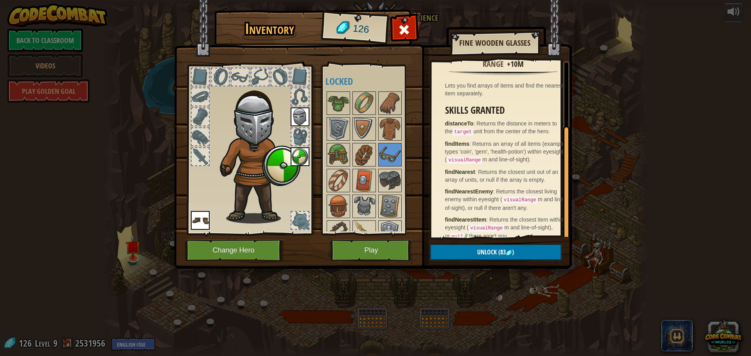
scroll to position [94, 0]
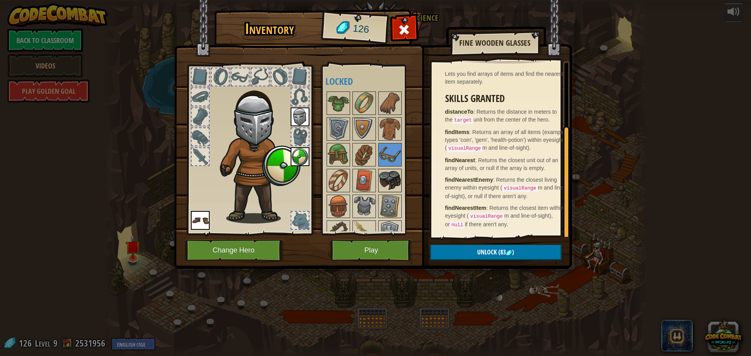
click at [396, 174] on img at bounding box center [390, 181] width 22 height 22
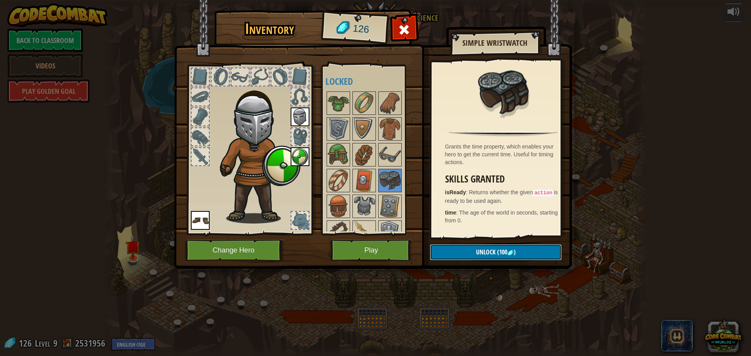
click at [472, 250] on button "Unlock (100 )" at bounding box center [496, 252] width 132 height 16
click at [476, 252] on button "Confirm" at bounding box center [496, 252] width 132 height 16
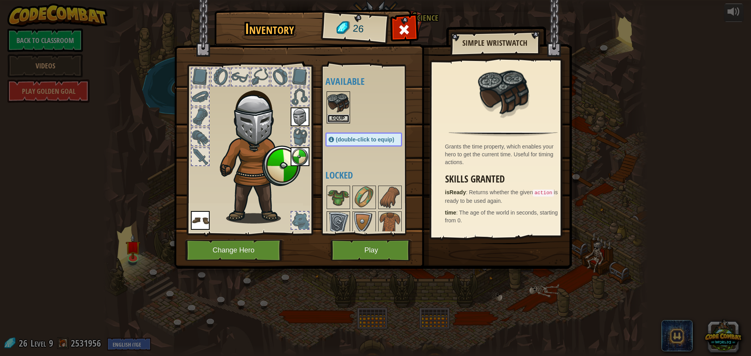
click at [332, 117] on button "Equip" at bounding box center [338, 119] width 22 height 8
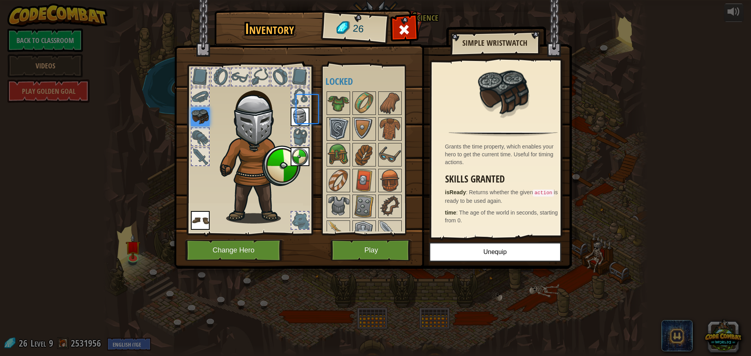
click at [333, 117] on div at bounding box center [338, 128] width 23 height 23
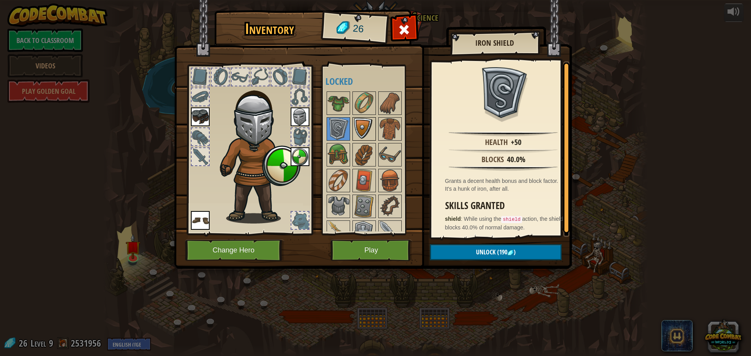
click at [352, 126] on div at bounding box center [363, 128] width 23 height 23
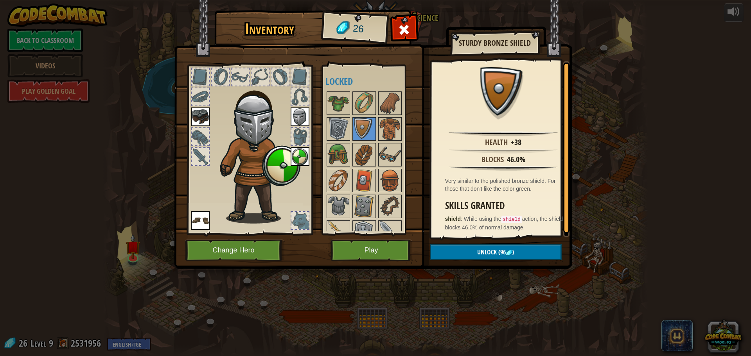
drag, startPoint x: 354, startPoint y: 165, endPoint x: 350, endPoint y: 166, distance: 4.0
click at [352, 168] on div "Available Equip Equip Equip Equip (double-click to equip) Locked" at bounding box center [371, 149] width 92 height 163
click at [359, 162] on img at bounding box center [364, 155] width 22 height 22
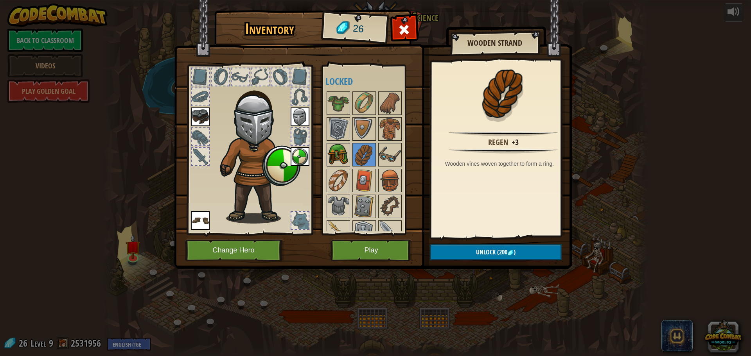
click at [341, 163] on img at bounding box center [338, 155] width 22 height 22
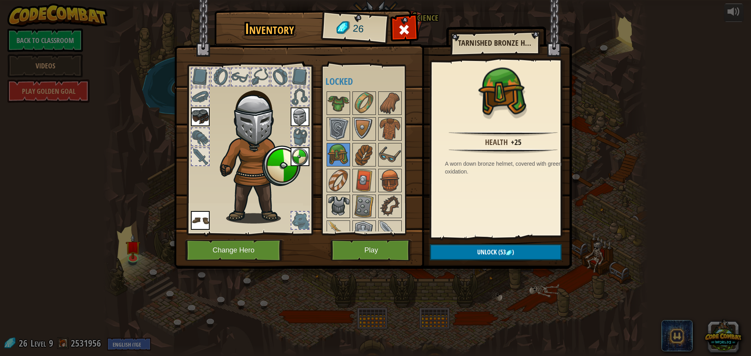
scroll to position [39, 0]
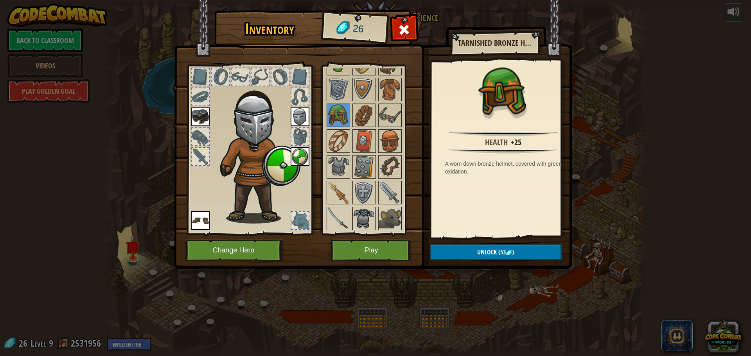
click at [355, 209] on img at bounding box center [364, 219] width 22 height 22
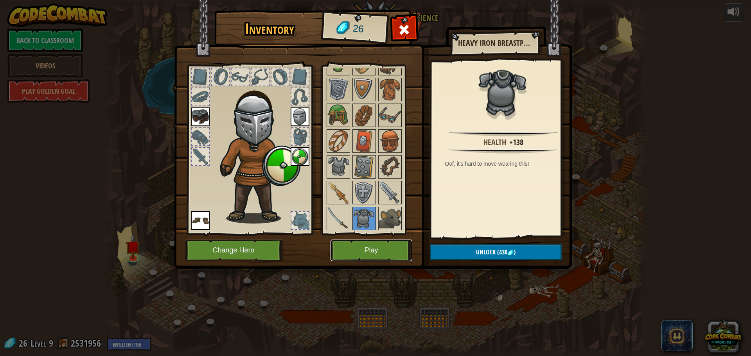
click at [371, 240] on button "Play" at bounding box center [371, 251] width 82 height 22
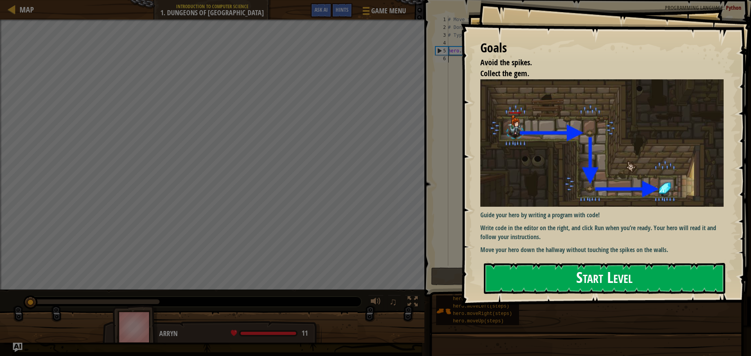
click at [565, 278] on button "Start Level" at bounding box center [604, 278] width 241 height 31
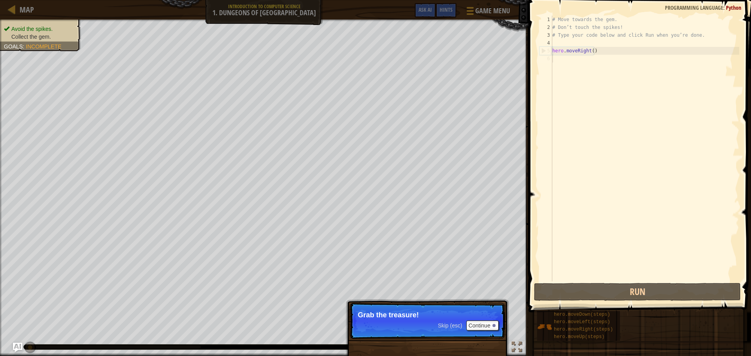
click at [450, 326] on span "Skip (esc)" at bounding box center [450, 326] width 24 height 6
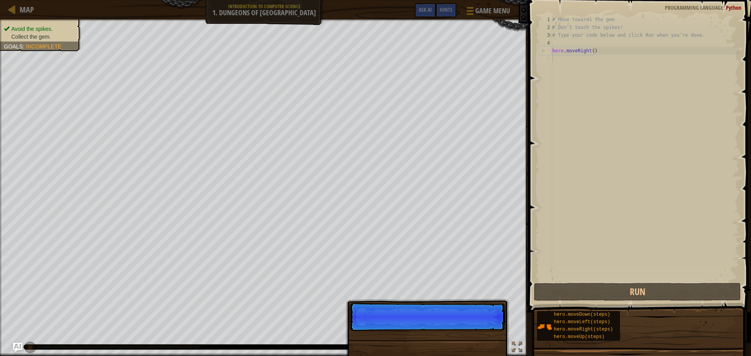
scroll to position [4, 0]
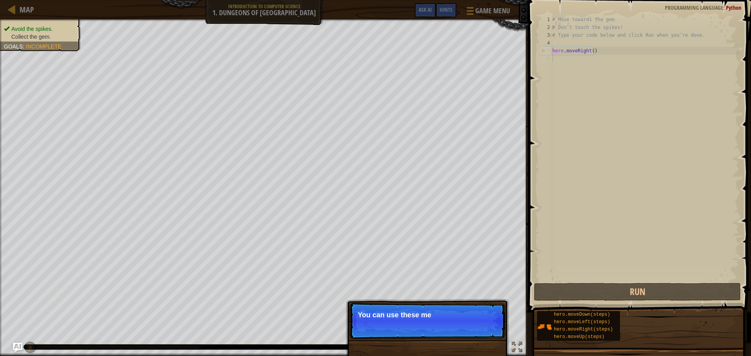
click at [433, 325] on p "Skip (esc) Continue You can use these me" at bounding box center [427, 321] width 155 height 36
click at [450, 311] on p "Skip (esc) Continue You can use these methods." at bounding box center [427, 321] width 155 height 36
click at [481, 325] on button "Continue" at bounding box center [482, 326] width 32 height 10
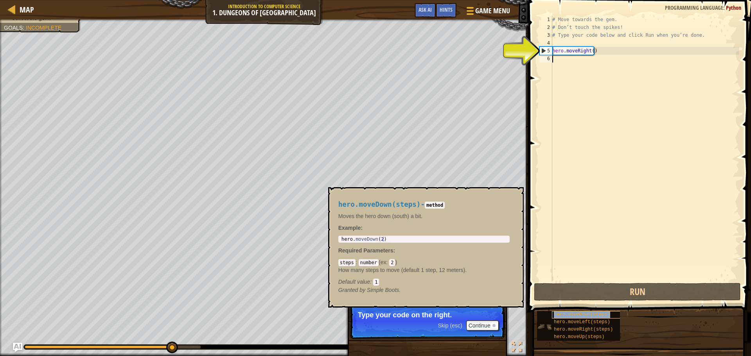
click at [600, 314] on span "hero.moveDown(steps)" at bounding box center [582, 314] width 56 height 5
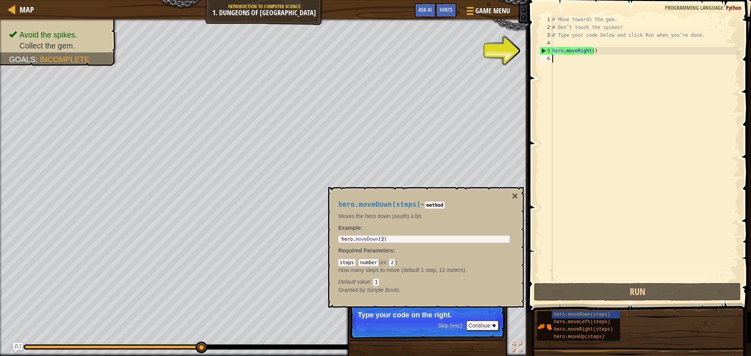
click at [565, 70] on div "# Move towards the gem. # Don’t touch the spikes! # Type your code below and cl…" at bounding box center [645, 157] width 188 height 282
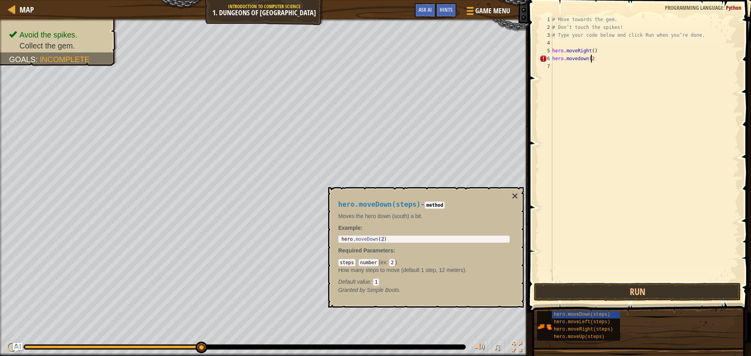
scroll to position [4, 3]
type textarea "hero.movedown(2)"
drag, startPoint x: 628, startPoint y: 281, endPoint x: 623, endPoint y: 287, distance: 7.3
click at [623, 287] on div "hero.movedown(2) 1 2 3 4 5 6 7 # Move towards the gem. # Don’t touch the spikes…" at bounding box center [638, 172] width 225 height 336
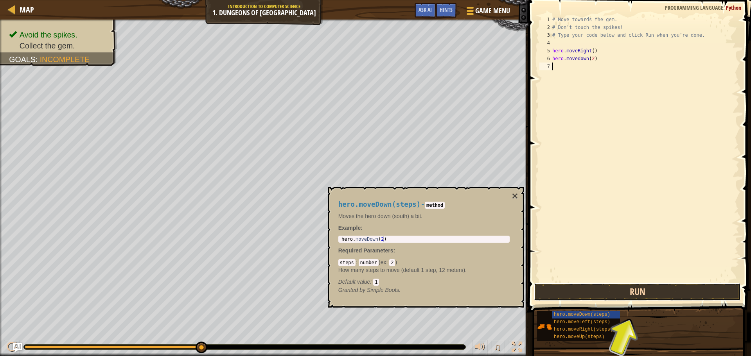
click at [623, 289] on button "Run" at bounding box center [637, 292] width 207 height 18
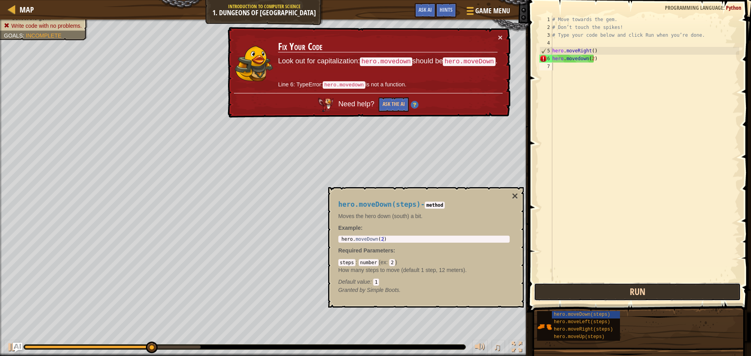
click at [612, 292] on button "Run" at bounding box center [637, 292] width 207 height 18
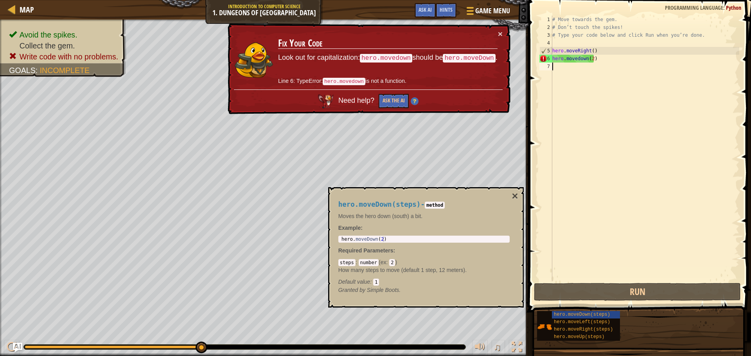
click at [553, 59] on div "# Move towards the gem. # Don’t touch the spikes! # Type your code below and cl…" at bounding box center [645, 157] width 188 height 282
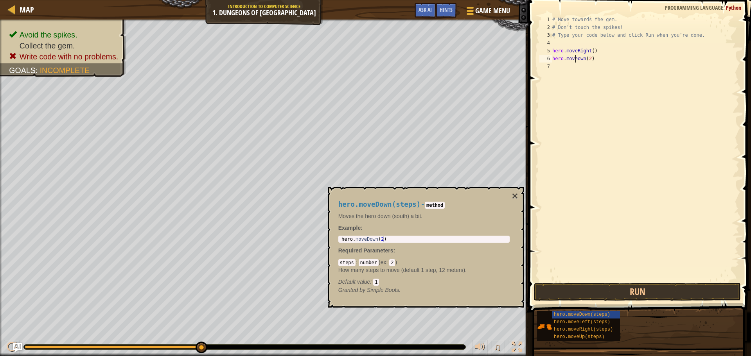
scroll to position [4, 2]
click at [601, 56] on div "# Move towards the gem. # Don’t touch the spikes! # Type your code below and cl…" at bounding box center [645, 157] width 188 height 282
type textarea "hero.moveDown(2)"
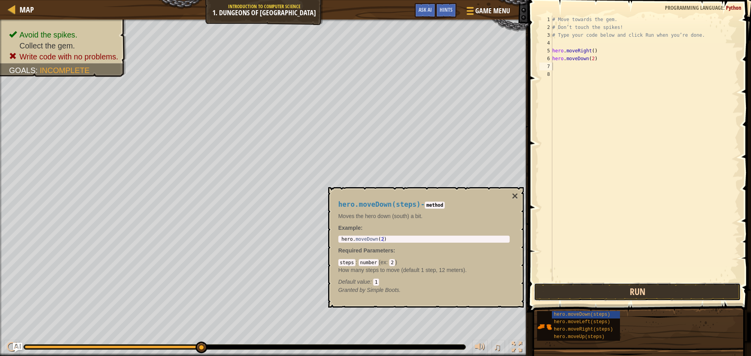
drag, startPoint x: 570, startPoint y: 288, endPoint x: 578, endPoint y: 293, distance: 9.1
click at [572, 289] on button "Run" at bounding box center [637, 292] width 207 height 18
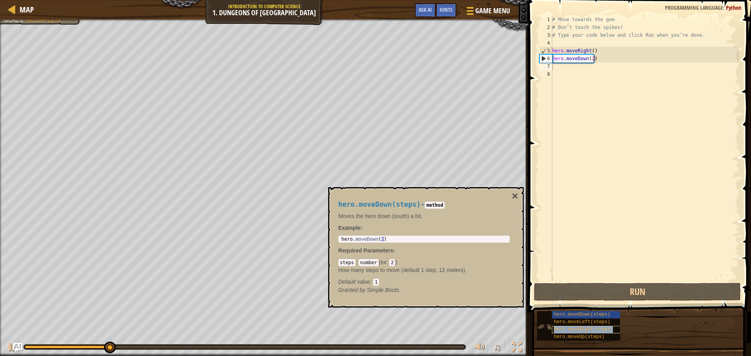
click at [561, 329] on span "hero.moveRight(steps)" at bounding box center [583, 329] width 59 height 5
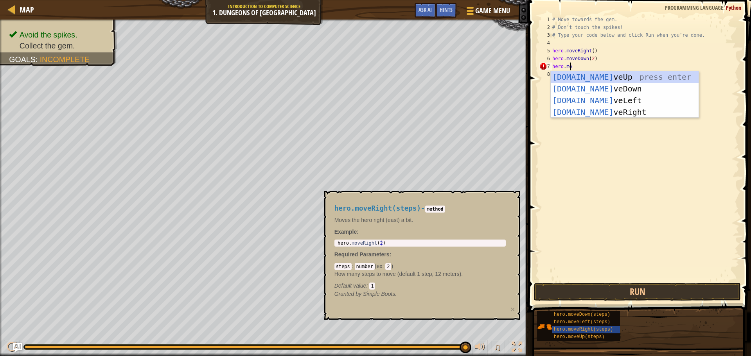
scroll to position [4, 1]
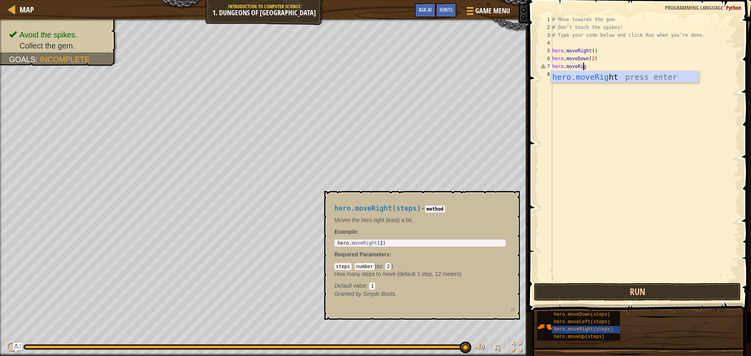
type textarea "hero.moveRigt"
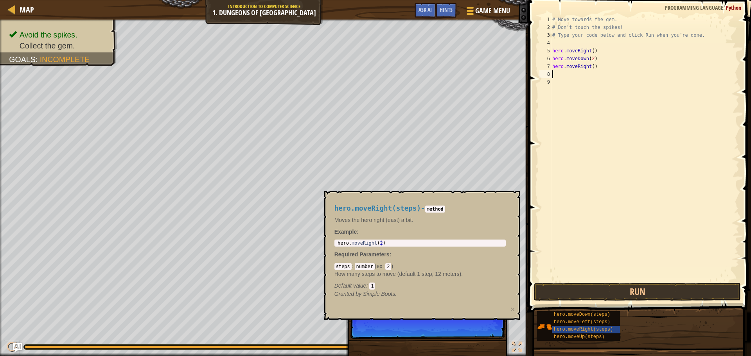
scroll to position [4, 0]
type textarea "hero.moveRight(2)"
